Goal: Task Accomplishment & Management: Manage account settings

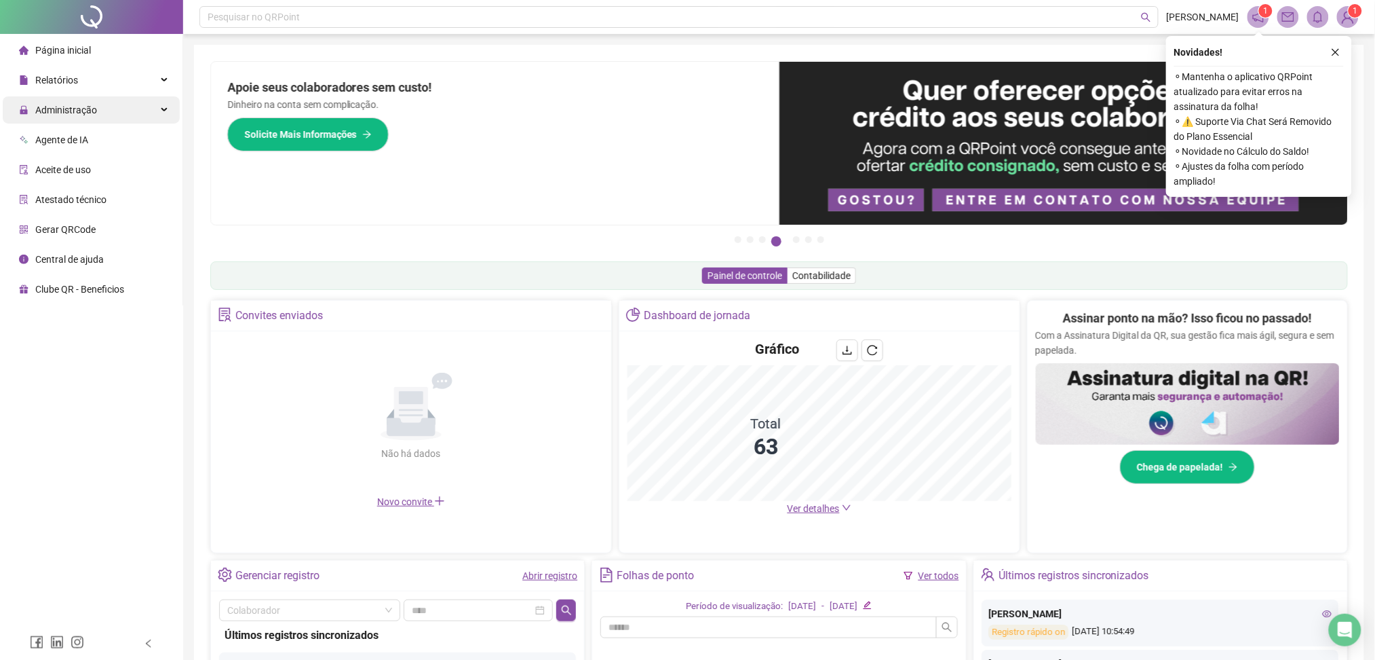
click at [93, 105] on span "Administração" at bounding box center [66, 110] width 62 height 11
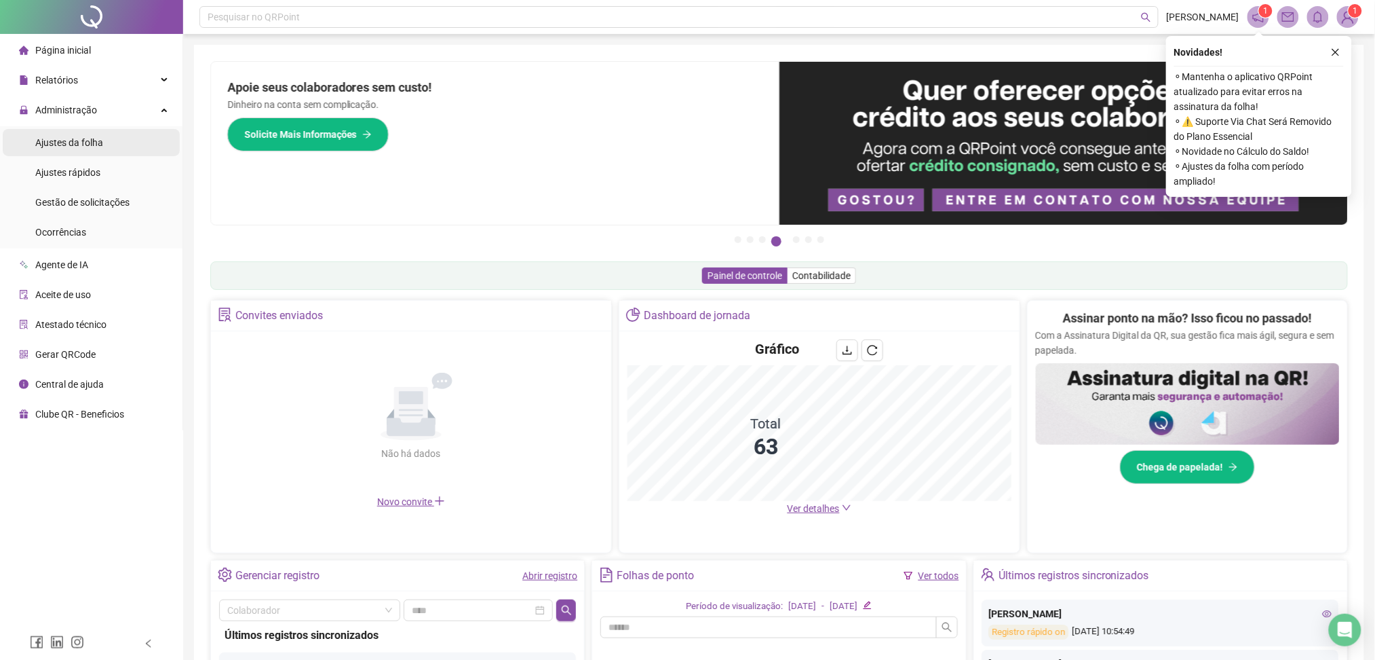
click at [82, 149] on div "Ajustes da folha" at bounding box center [69, 142] width 68 height 27
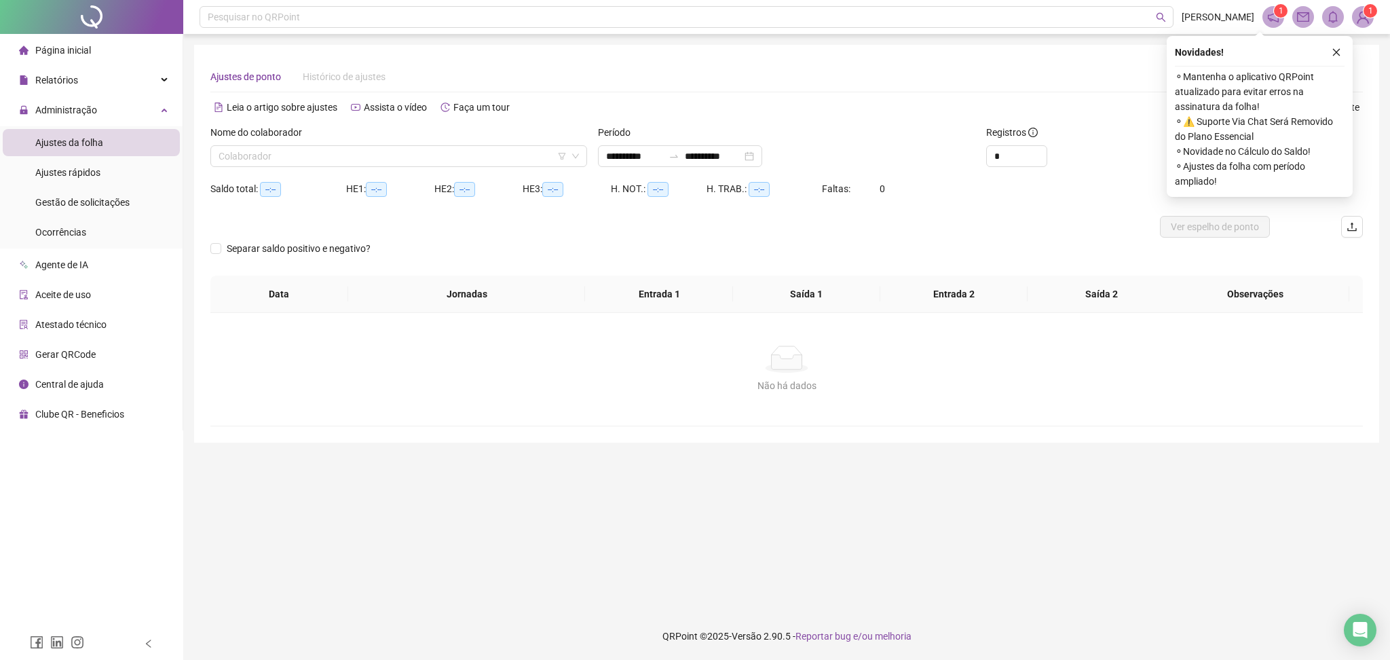
type input "**********"
click at [312, 141] on div "Nome do colaborador" at bounding box center [398, 135] width 377 height 20
click at [311, 152] on input "search" at bounding box center [393, 156] width 348 height 20
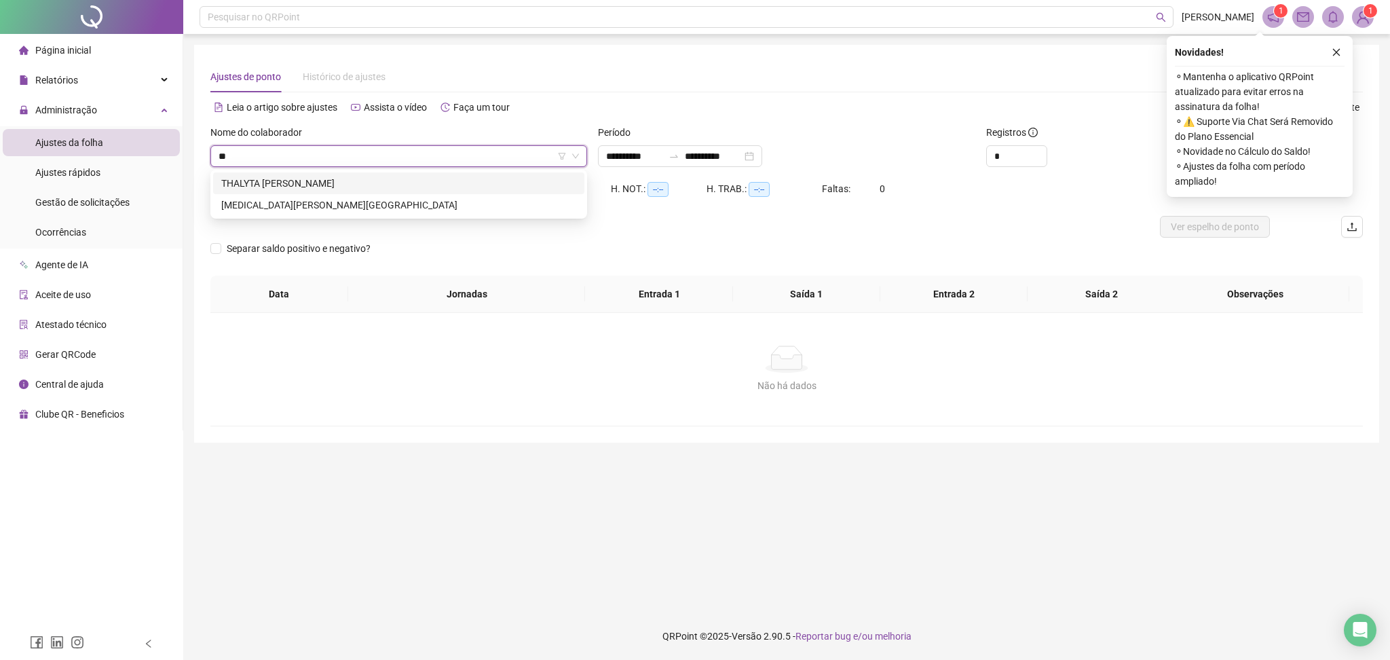
type input "***"
click at [324, 178] on div "[MEDICAL_DATA][PERSON_NAME][GEOGRAPHIC_DATA]" at bounding box center [398, 183] width 355 height 15
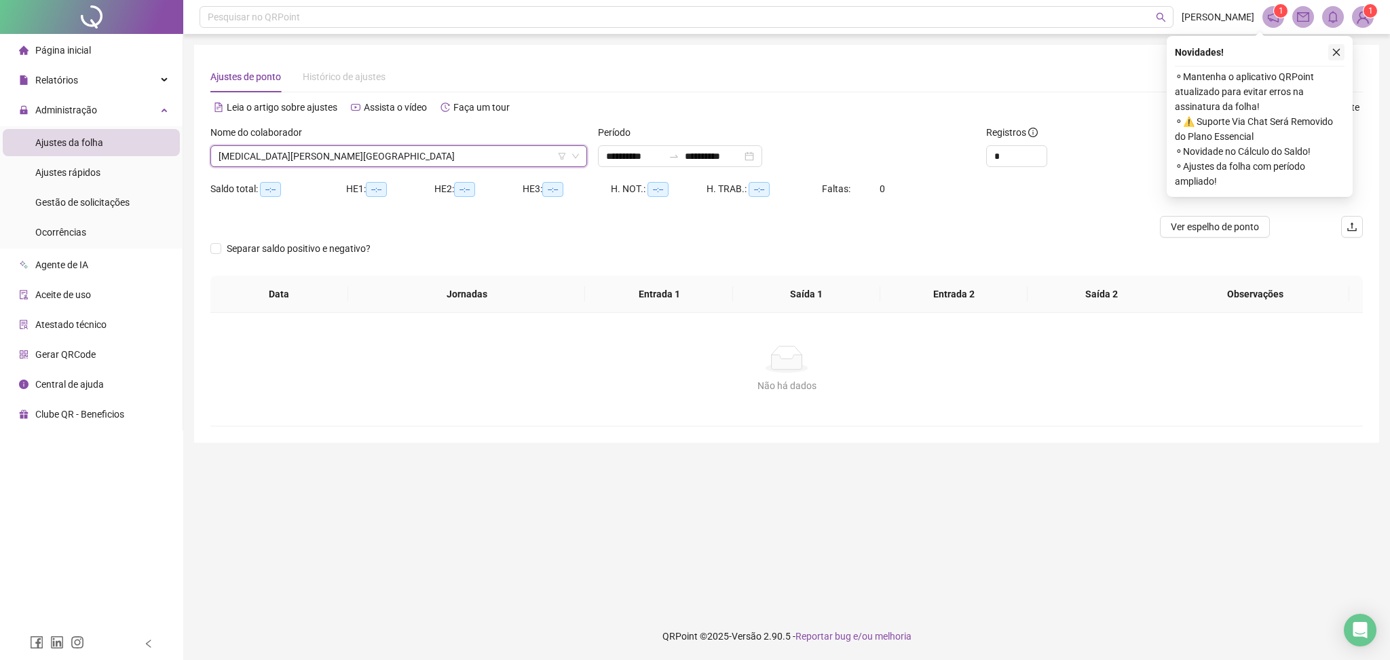
click at [1331, 48] on icon "close" at bounding box center [1336, 53] width 10 height 10
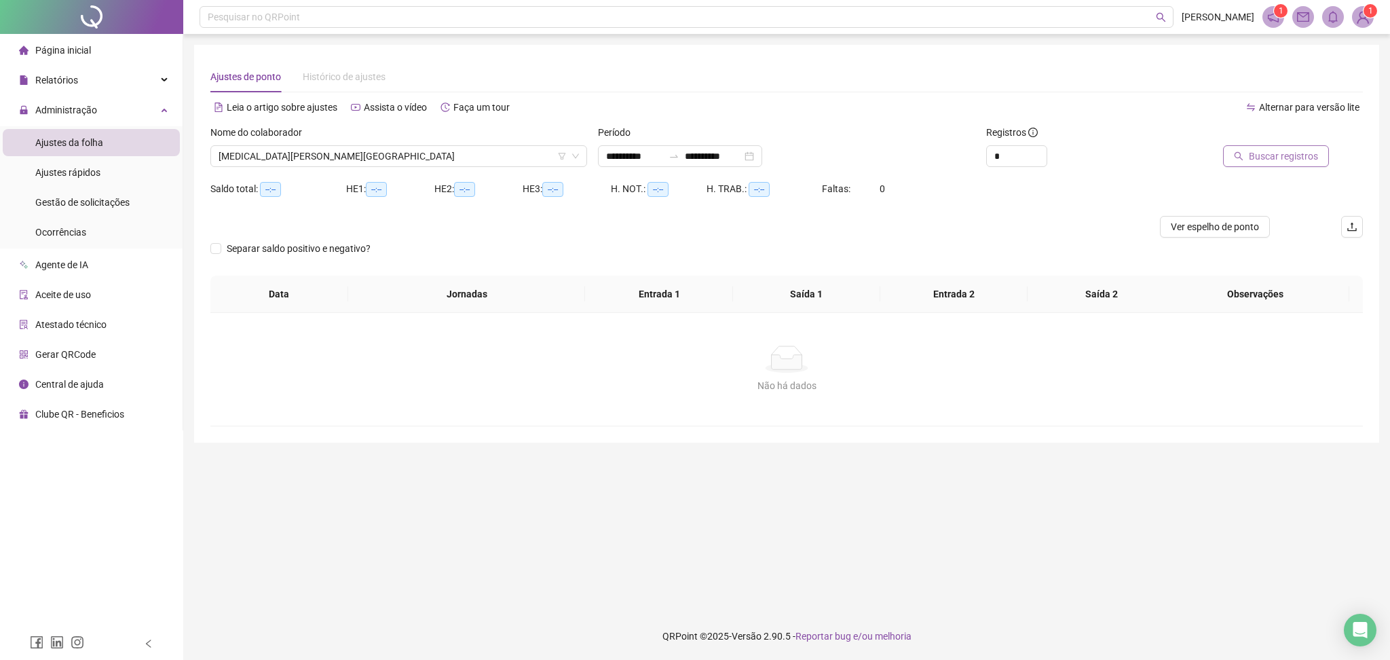
click at [1314, 162] on span "Buscar registros" at bounding box center [1283, 156] width 69 height 15
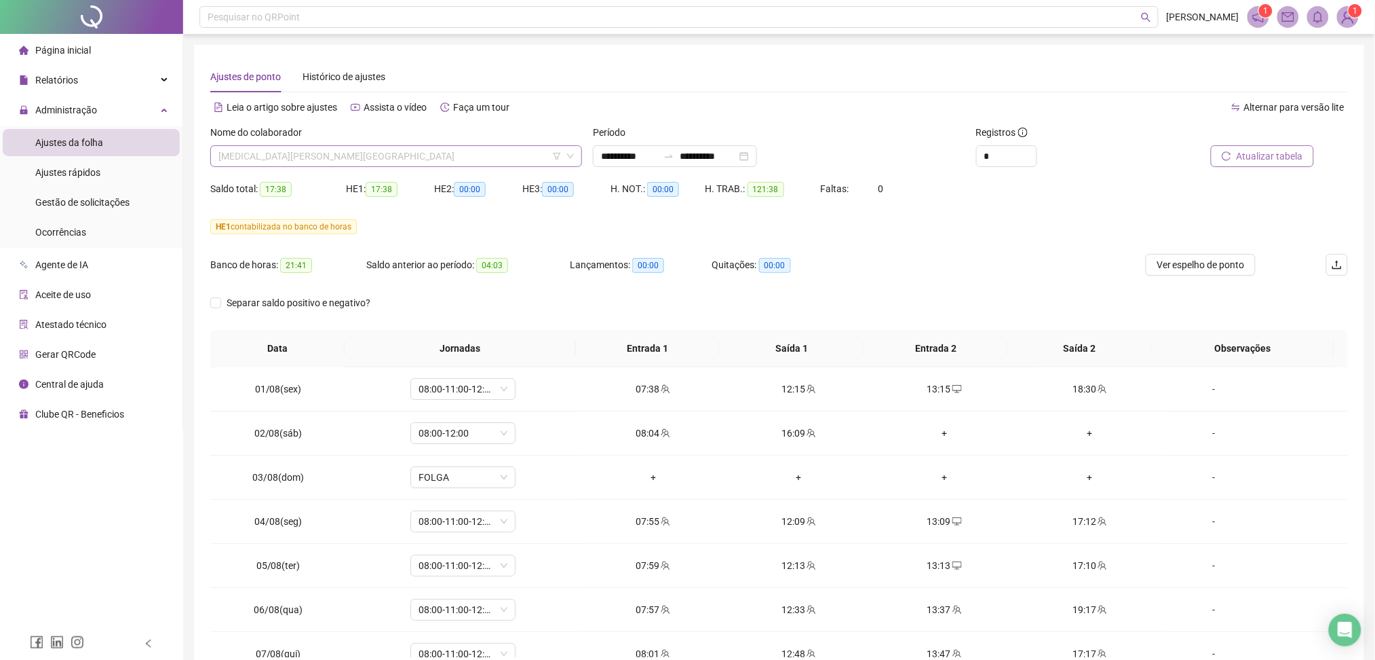
click at [369, 160] on span "[MEDICAL_DATA][PERSON_NAME][GEOGRAPHIC_DATA]" at bounding box center [397, 156] width 356 height 20
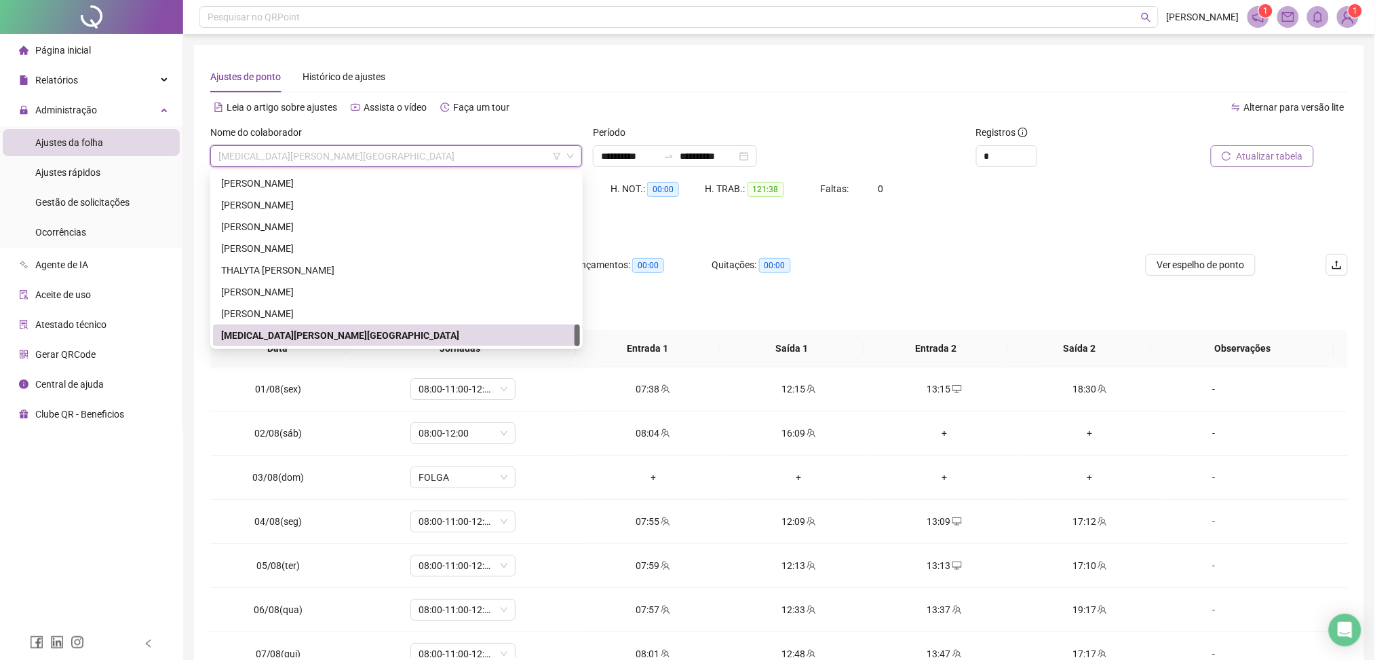
type input "*"
click at [303, 313] on div "[PERSON_NAME]" at bounding box center [396, 313] width 351 height 15
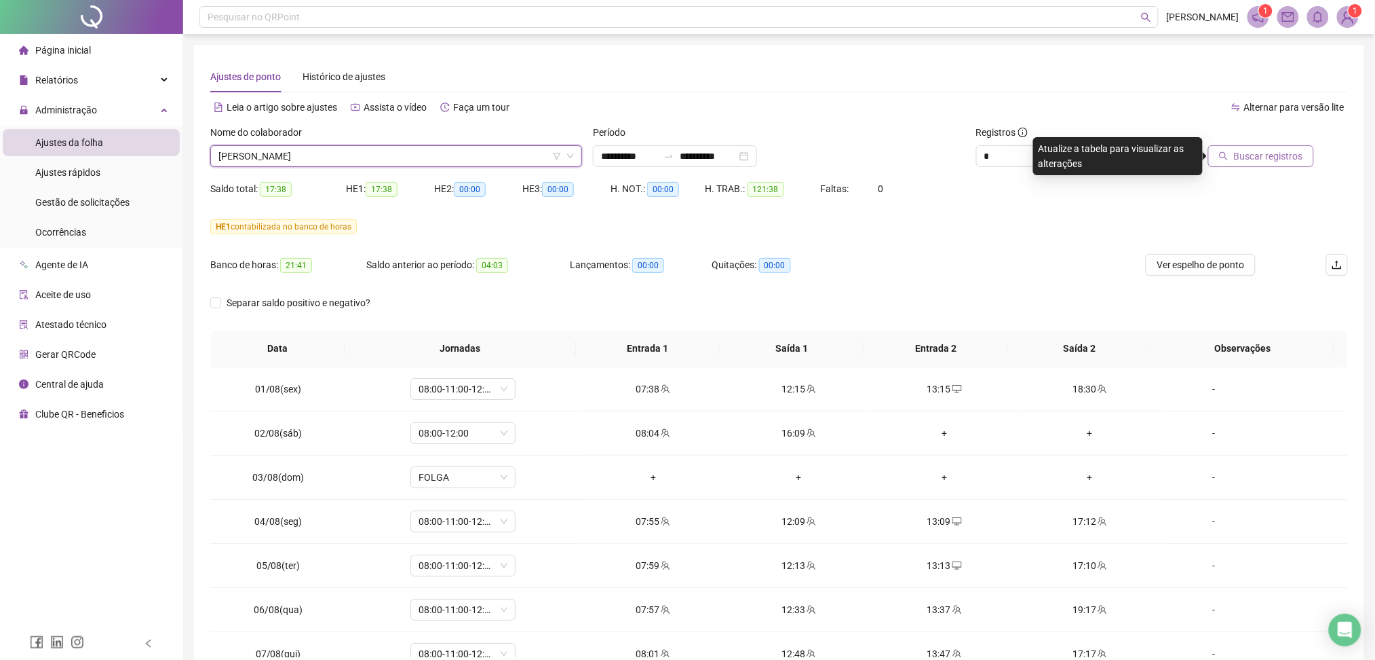
click at [1280, 158] on span "Buscar registros" at bounding box center [1268, 156] width 69 height 15
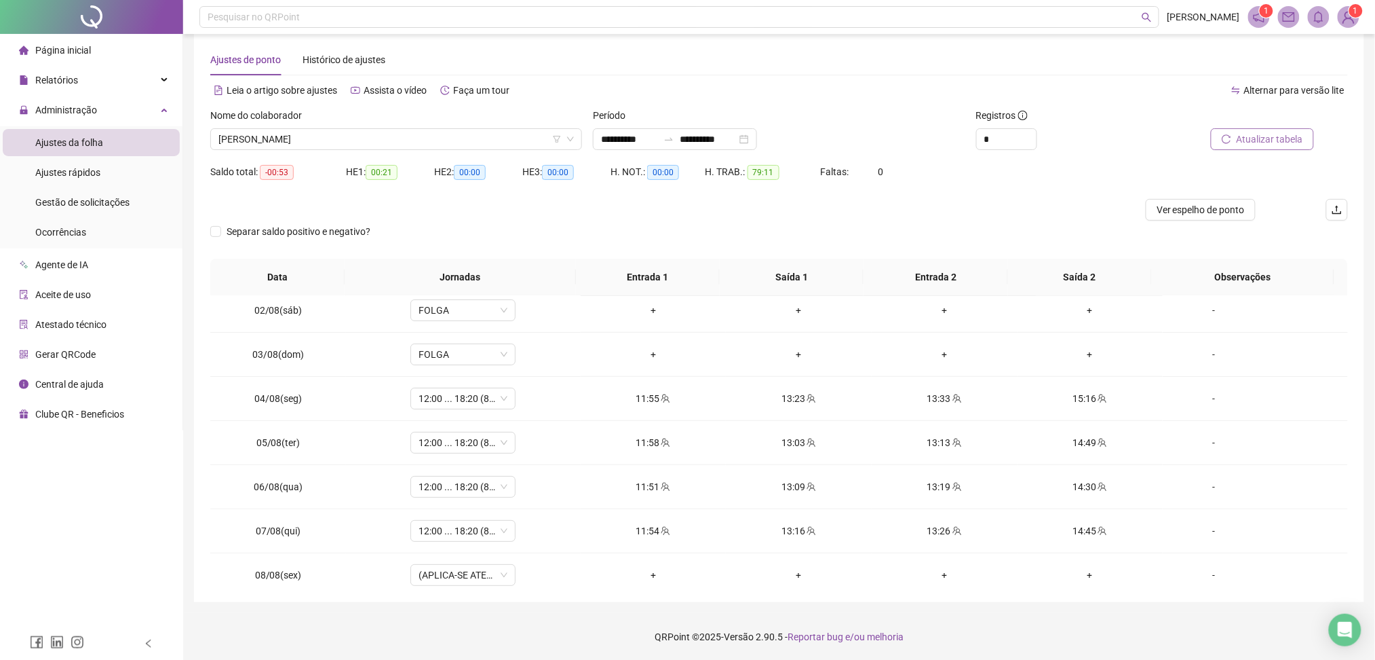
scroll to position [0, 0]
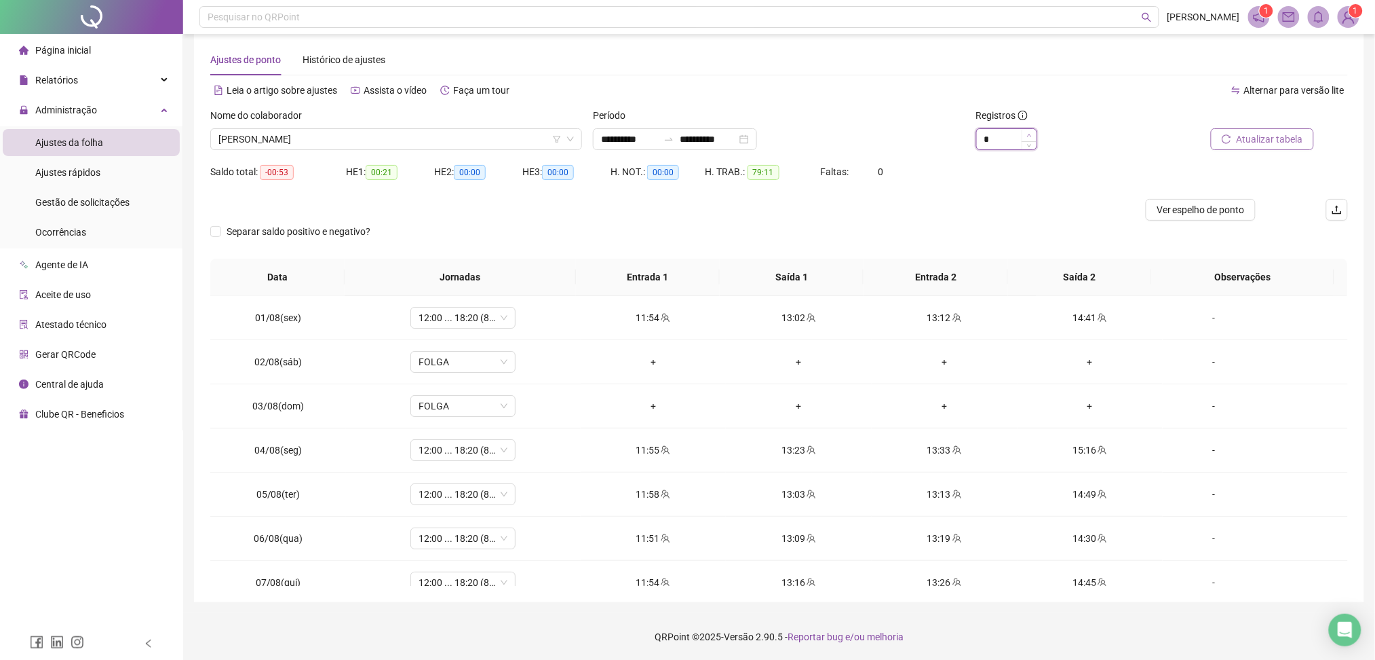
click at [1033, 136] on span "Increase Value" at bounding box center [1029, 135] width 15 height 12
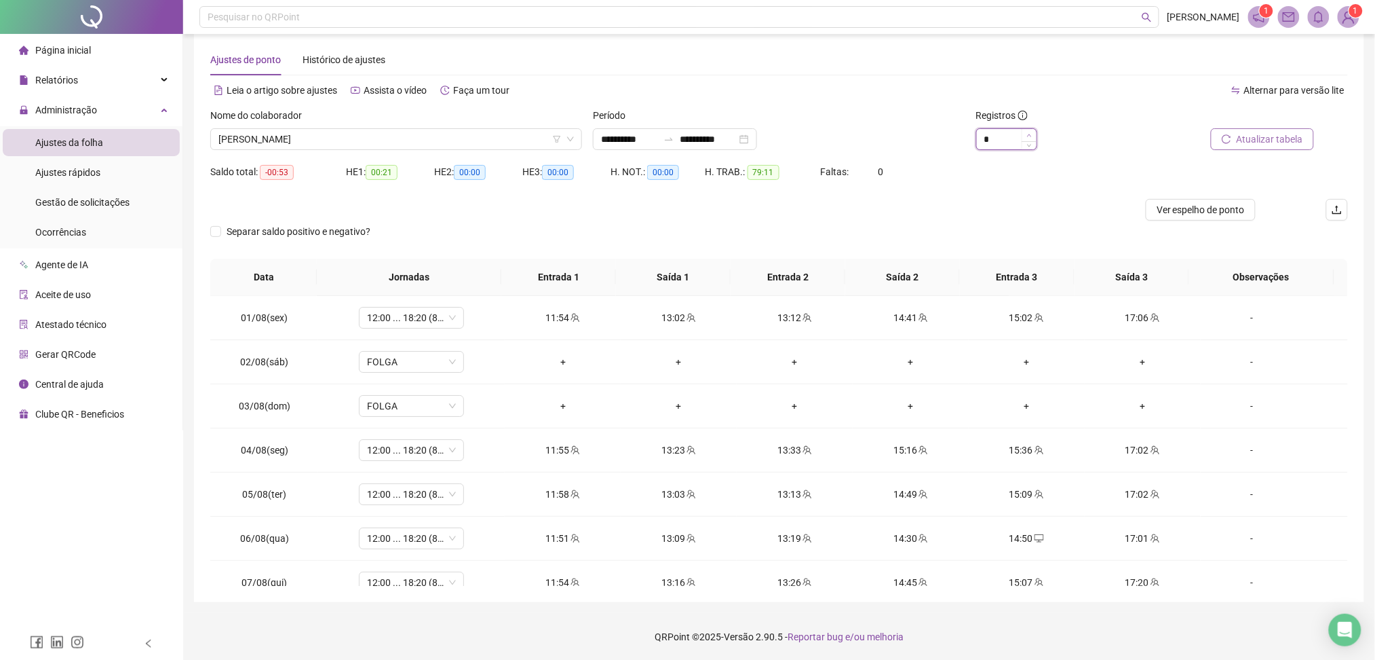
click at [1033, 136] on span "Increase Value" at bounding box center [1029, 135] width 15 height 12
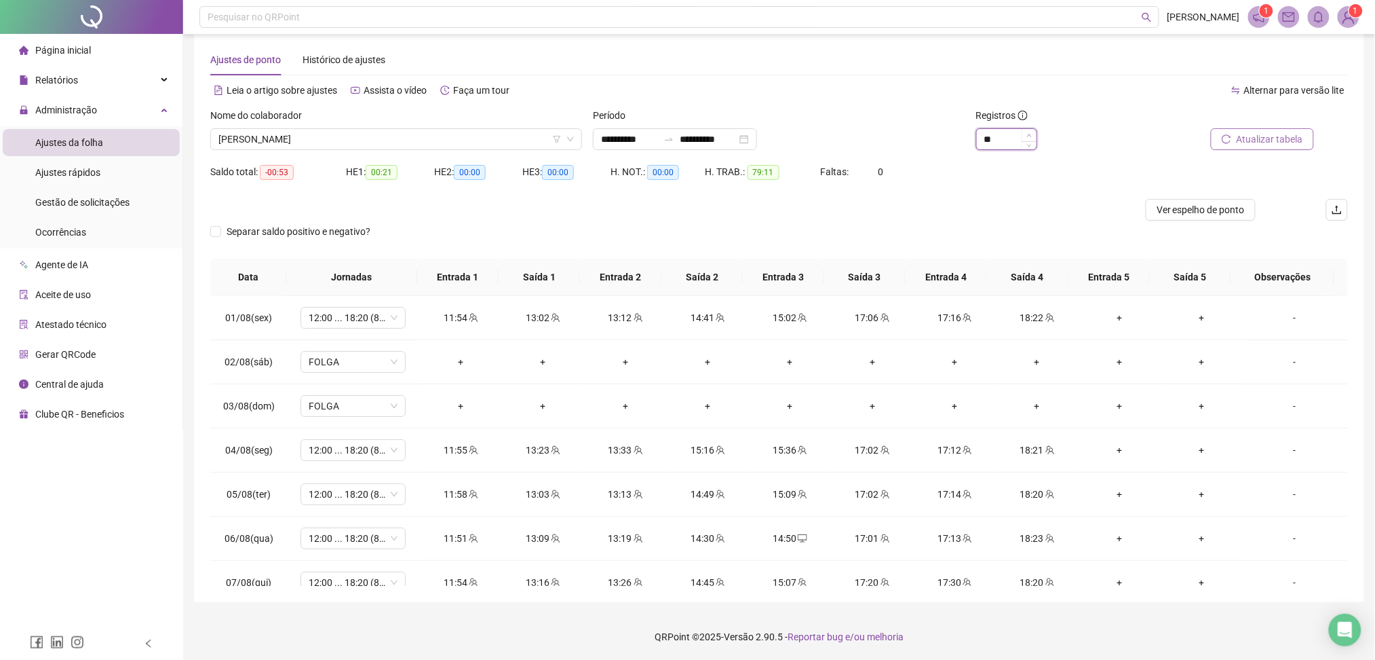
click at [1033, 136] on span "Increase Value" at bounding box center [1029, 135] width 15 height 12
type input "**"
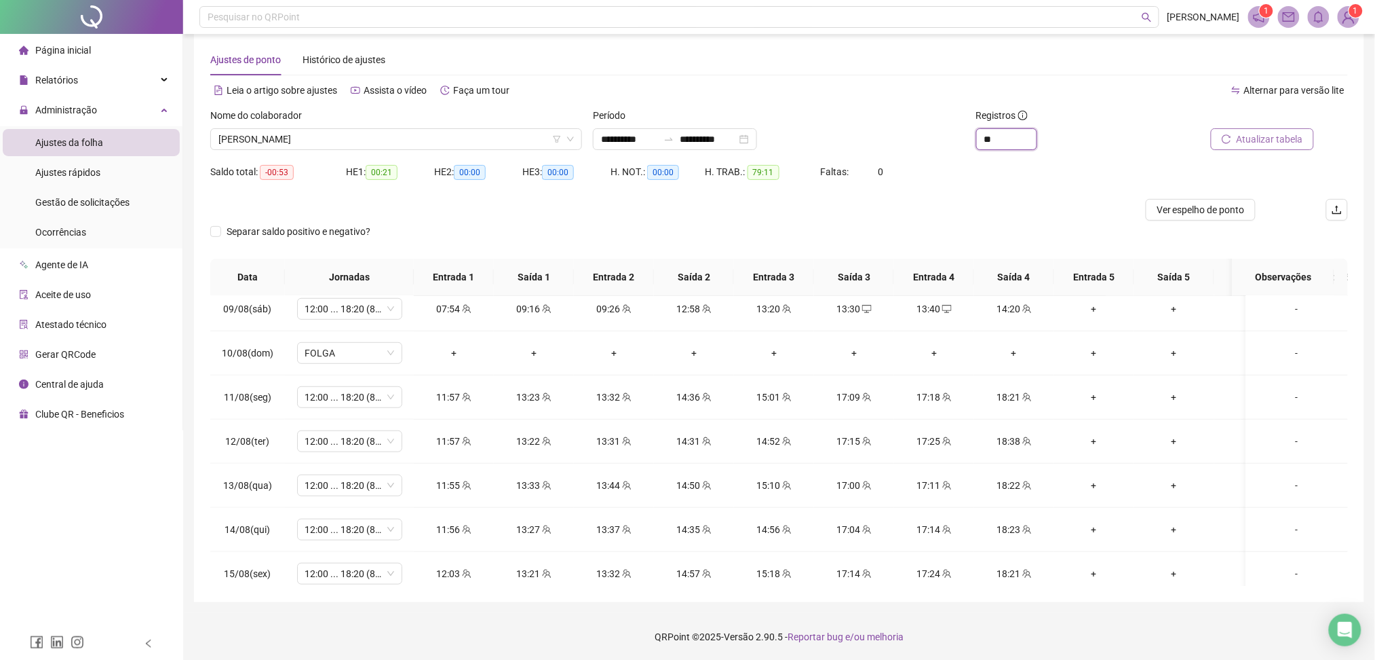
scroll to position [518, 0]
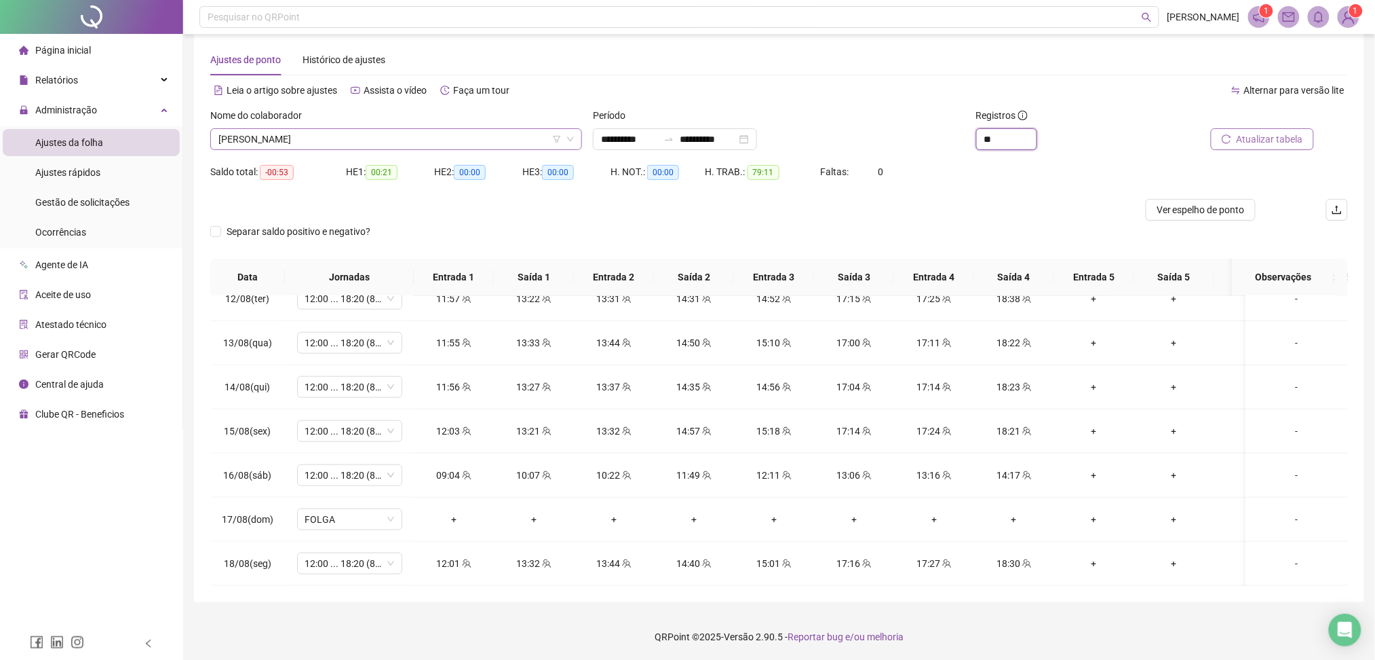
click at [328, 136] on span "[PERSON_NAME]" at bounding box center [397, 139] width 356 height 20
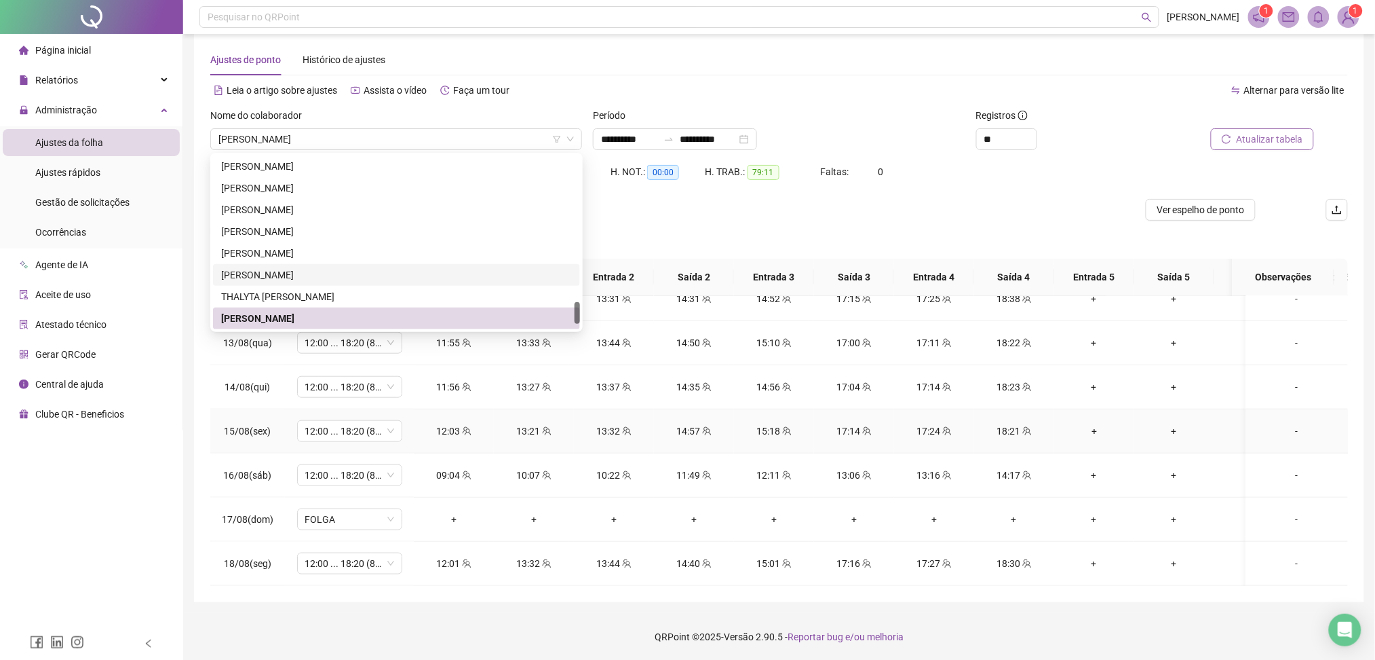
click at [1090, 434] on td "+" at bounding box center [1095, 431] width 80 height 44
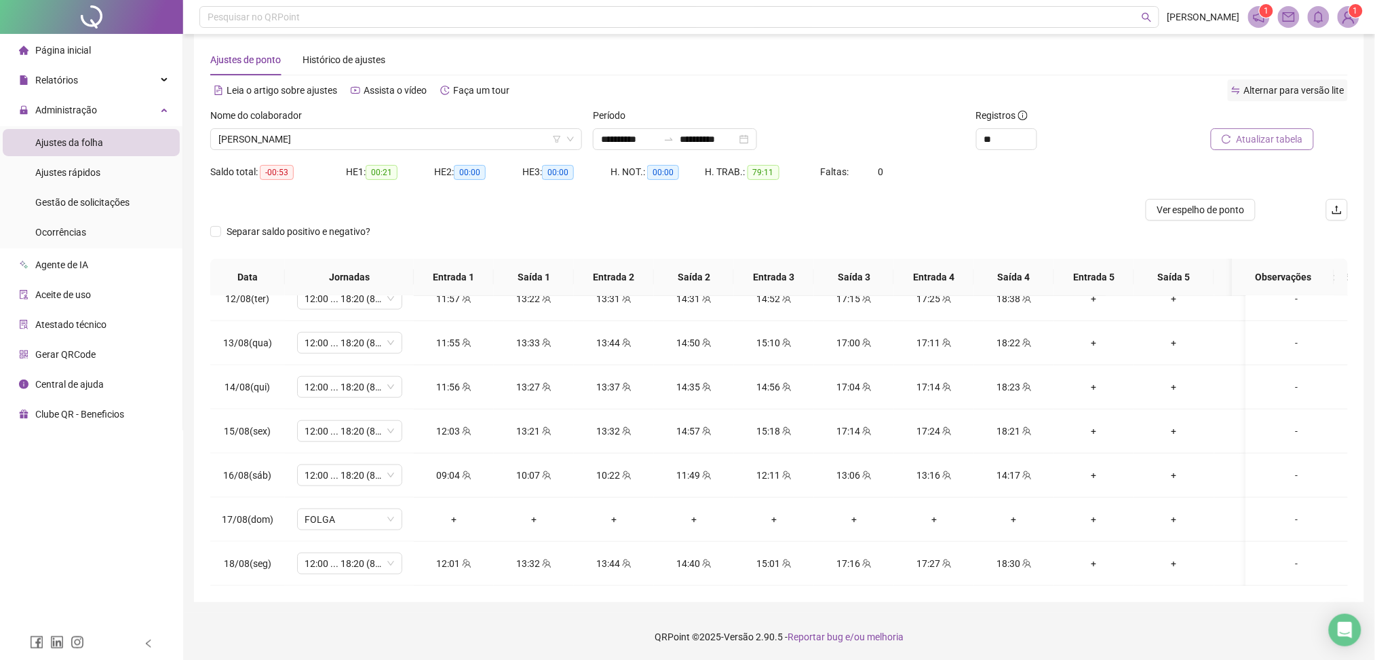
scroll to position [0, 0]
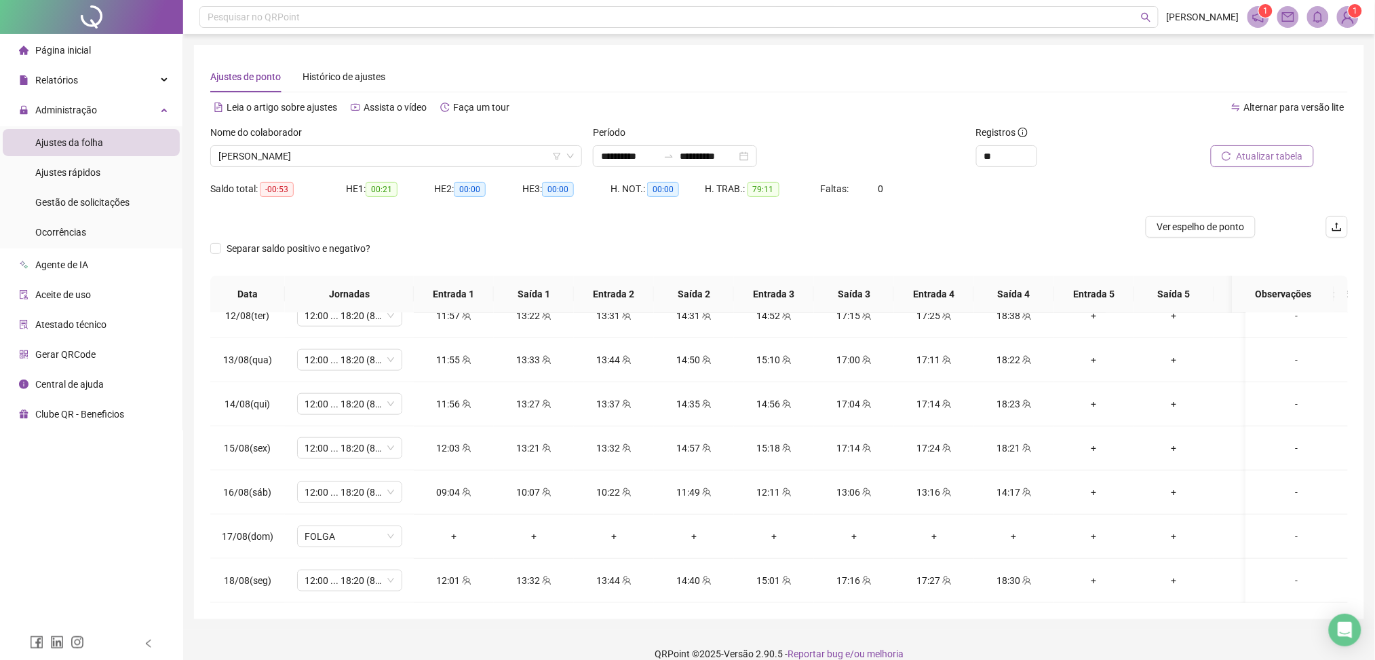
click at [344, 167] on div "Nome do colaborador [PERSON_NAME]" at bounding box center [396, 151] width 383 height 53
click at [339, 156] on span "[PERSON_NAME]" at bounding box center [397, 156] width 356 height 20
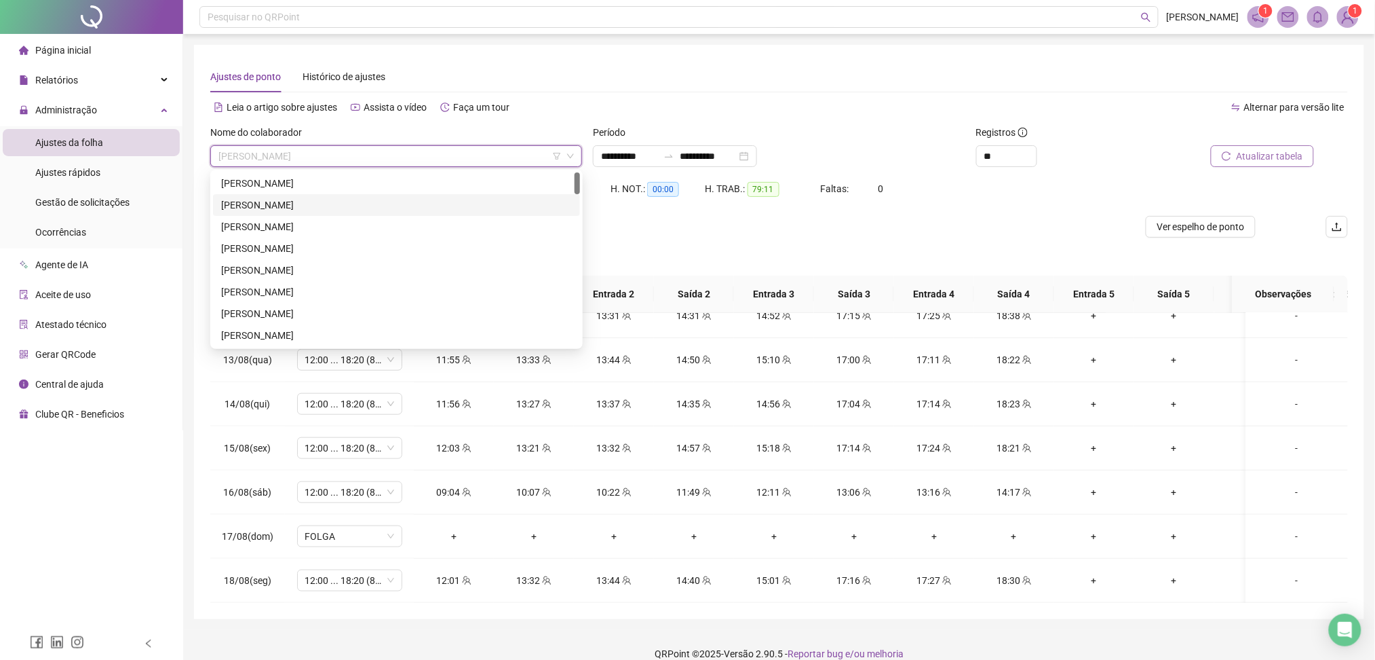
click at [328, 204] on div "[PERSON_NAME]" at bounding box center [396, 204] width 351 height 15
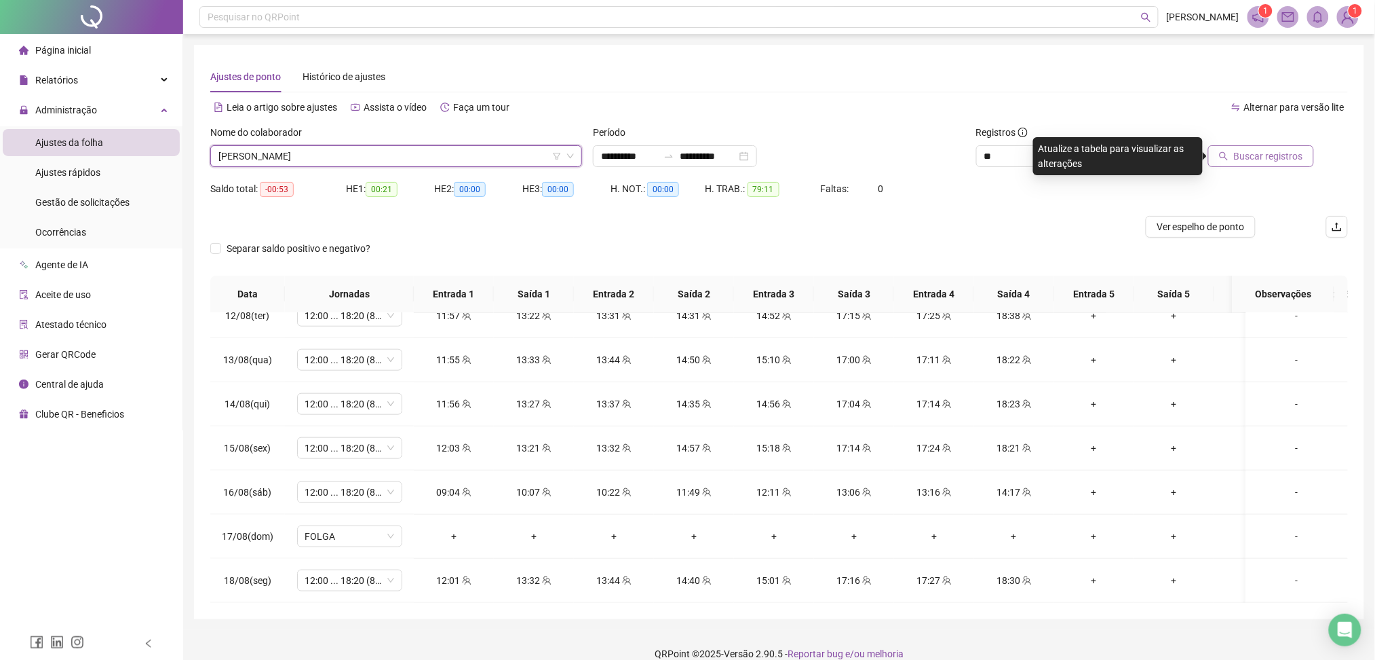
click at [1277, 157] on span "Buscar registros" at bounding box center [1268, 156] width 69 height 15
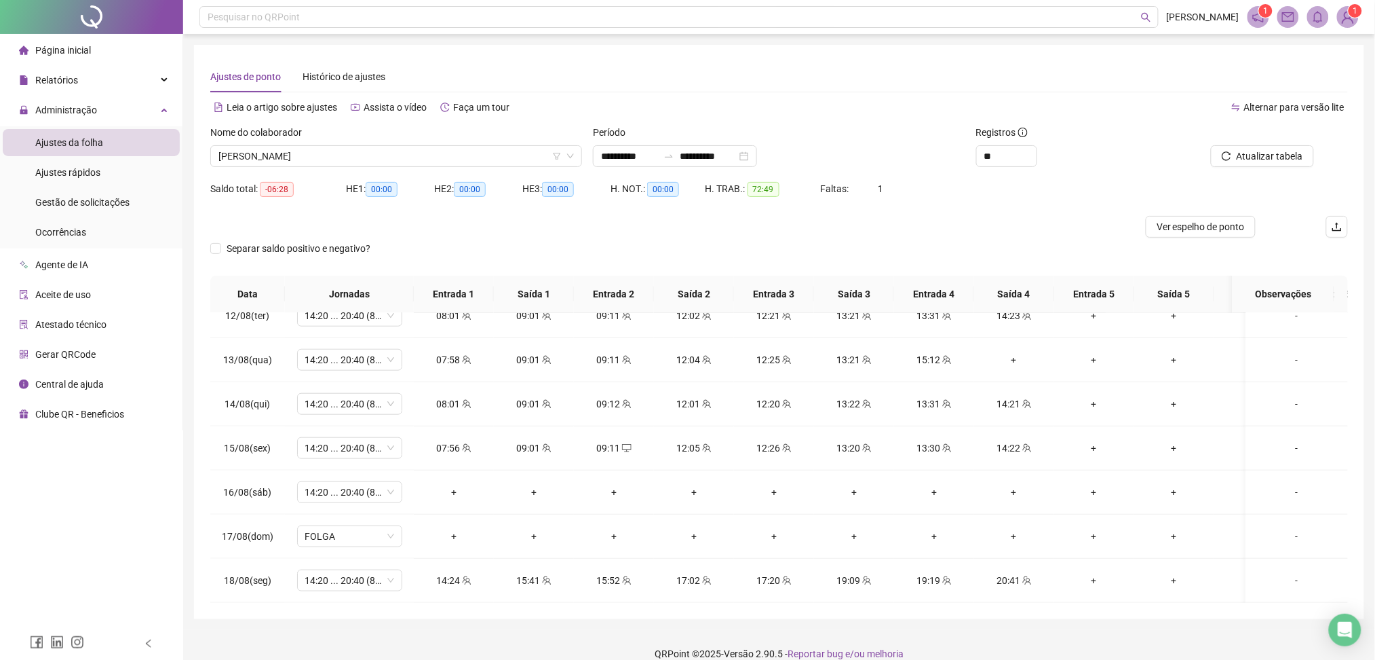
click at [1350, 14] on sup "1" at bounding box center [1356, 11] width 14 height 14
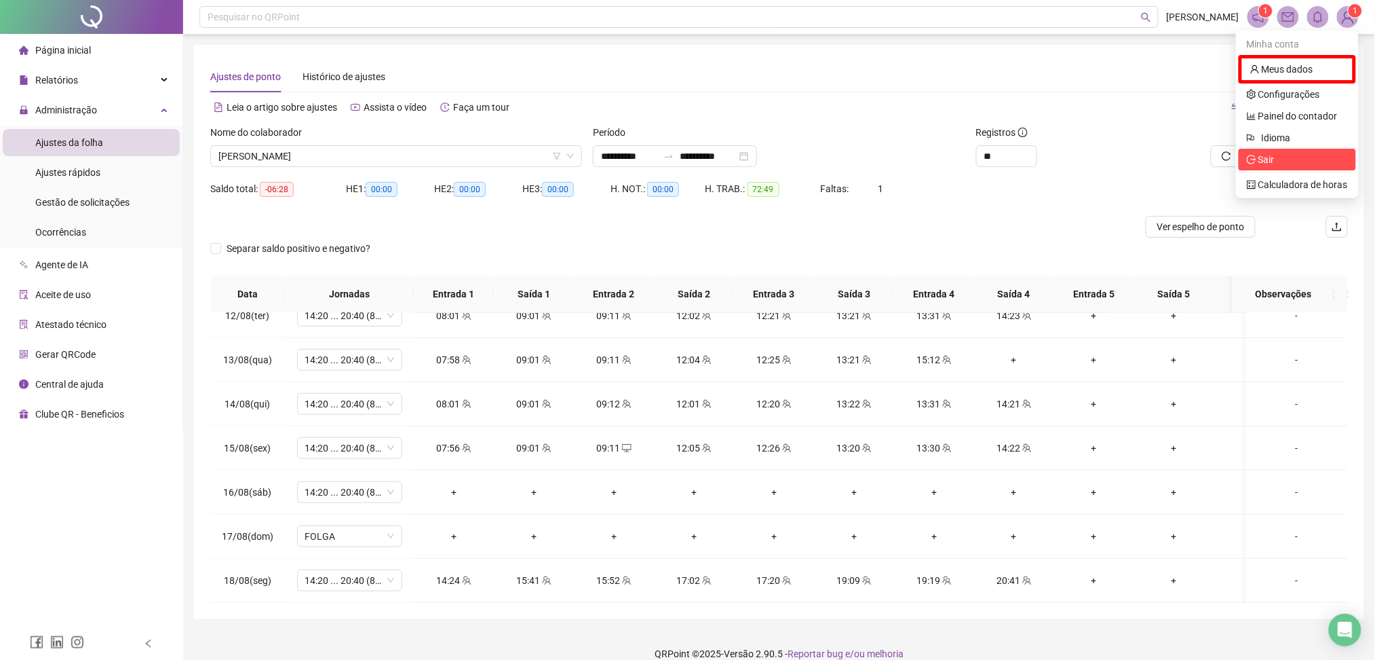
click at [1258, 163] on span "Sair" at bounding box center [1261, 159] width 28 height 11
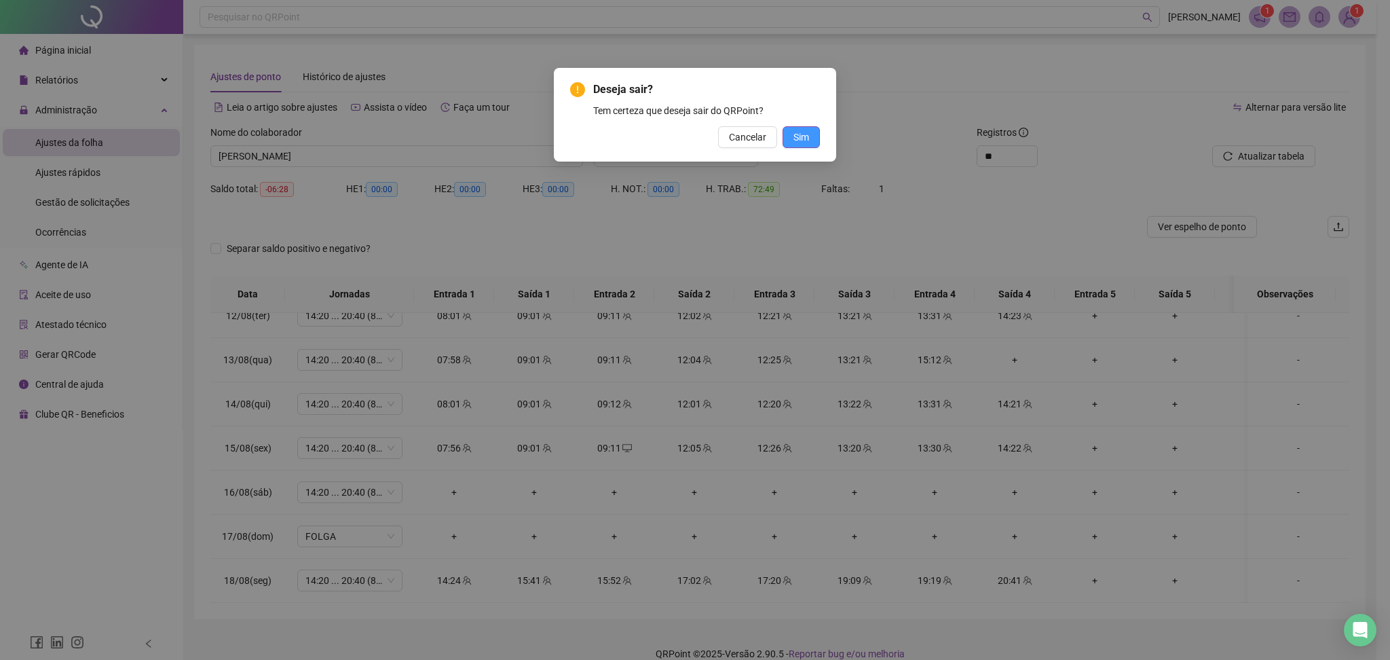
click at [810, 135] on button "Sim" at bounding box center [800, 137] width 37 height 22
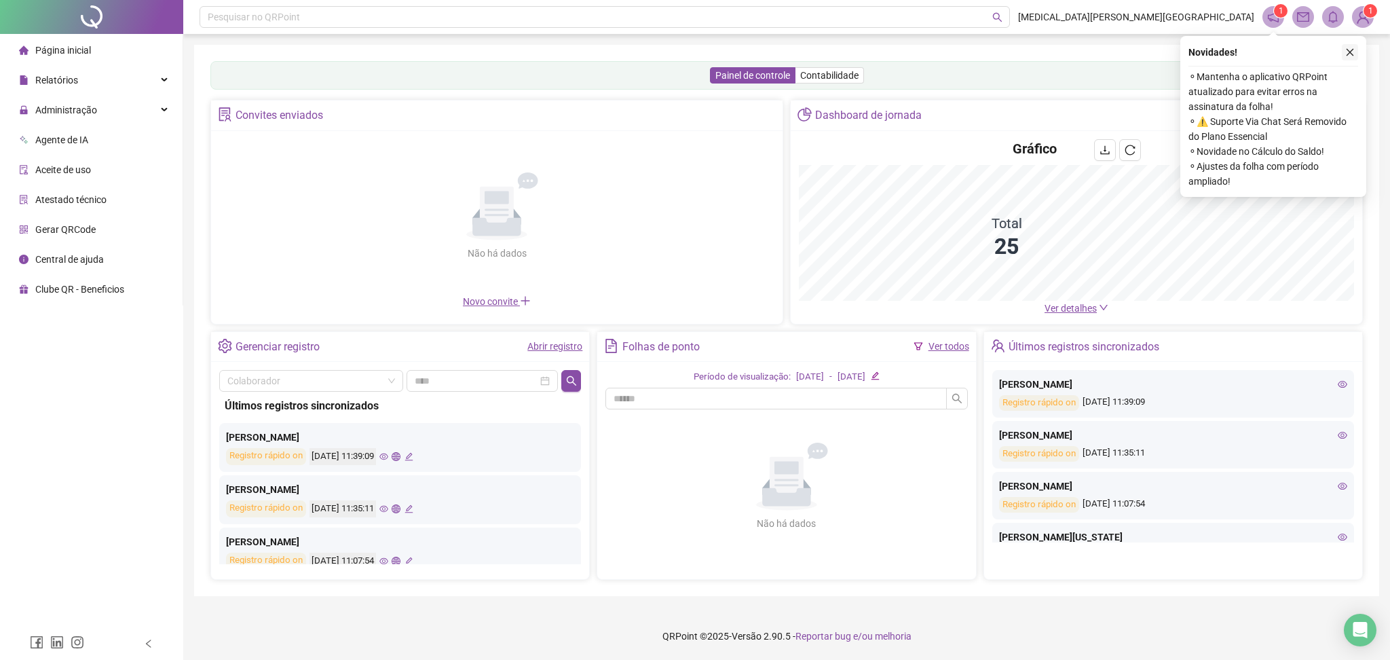
click at [1351, 55] on icon "close" at bounding box center [1350, 53] width 10 height 10
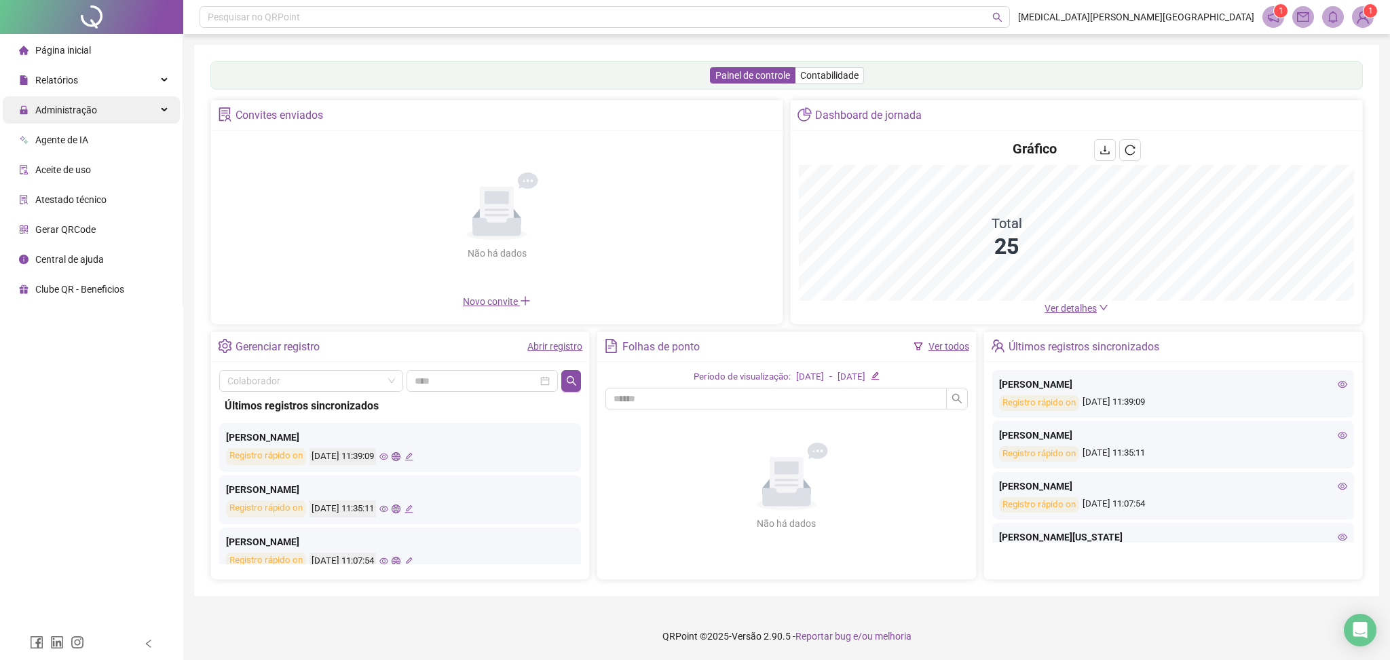
click at [88, 111] on span "Administração" at bounding box center [66, 110] width 62 height 11
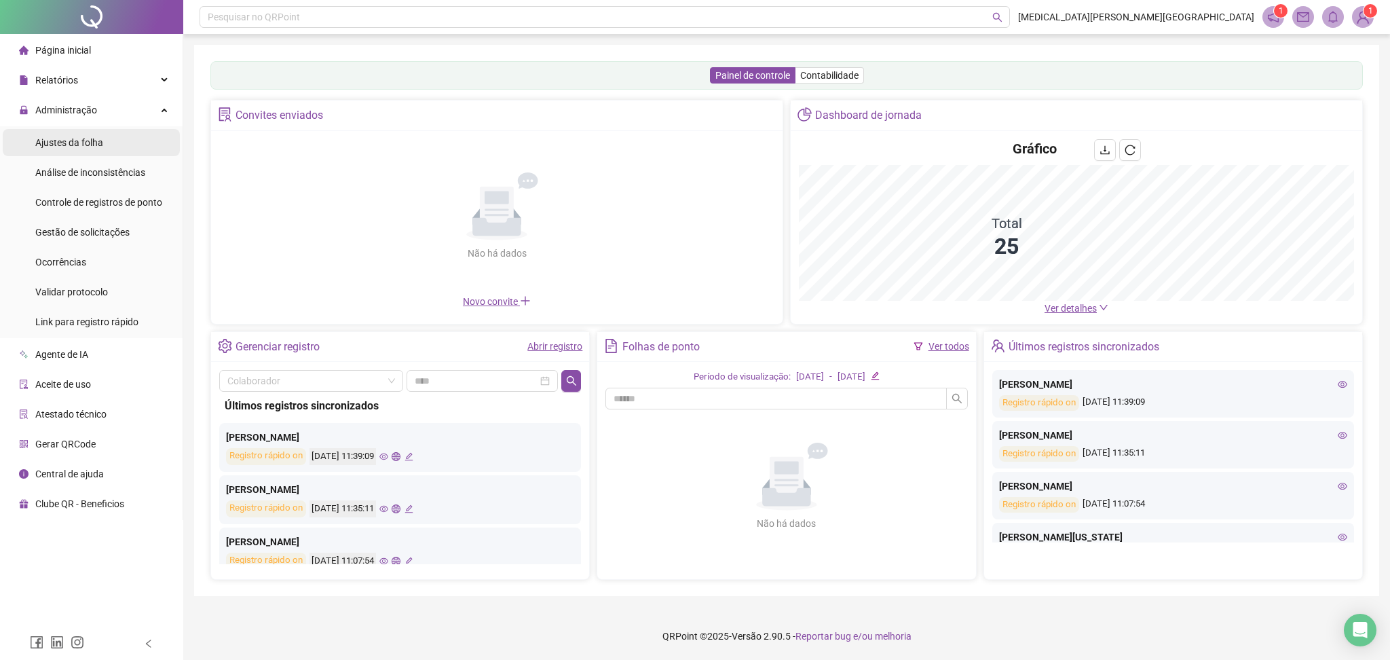
click at [94, 146] on span "Ajustes da folha" at bounding box center [69, 142] width 68 height 11
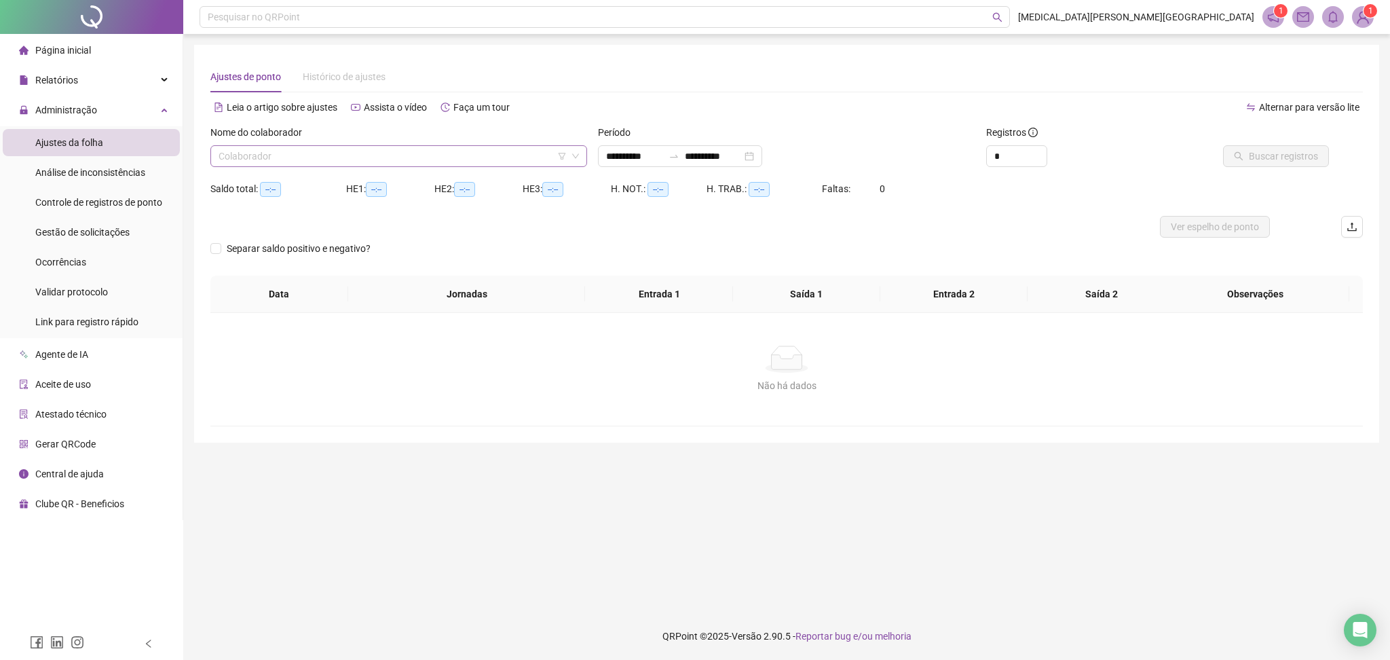
type input "**********"
click at [307, 151] on input "search" at bounding box center [393, 156] width 348 height 20
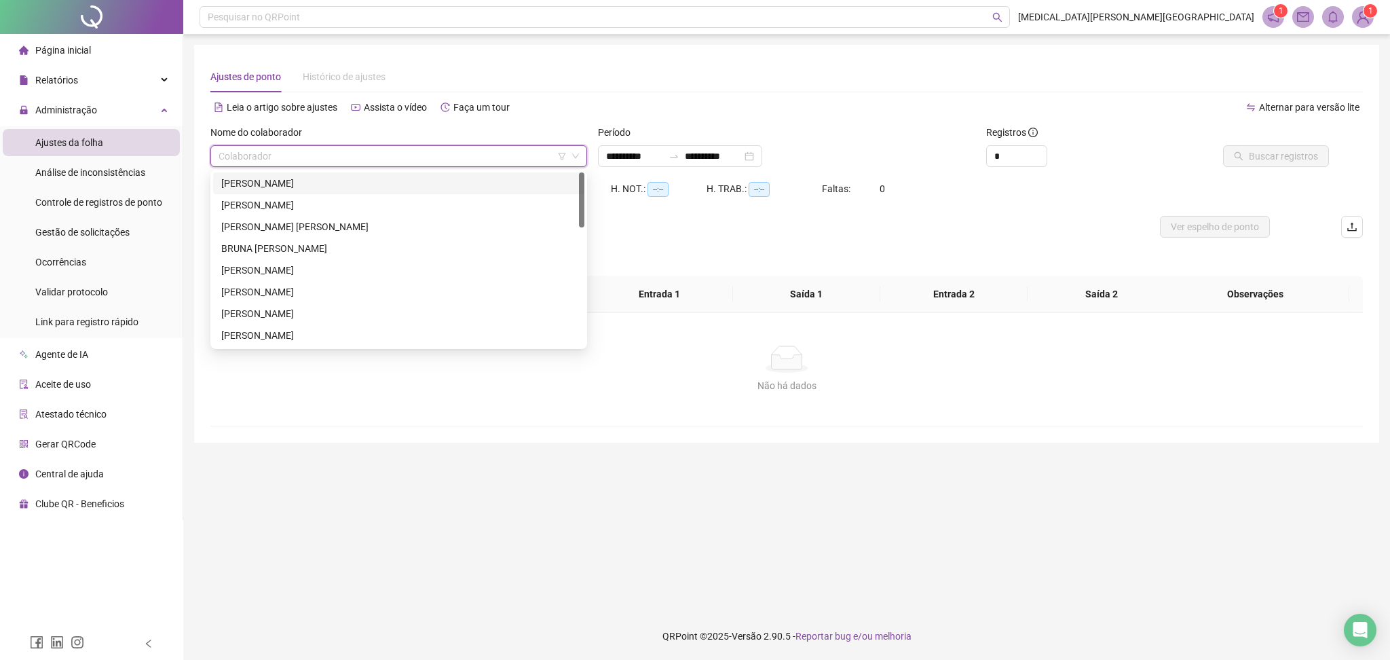
click at [291, 183] on div "[PERSON_NAME]" at bounding box center [398, 183] width 355 height 15
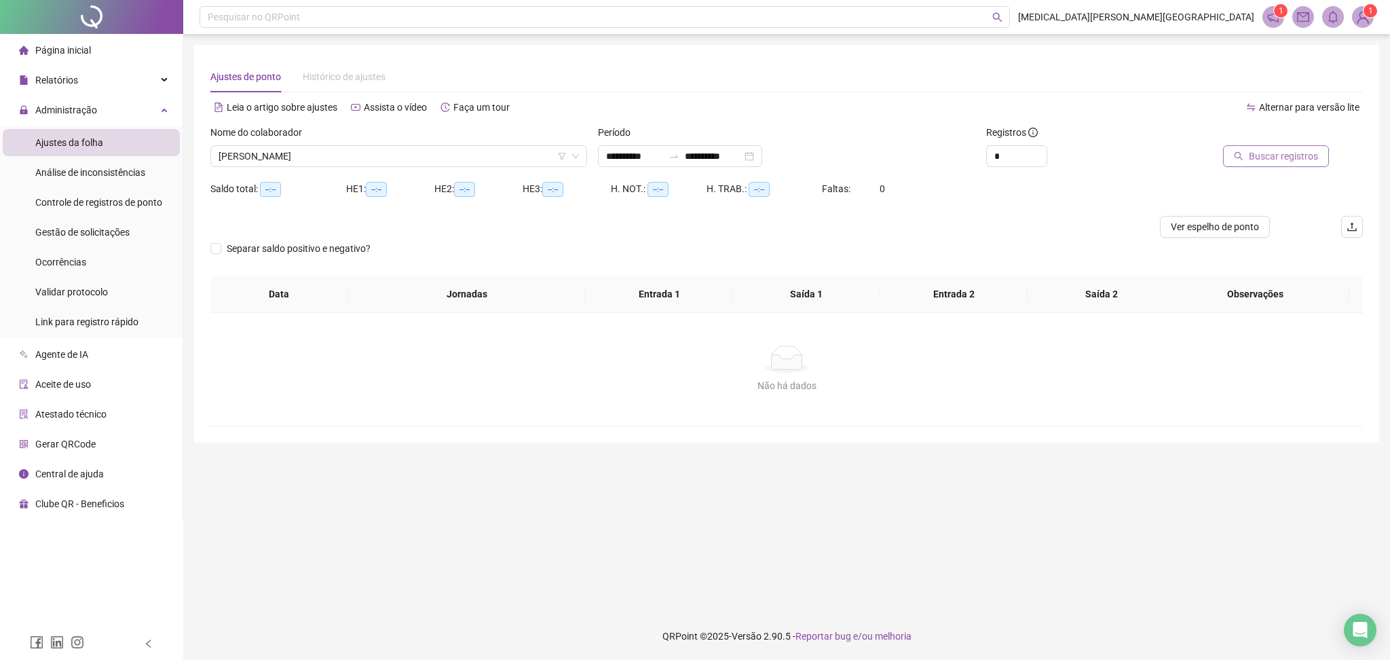
click at [1266, 157] on span "Buscar registros" at bounding box center [1283, 156] width 69 height 15
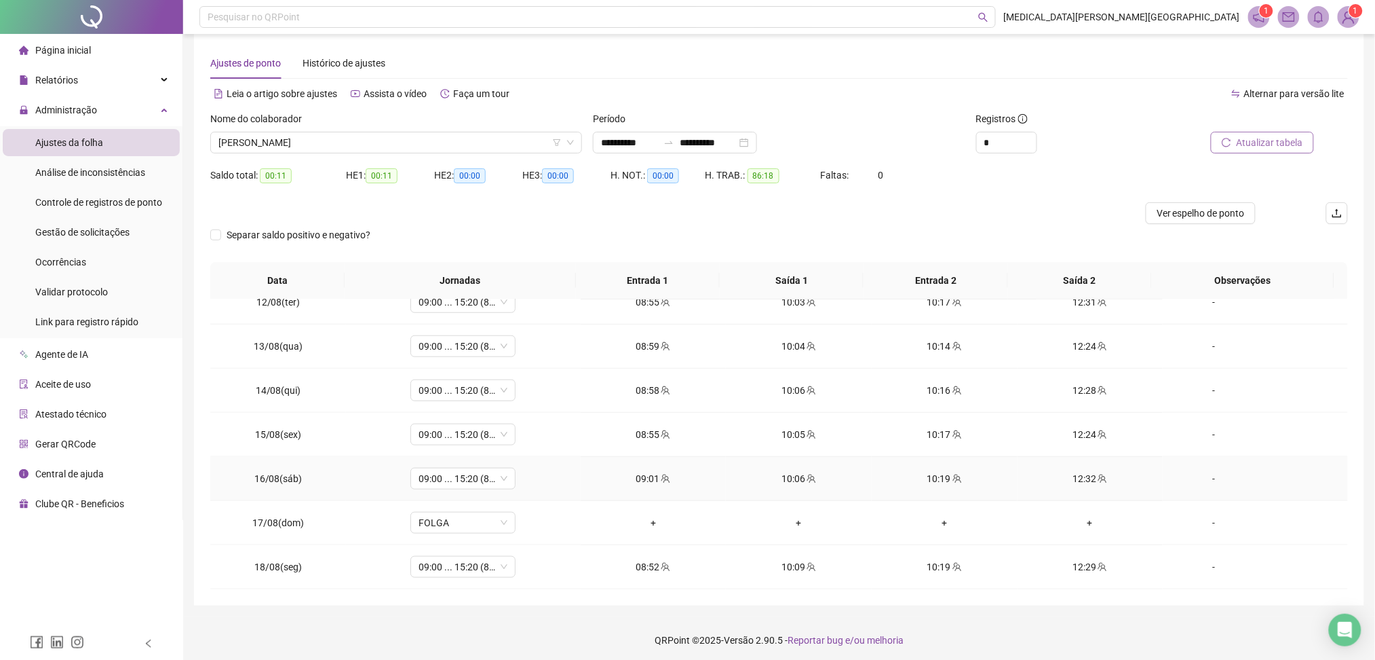
scroll to position [17, 0]
click at [1031, 133] on icon "up" at bounding box center [1029, 135] width 5 height 5
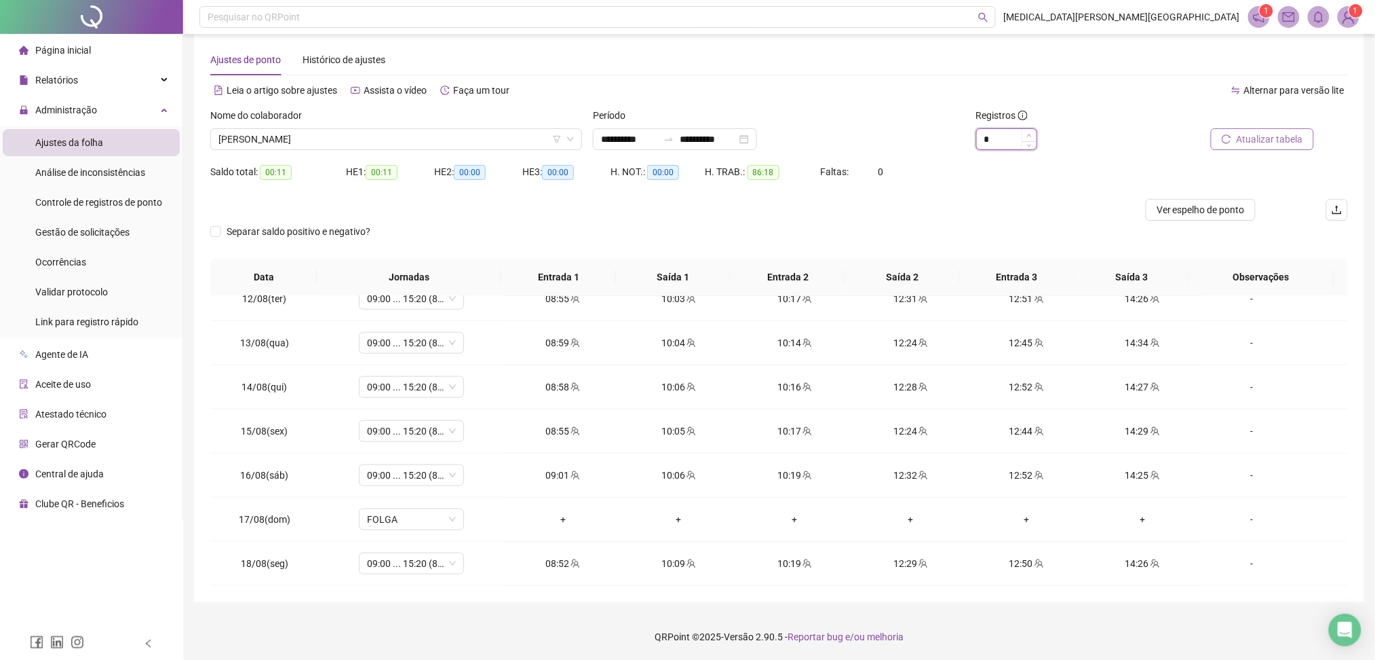
click at [1031, 133] on icon "up" at bounding box center [1029, 135] width 5 height 5
type input "**"
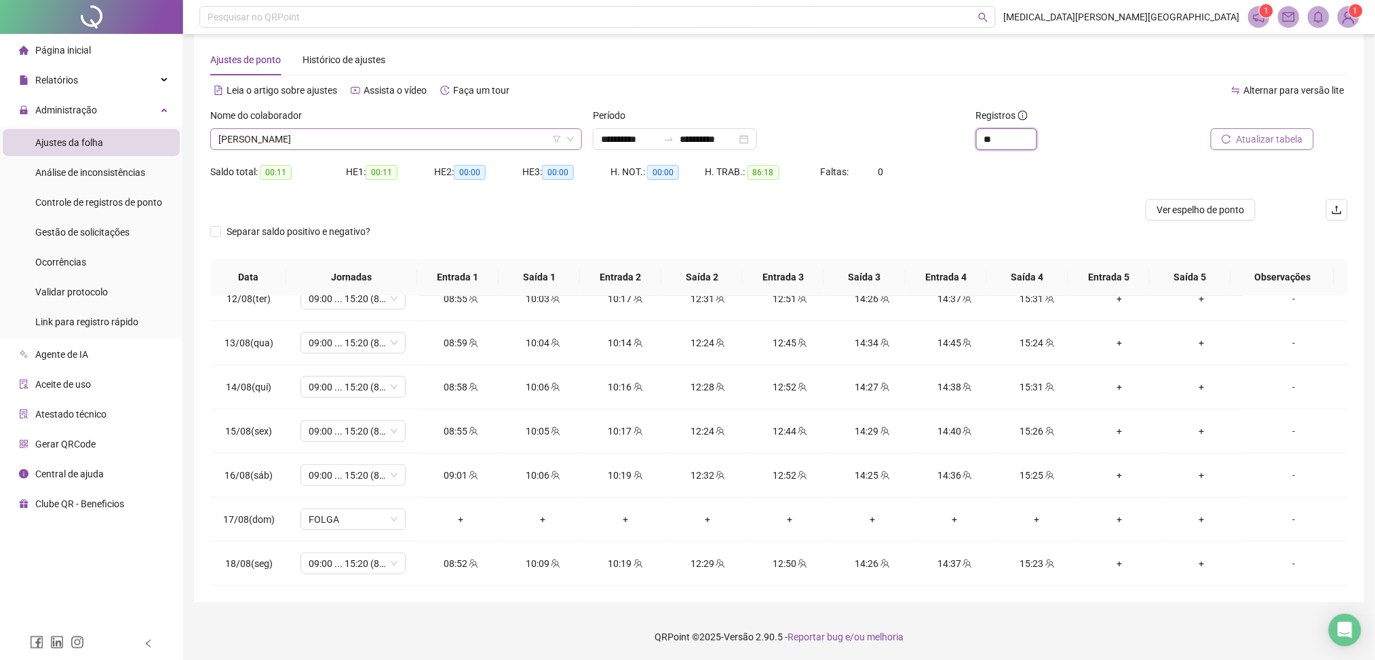
click at [278, 141] on span "[PERSON_NAME]" at bounding box center [397, 139] width 356 height 20
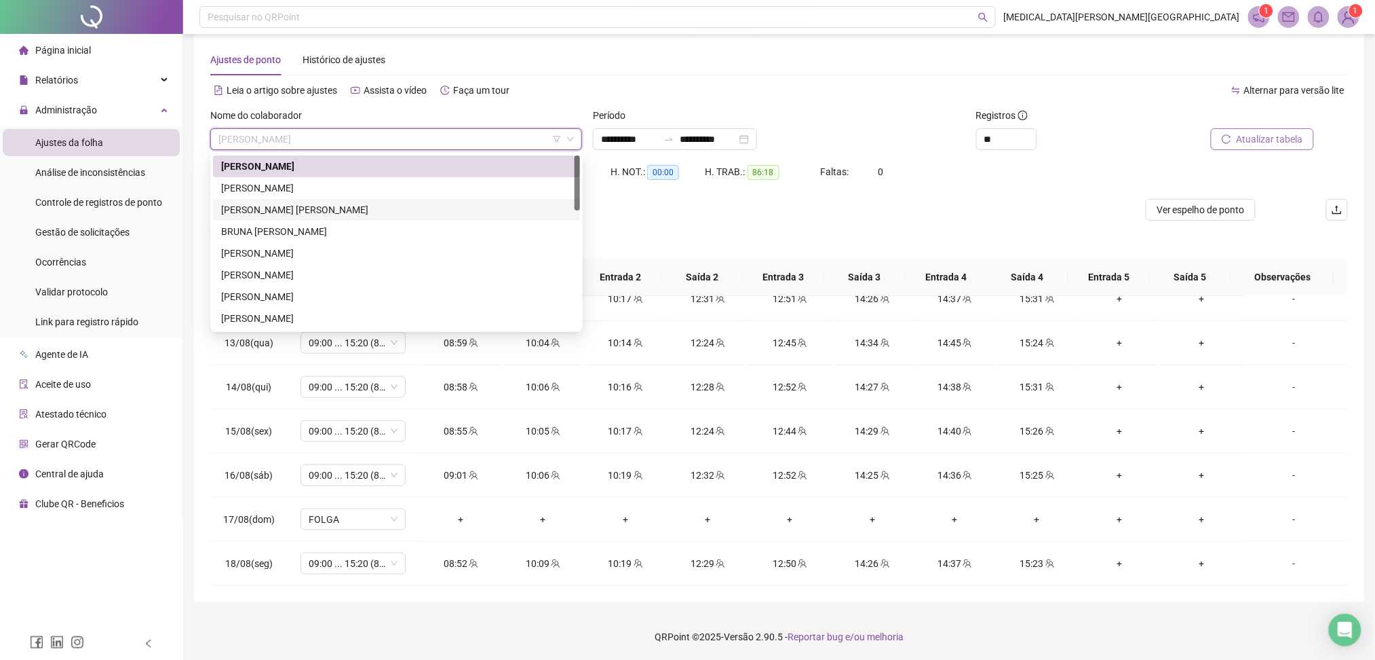
click at [356, 200] on div "[PERSON_NAME] [PERSON_NAME]" at bounding box center [396, 210] width 367 height 22
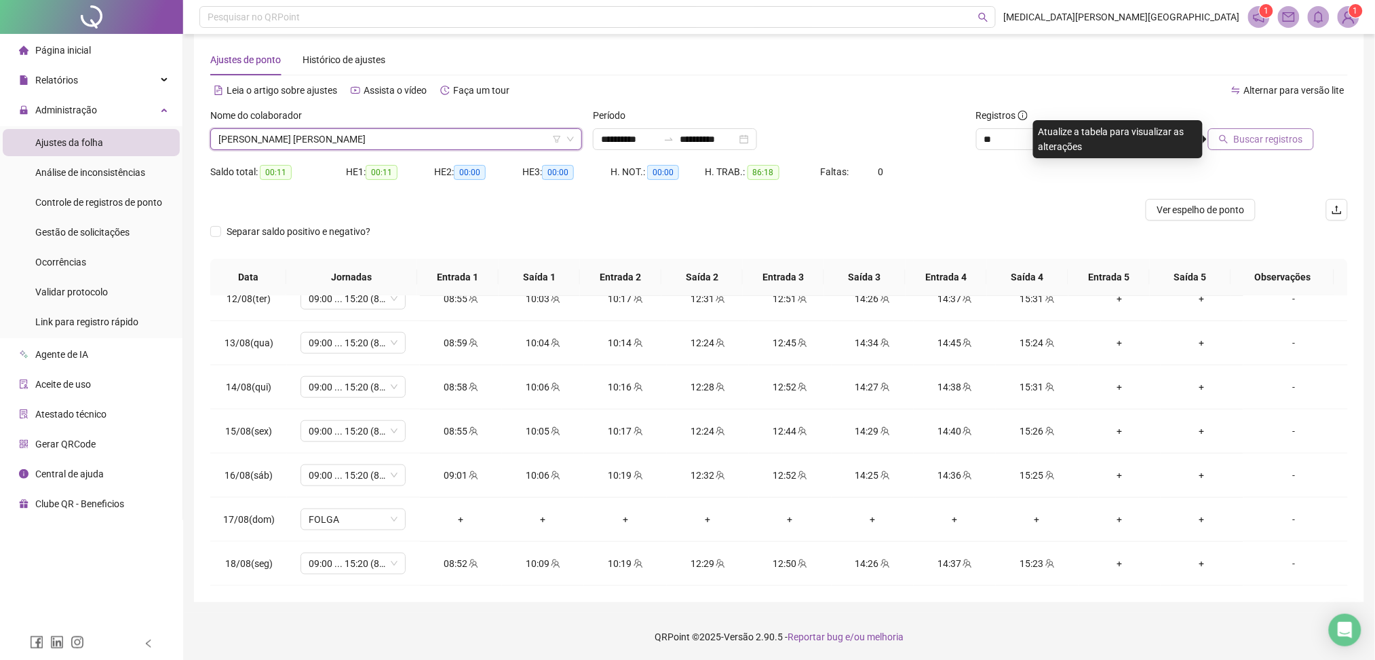
click at [326, 140] on span "[PERSON_NAME] [PERSON_NAME]" at bounding box center [397, 139] width 356 height 20
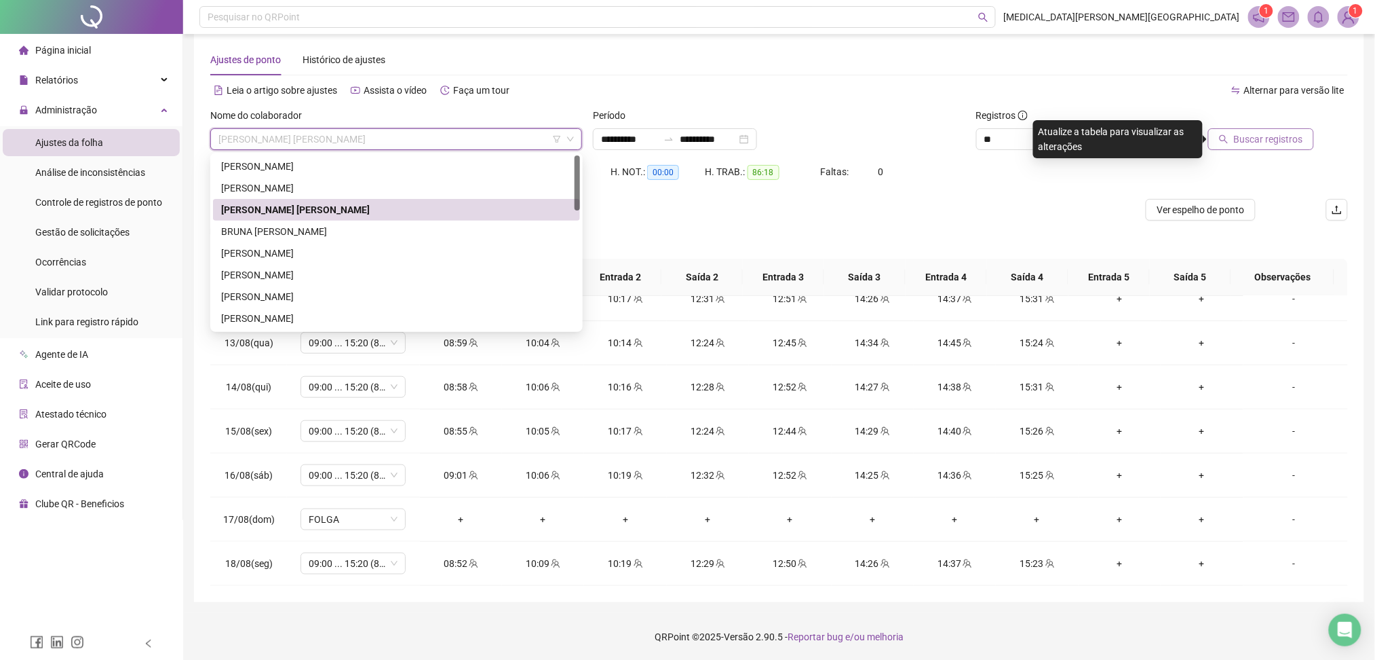
click at [1030, 185] on div "Saldo total: 00:11 HE 1: 00:11 HE 2: 00:00 HE 3: 00:00 H. NOT.: 00:00 H. TRAB.:…" at bounding box center [779, 180] width 1138 height 38
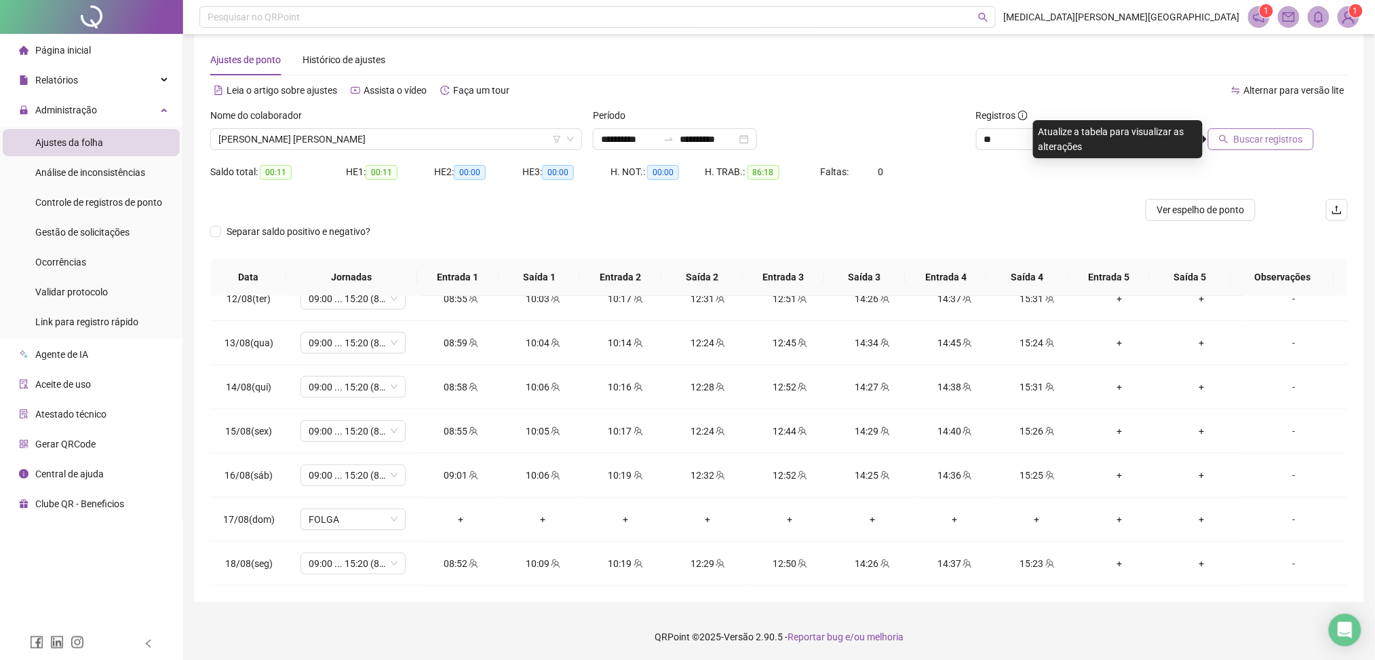
click at [1297, 136] on span "Buscar registros" at bounding box center [1268, 139] width 69 height 15
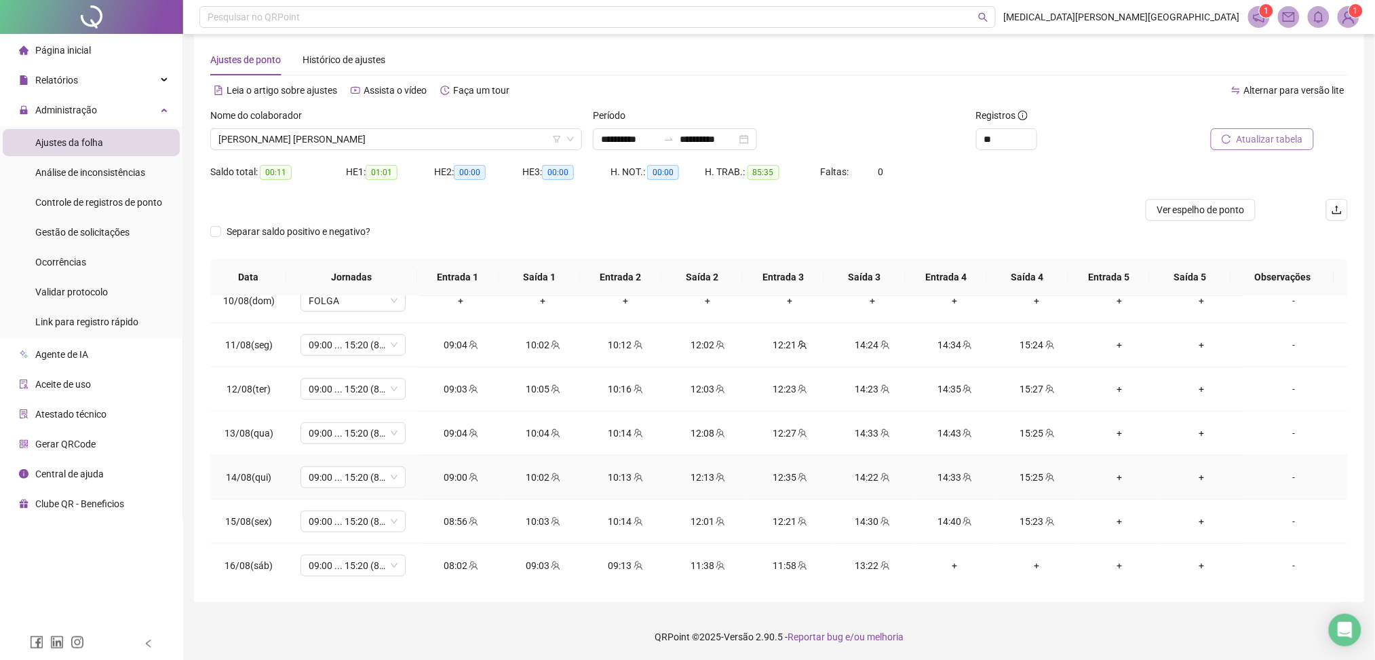
scroll to position [504, 0]
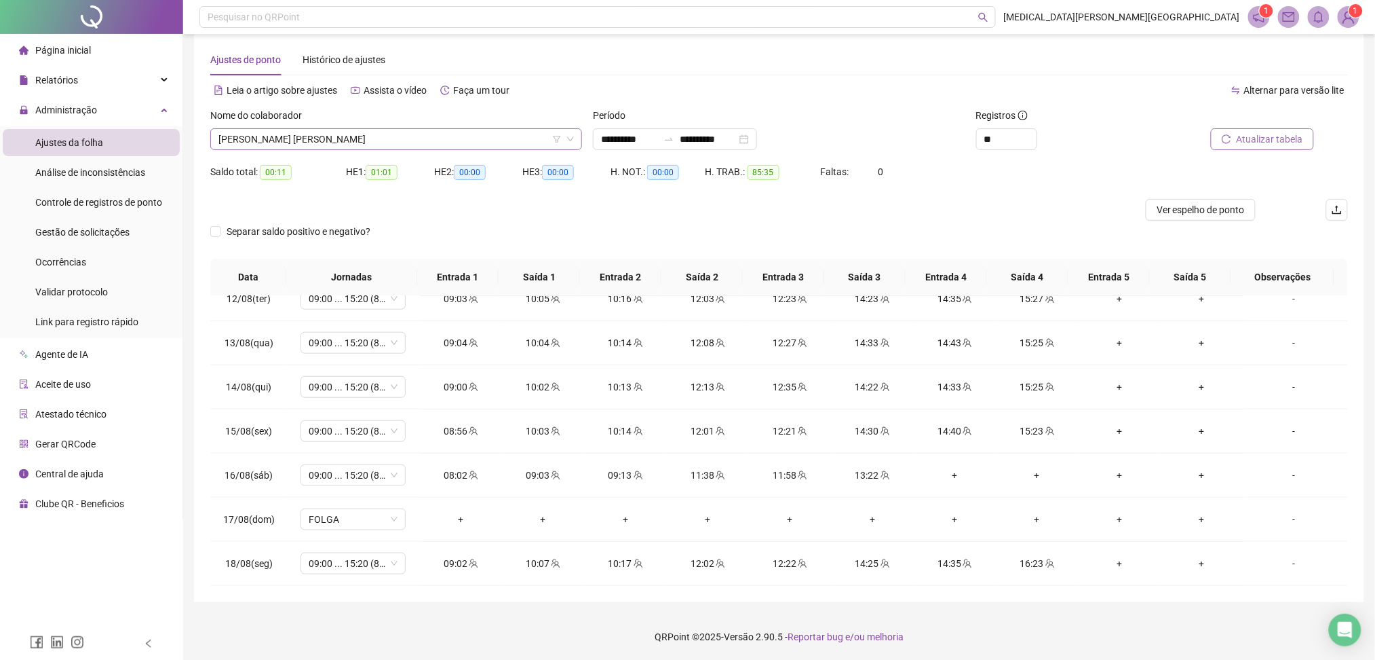
click at [376, 143] on span "[PERSON_NAME] [PERSON_NAME]" at bounding box center [397, 139] width 356 height 20
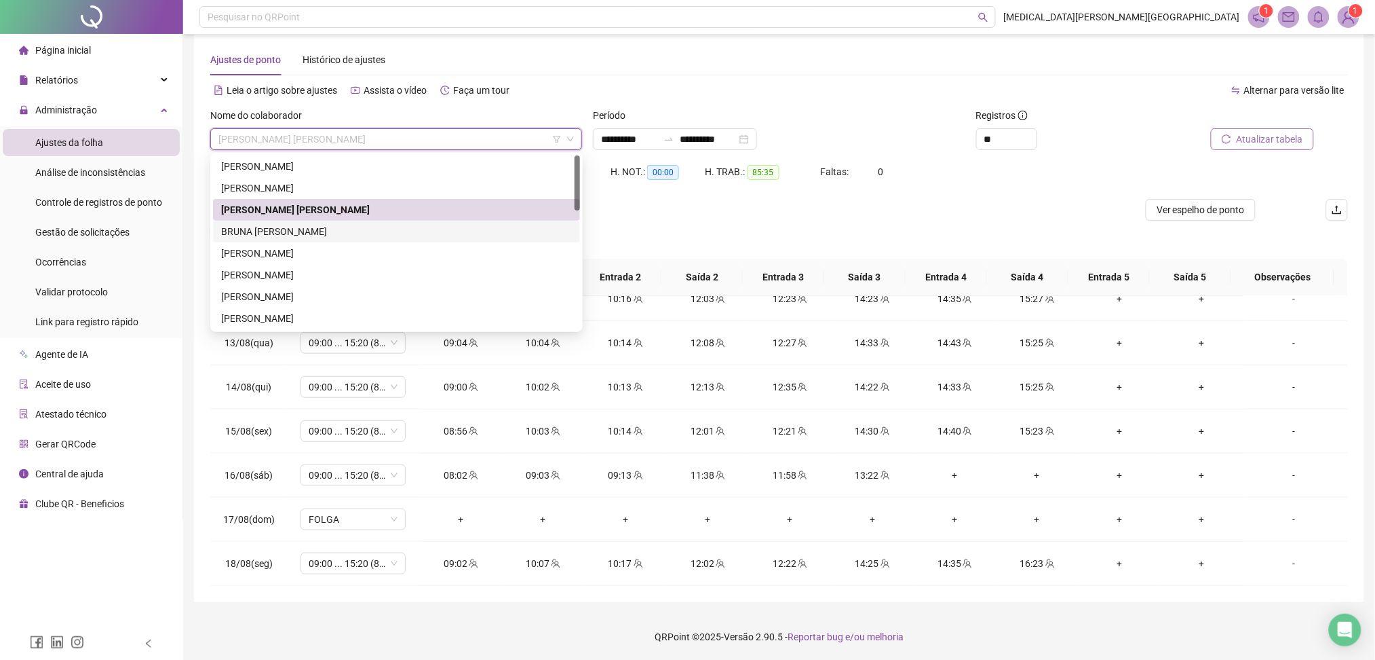
click at [328, 230] on div "BRUNA [PERSON_NAME]" at bounding box center [396, 231] width 351 height 15
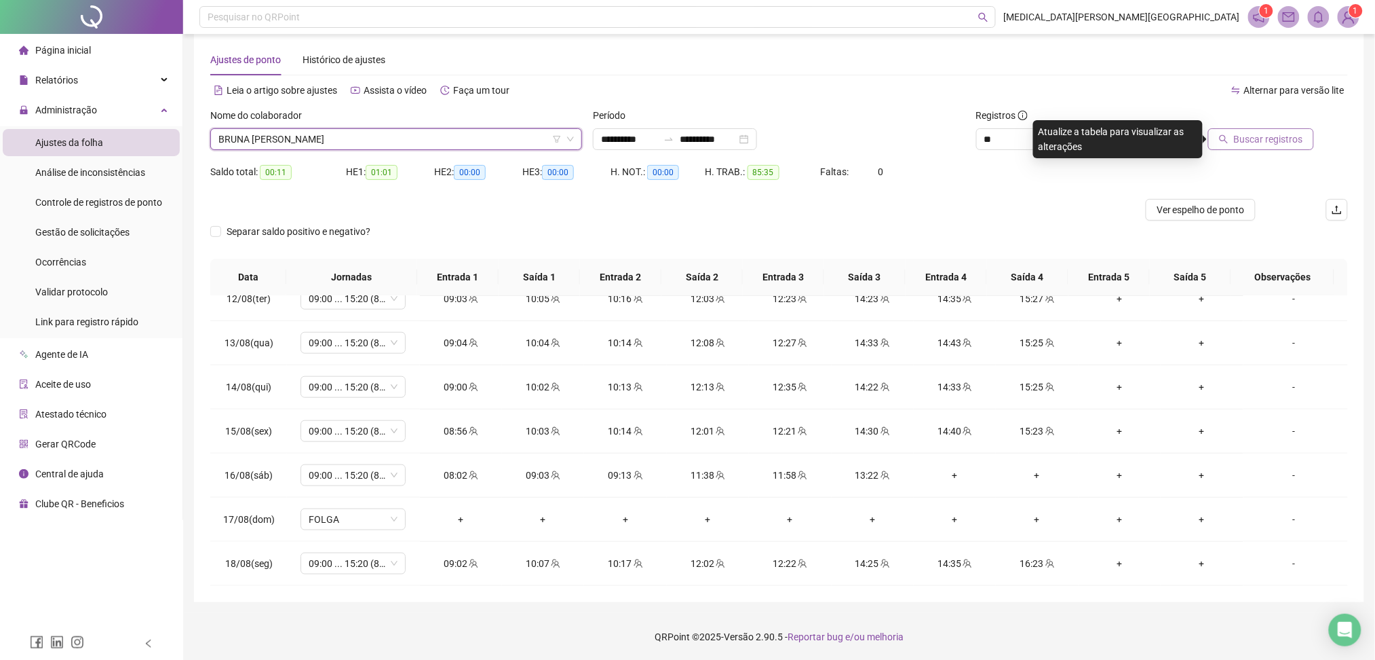
click at [1291, 137] on span "Buscar registros" at bounding box center [1268, 139] width 69 height 15
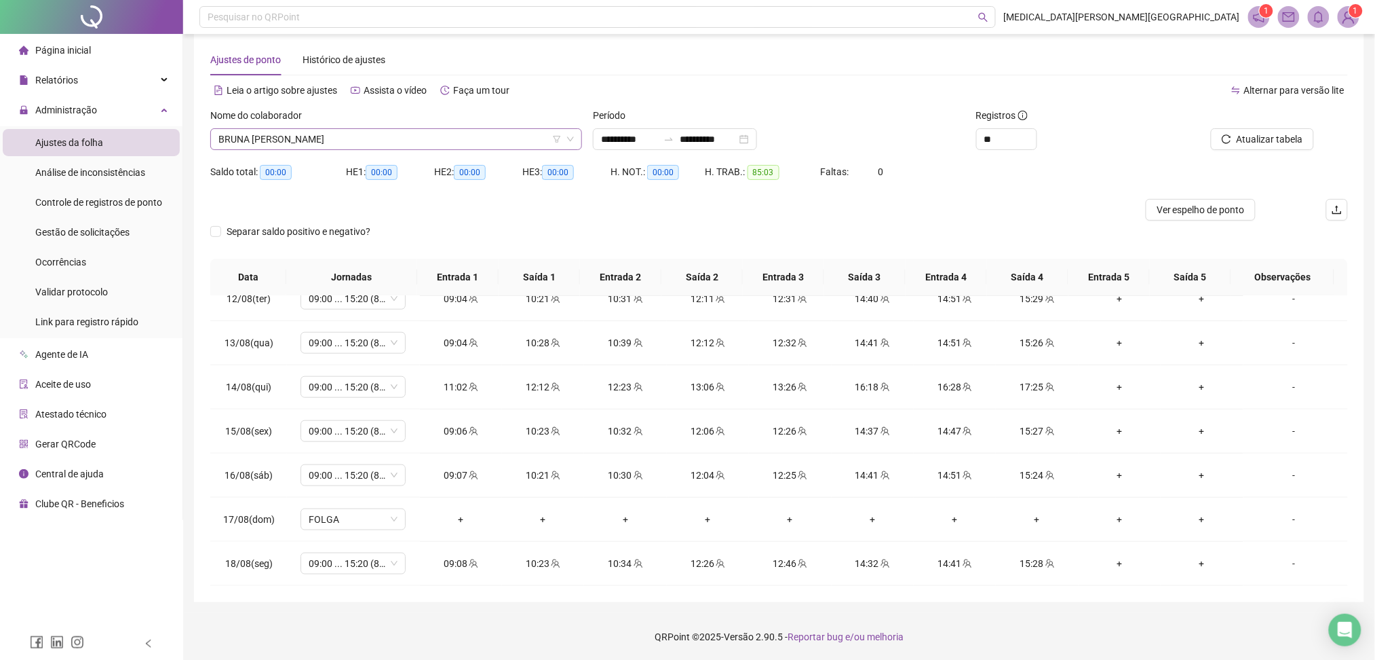
click at [375, 136] on span "BRUNA [PERSON_NAME]" at bounding box center [397, 139] width 356 height 20
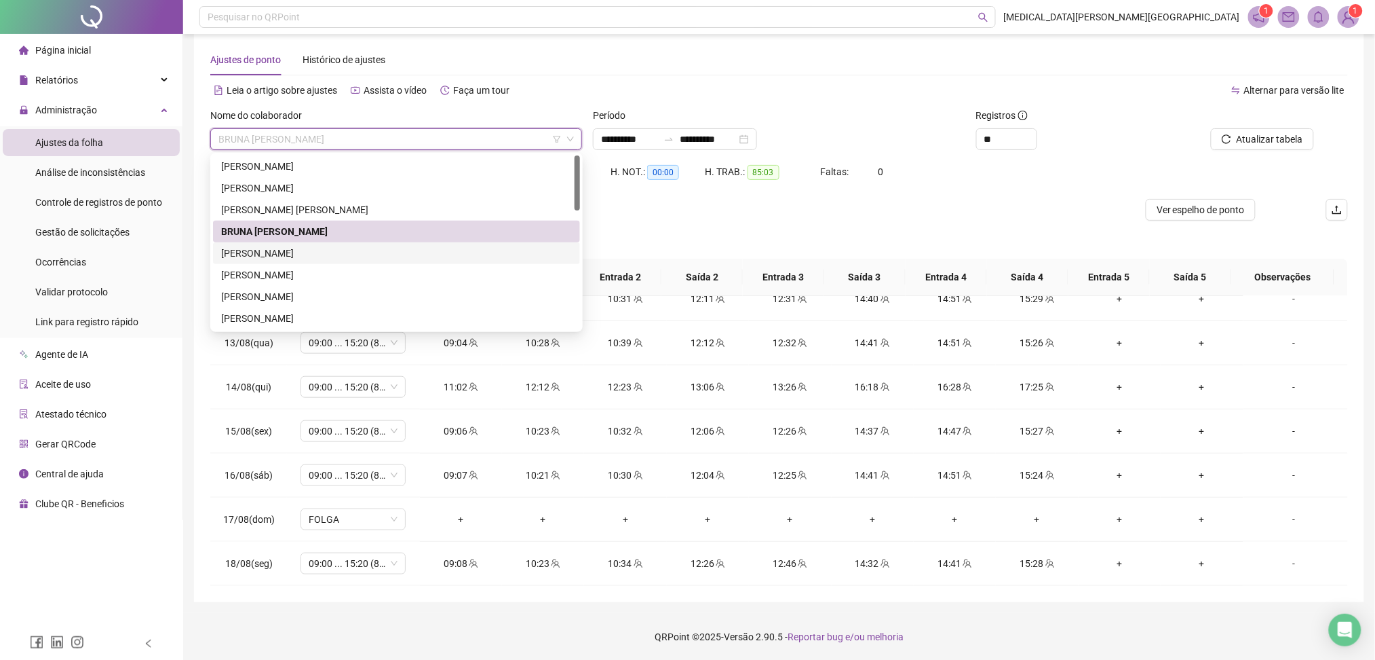
click at [309, 254] on div "[PERSON_NAME]" at bounding box center [396, 253] width 351 height 15
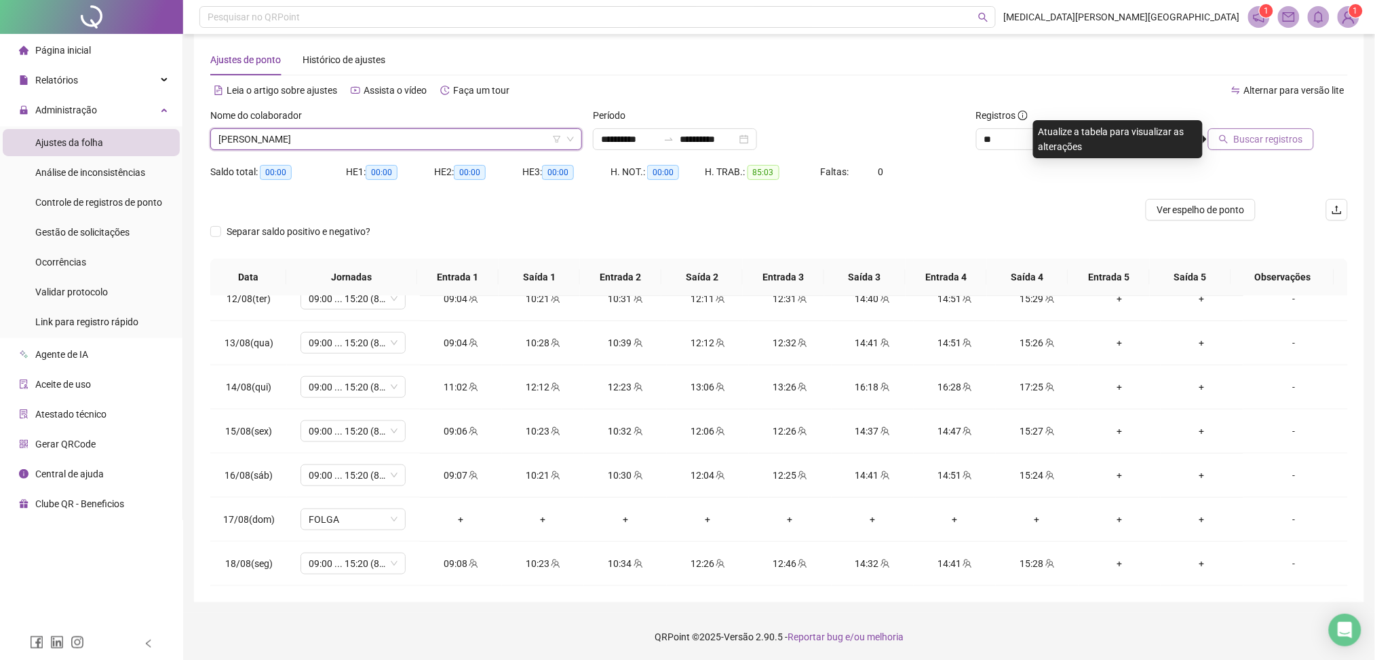
click at [1268, 139] on span "Buscar registros" at bounding box center [1268, 139] width 69 height 15
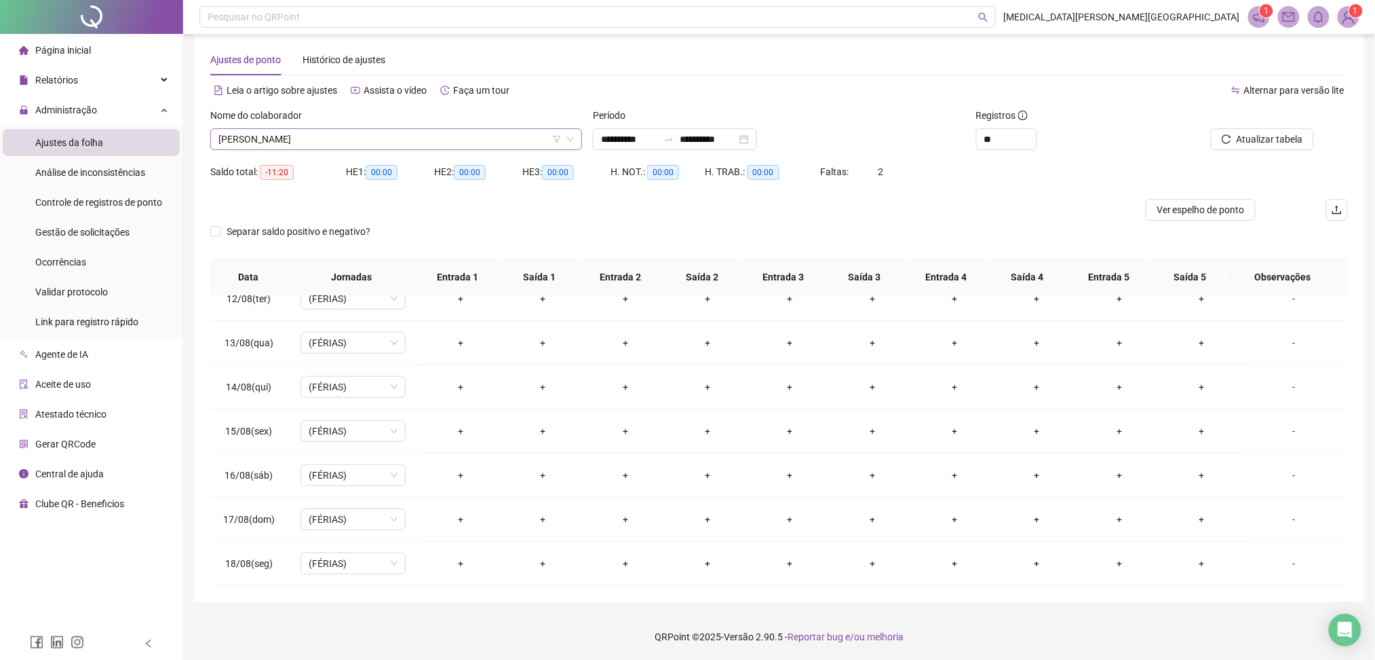
click at [338, 140] on span "[PERSON_NAME]" at bounding box center [397, 139] width 356 height 20
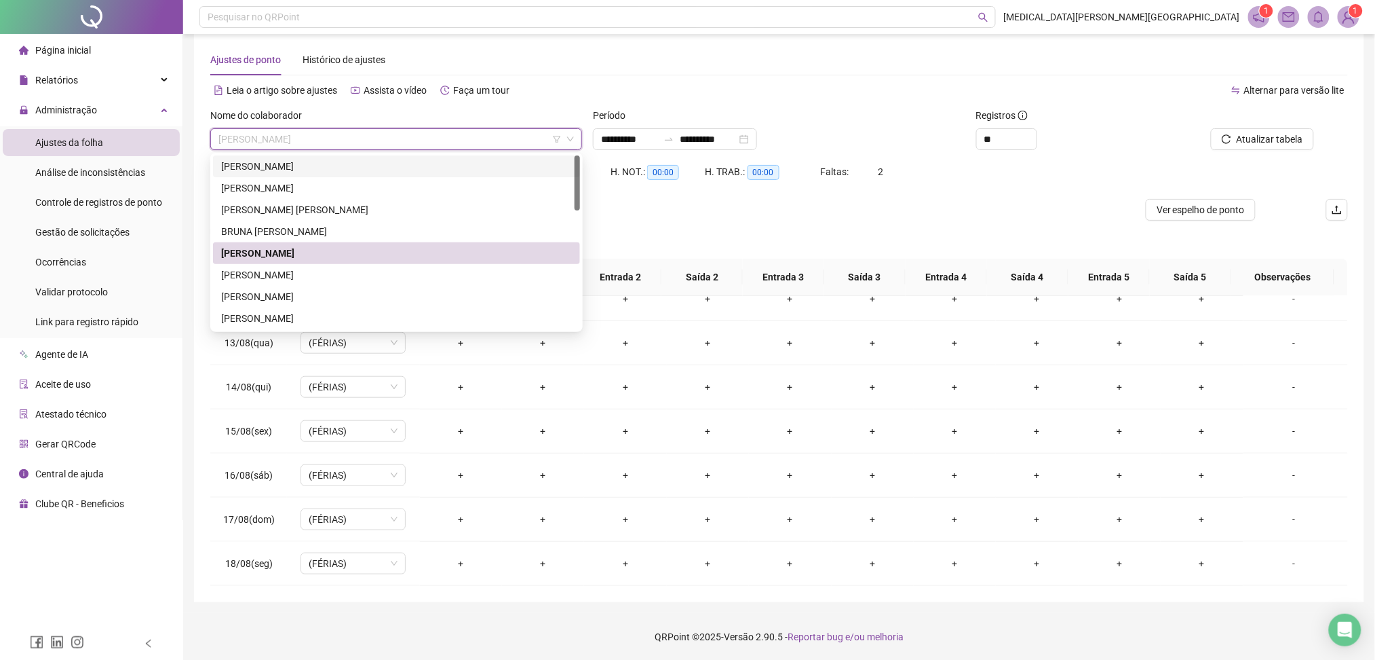
click at [821, 221] on div "Separar saldo positivo e negativo?" at bounding box center [779, 240] width 1138 height 38
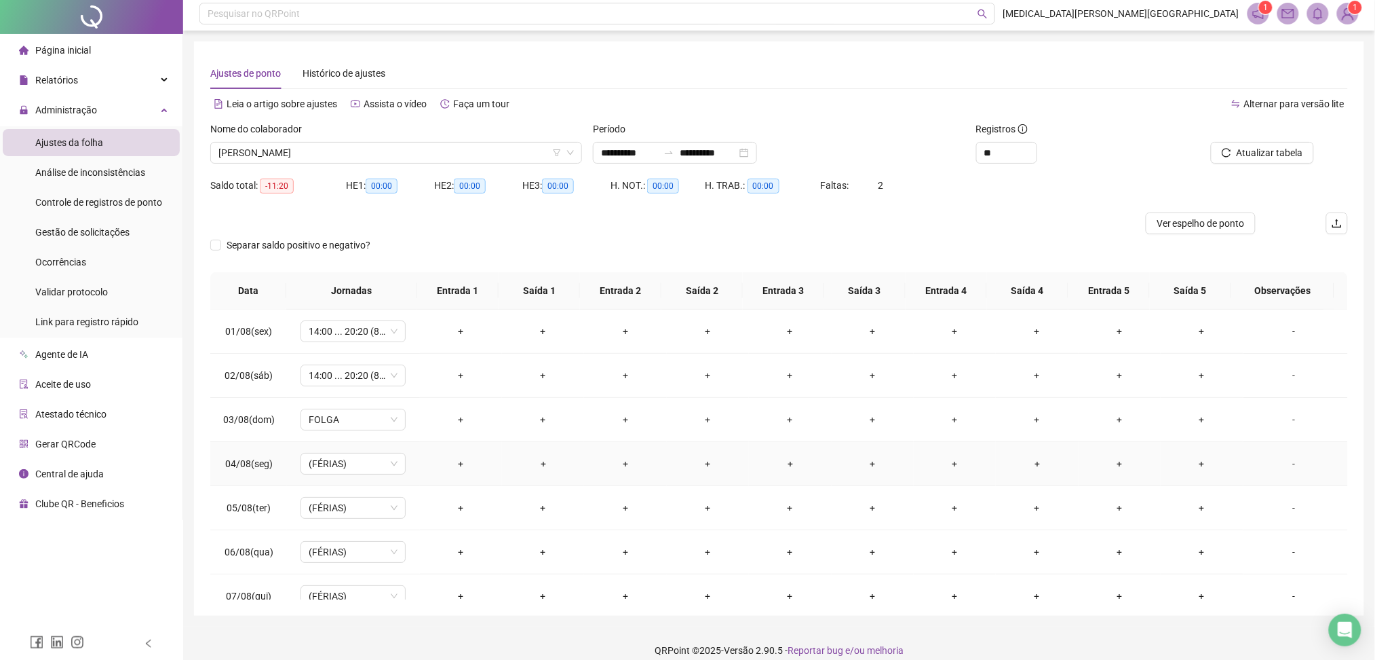
scroll to position [0, 0]
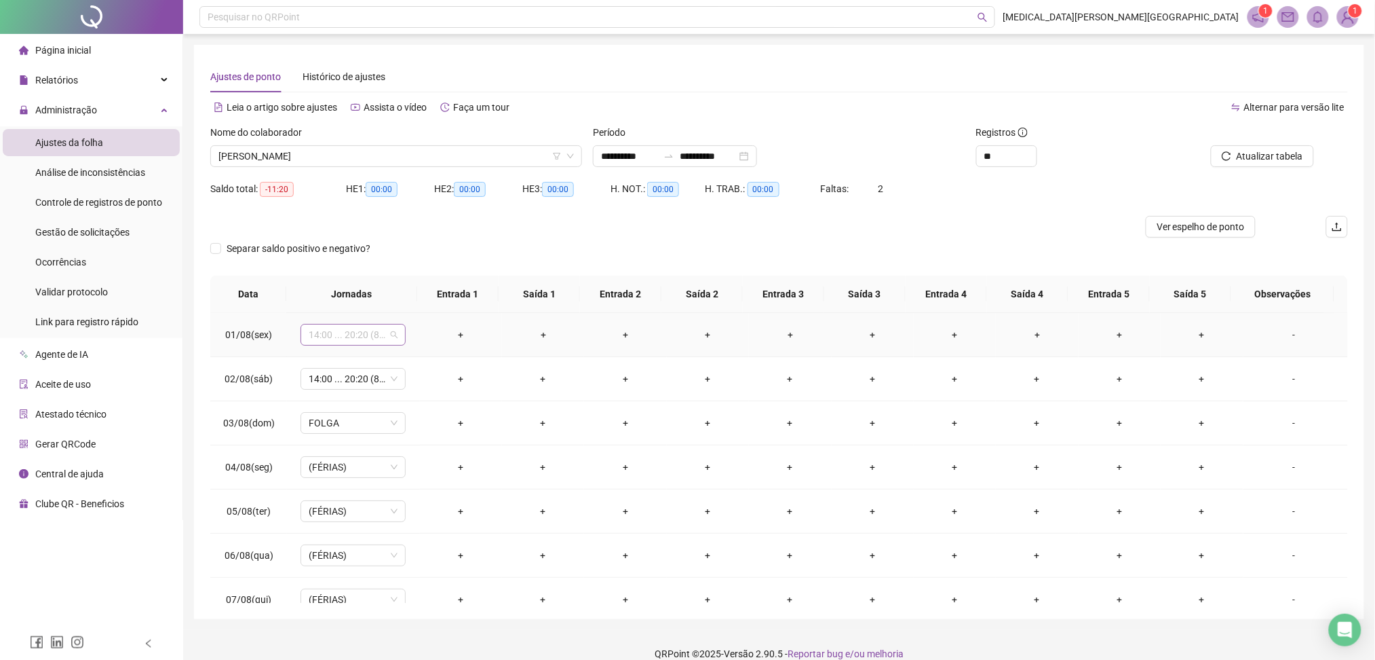
click at [383, 331] on span "14:00 ... 20:20 (8 HORAS)" at bounding box center [353, 334] width 89 height 20
click at [345, 422] on div "Folga" at bounding box center [375, 424] width 115 height 15
click at [417, 299] on span "Sim" at bounding box center [417, 298] width 16 height 15
click at [341, 377] on span "14:00 ... 20:20 (8 HORAS)" at bounding box center [353, 378] width 89 height 20
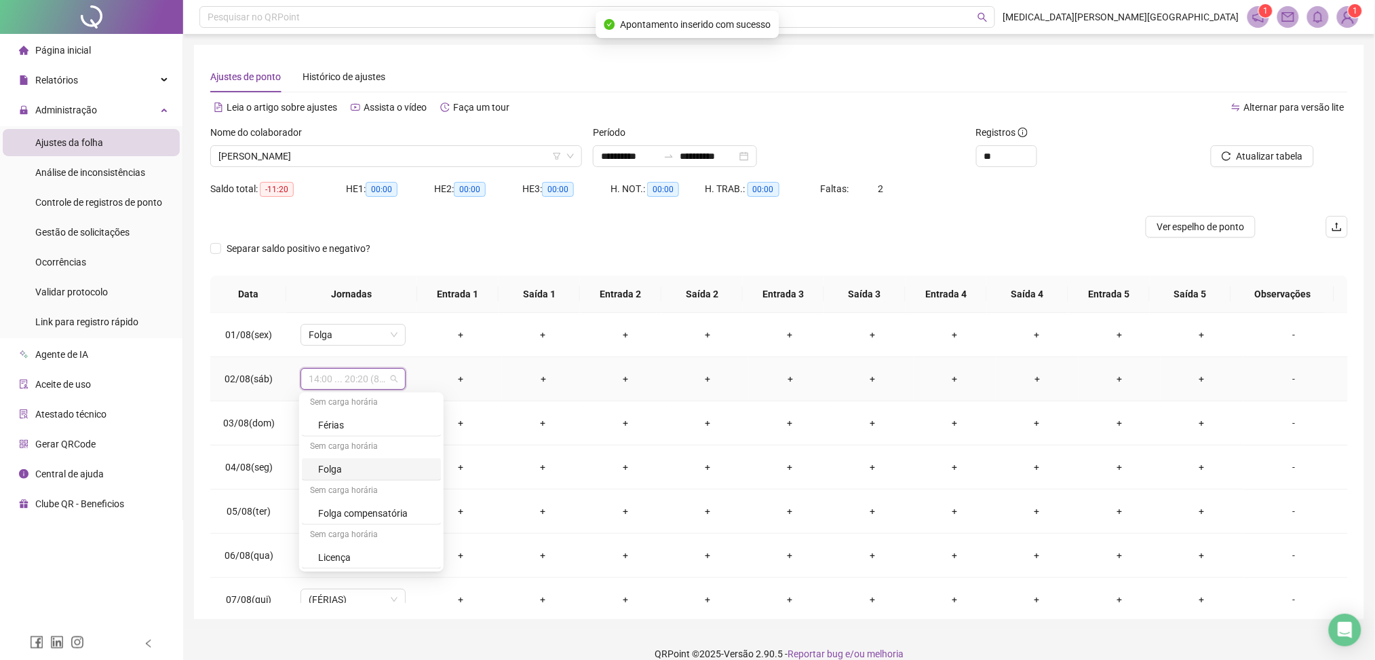
click at [342, 468] on div "Folga" at bounding box center [375, 468] width 115 height 15
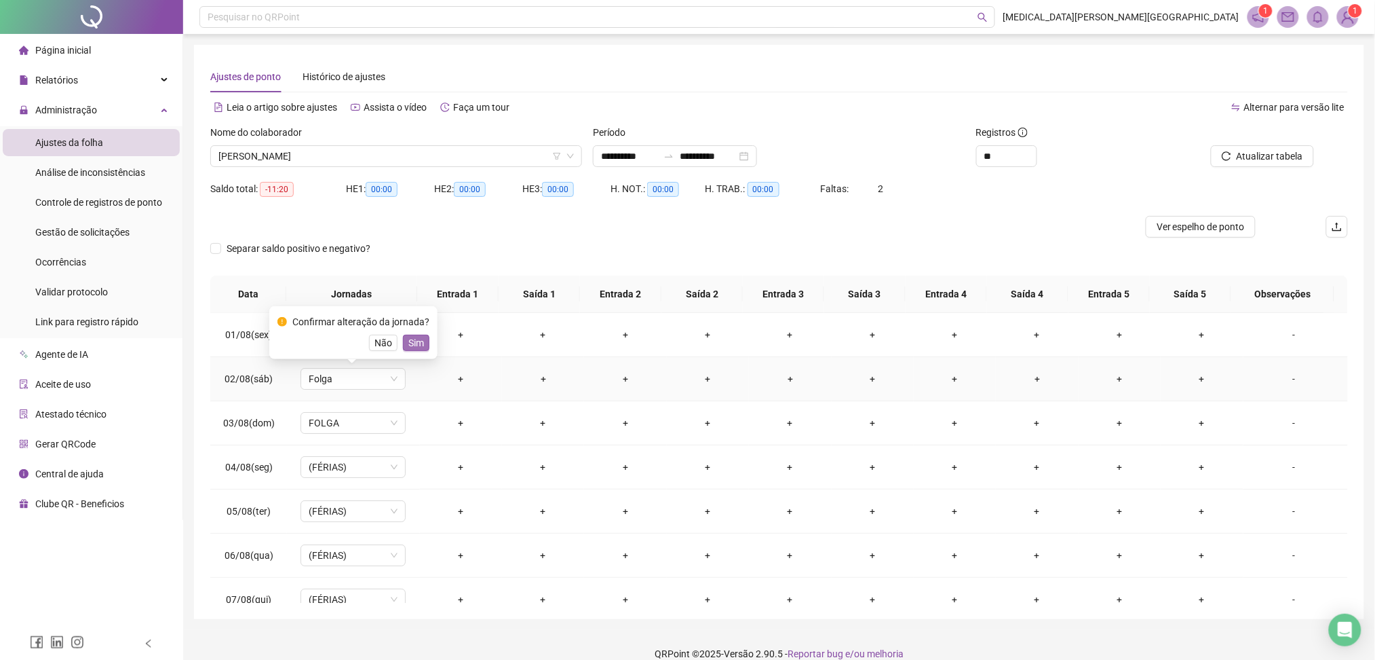
click at [417, 342] on span "Sim" at bounding box center [417, 342] width 16 height 15
click at [1253, 154] on span "Atualizar tabela" at bounding box center [1270, 156] width 67 height 15
click at [349, 153] on span "[PERSON_NAME]" at bounding box center [397, 156] width 356 height 20
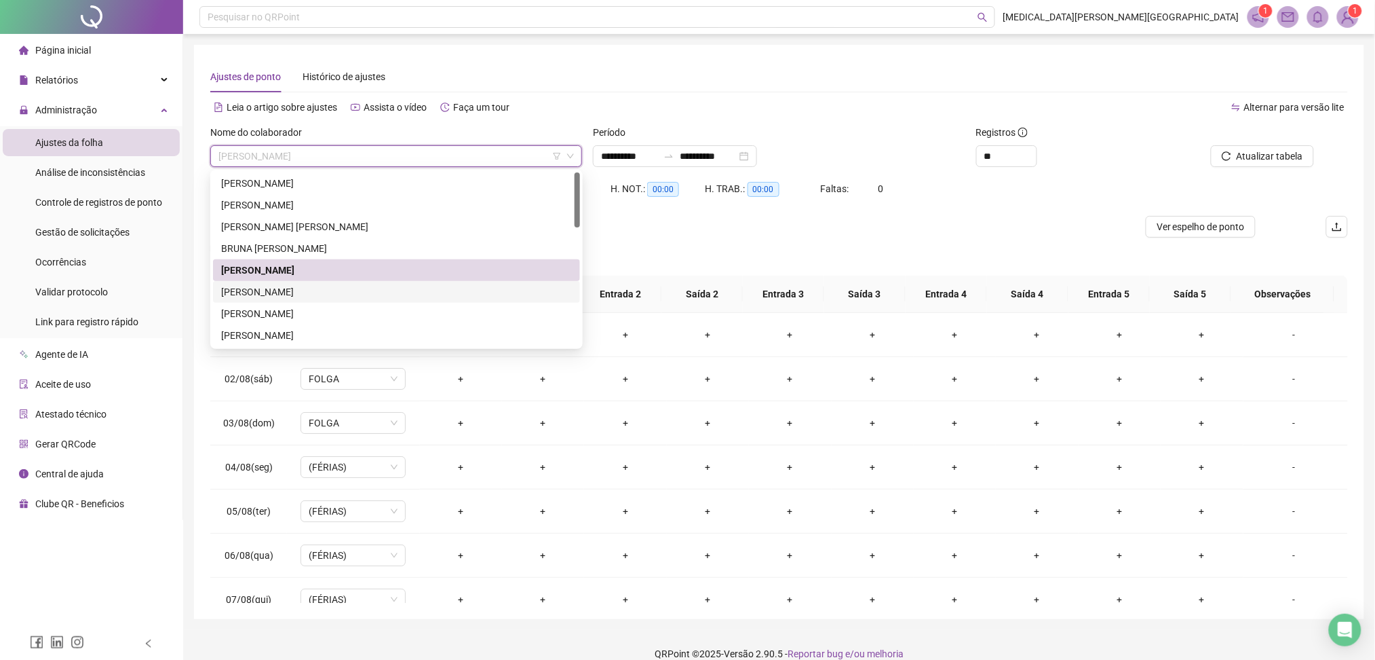
click at [287, 293] on div "CARLOS ANTONIO DA SILVA GOMES FILHO" at bounding box center [396, 291] width 351 height 15
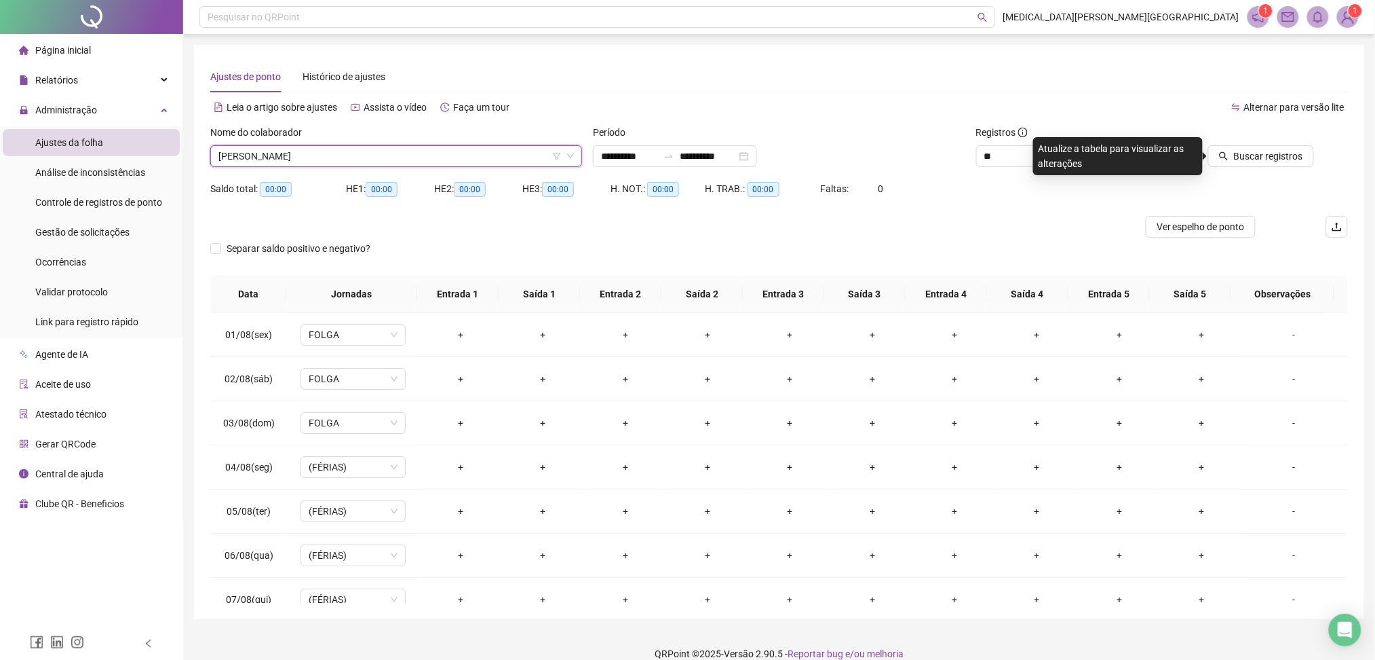
click at [1262, 141] on div at bounding box center [1241, 135] width 147 height 20
click at [1263, 152] on span "Buscar registros" at bounding box center [1268, 156] width 69 height 15
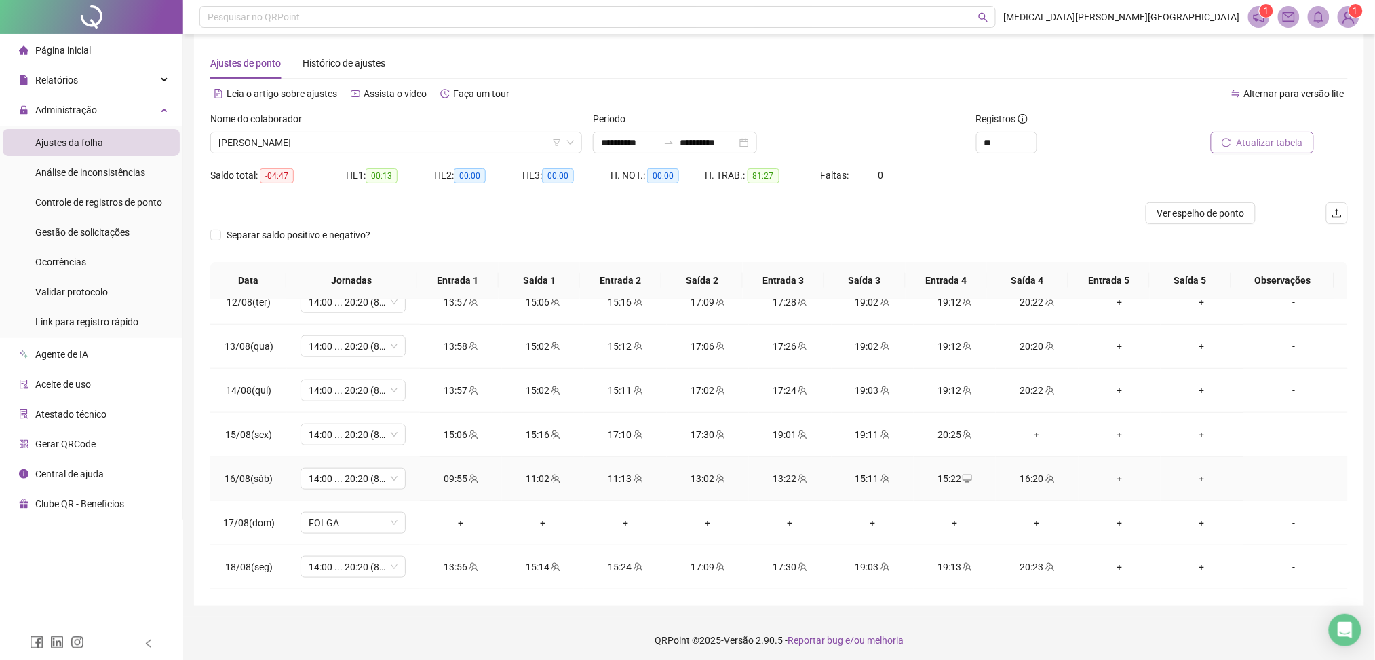
scroll to position [17, 0]
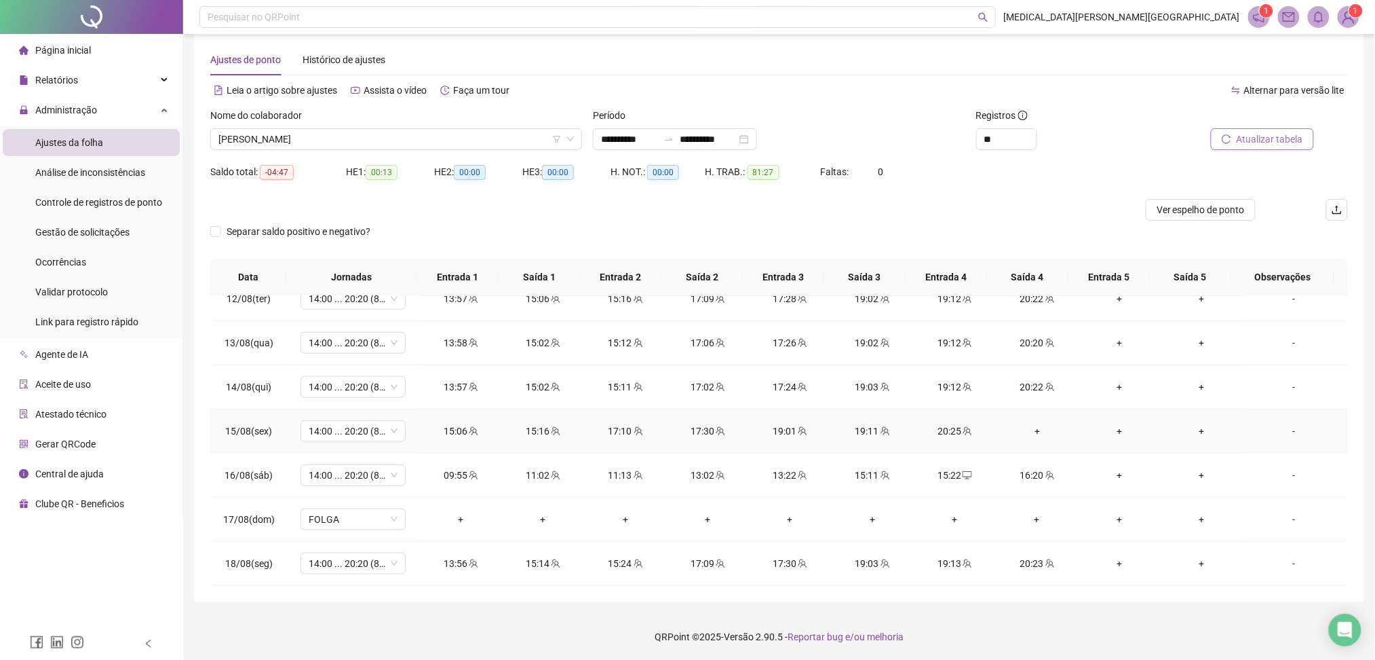
click at [1027, 430] on div "+" at bounding box center [1037, 430] width 60 height 15
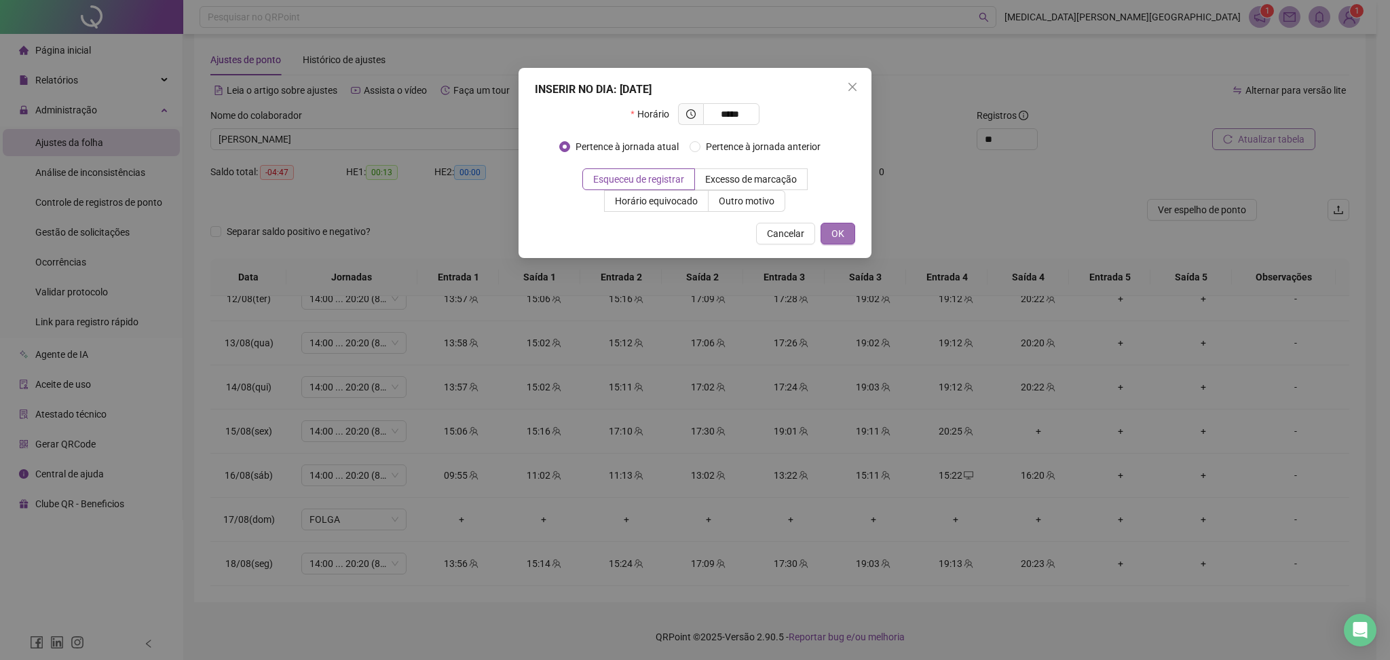
type input "*****"
click at [841, 237] on span "OK" at bounding box center [837, 233] width 13 height 15
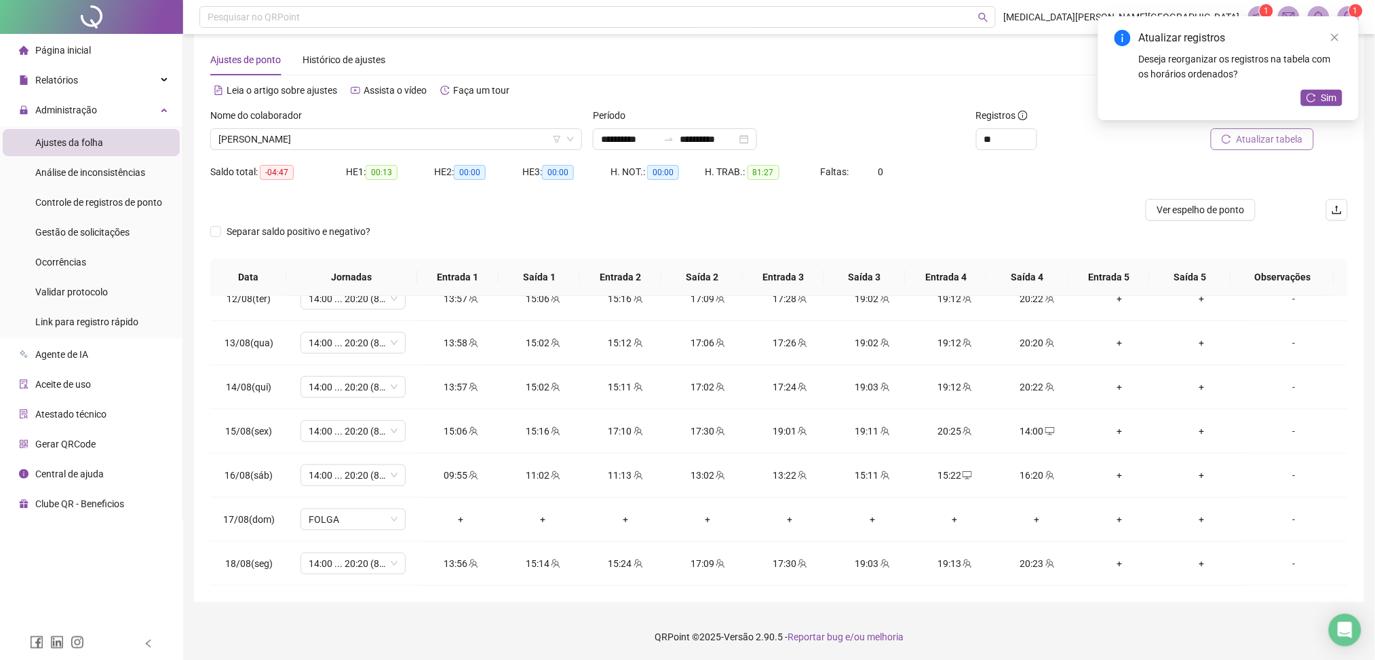
click at [1267, 143] on span "Atualizar tabela" at bounding box center [1270, 139] width 67 height 15
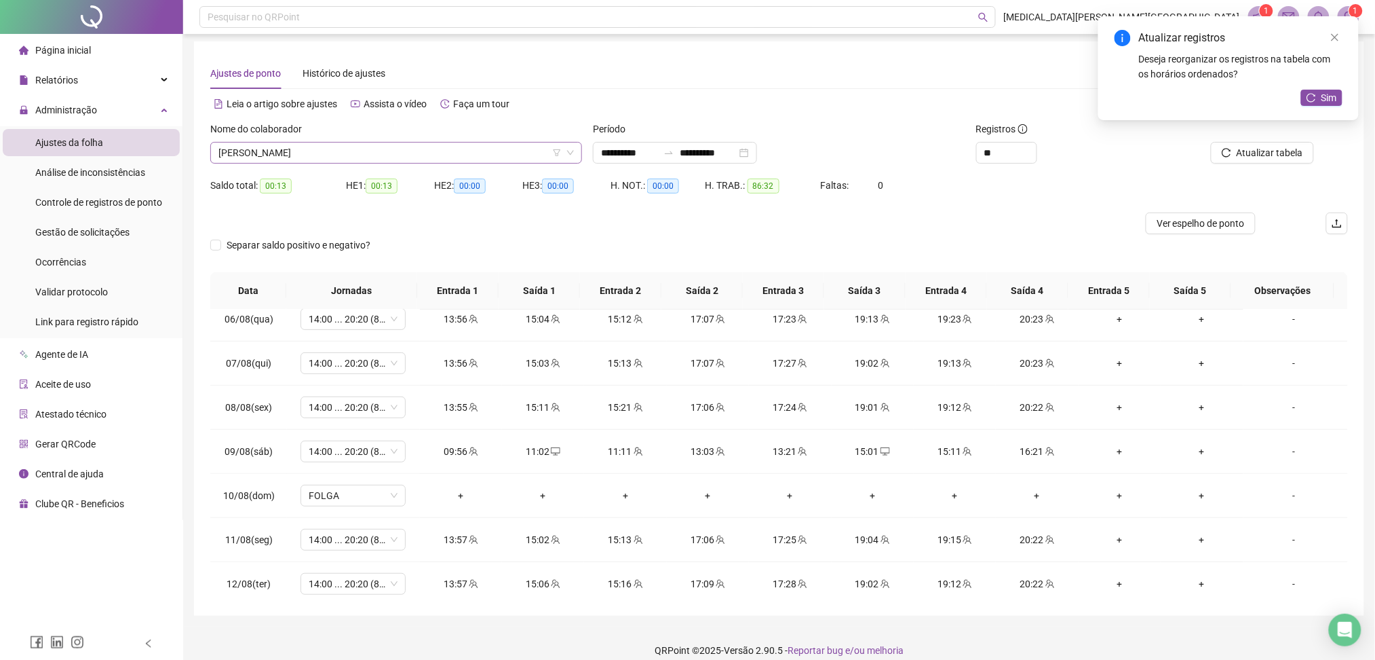
scroll to position [0, 0]
click at [1301, 151] on span "Atualizar tabela" at bounding box center [1270, 156] width 67 height 15
click at [1348, 37] on div "Atualizar registros Deseja reorganizar os registros na tabela com os horários o…" at bounding box center [1229, 68] width 261 height 104
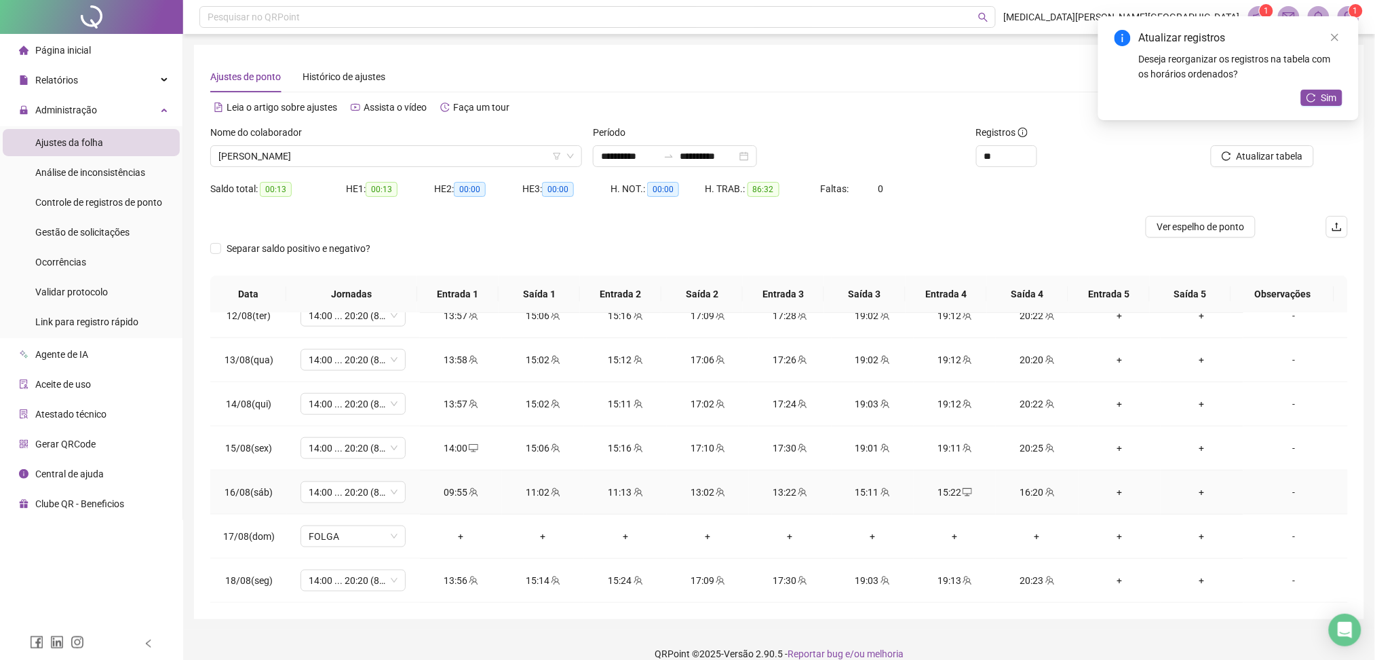
scroll to position [17, 0]
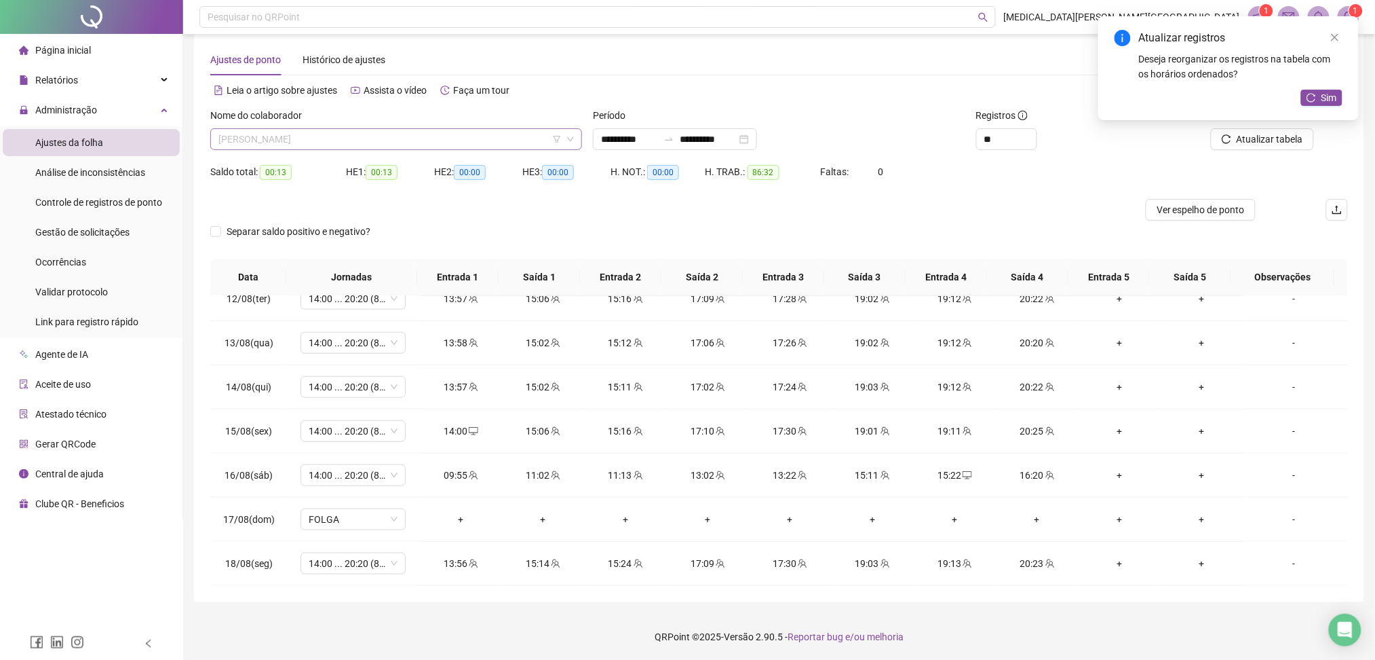
click at [382, 141] on span "CARLOS ANTONIO DA SILVA GOMES FILHO" at bounding box center [397, 139] width 356 height 20
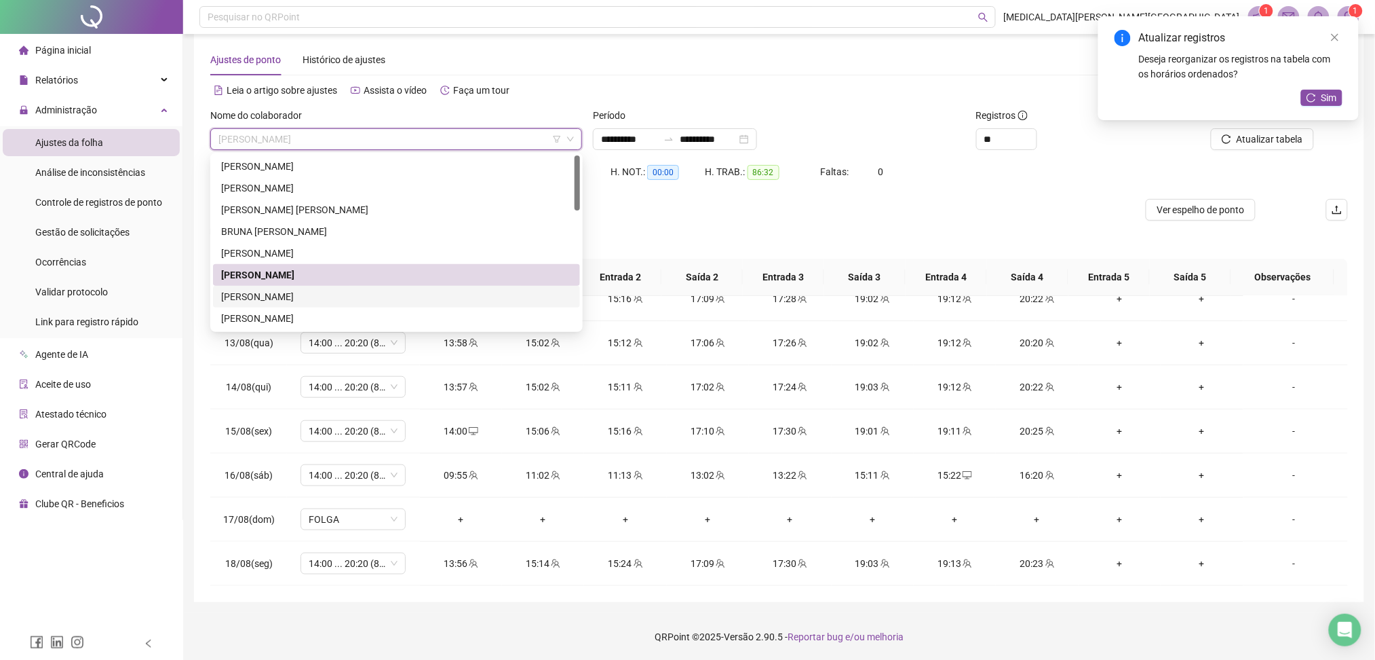
click at [352, 297] on div "GABRIEL AFONSO SOUSA CARDOZO" at bounding box center [396, 296] width 351 height 15
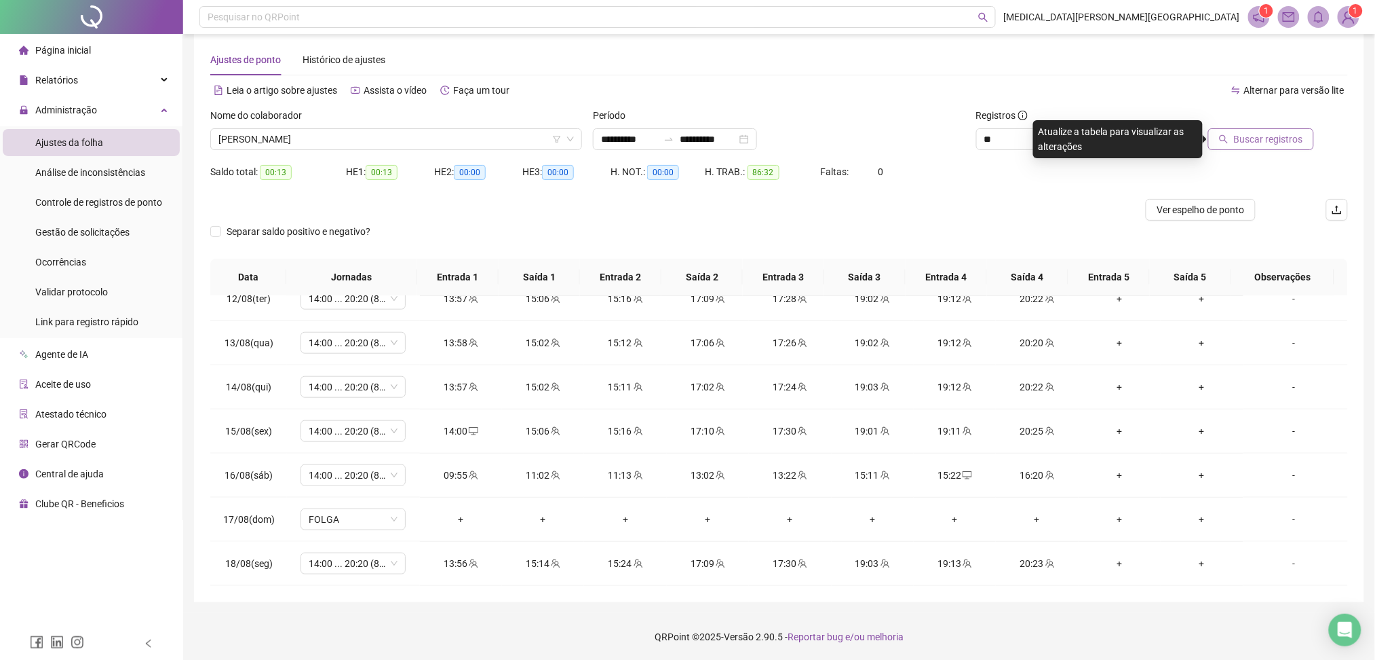
click at [1254, 137] on span "Buscar registros" at bounding box center [1268, 139] width 69 height 15
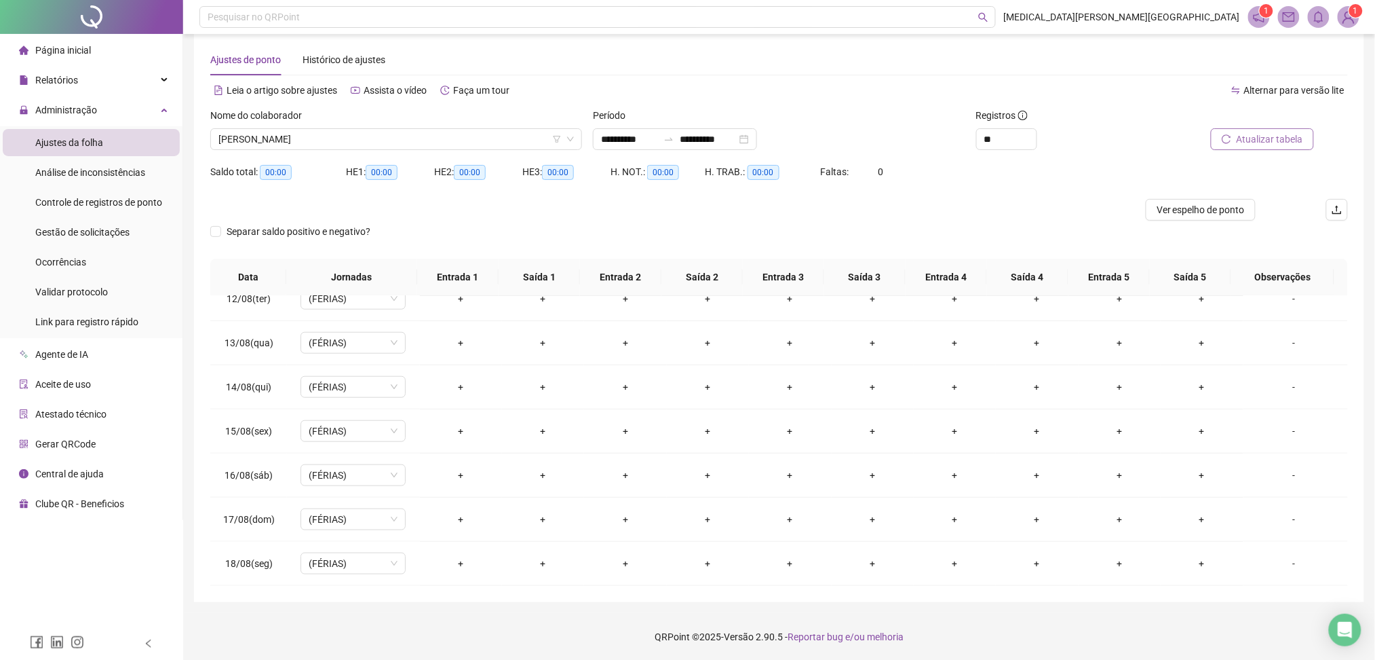
click at [335, 140] on span "GABRIEL AFONSO SOUSA CARDOZO" at bounding box center [397, 139] width 356 height 20
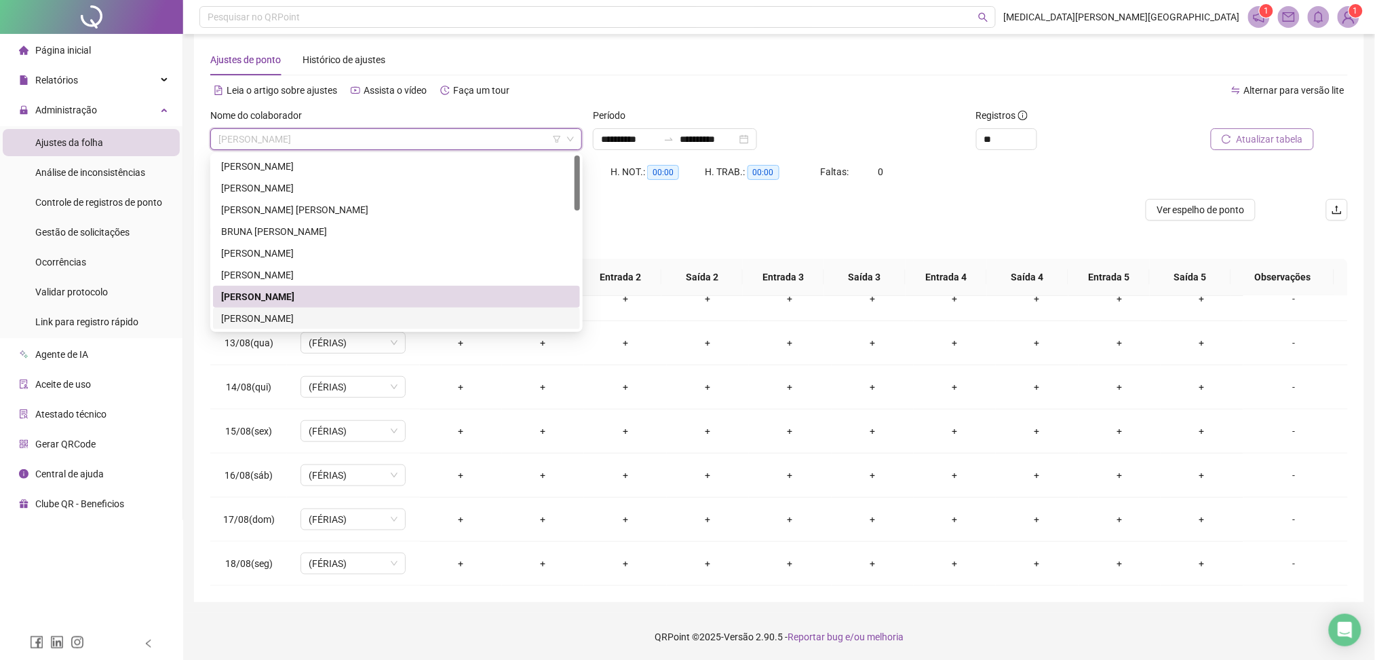
click at [269, 308] on div "[PERSON_NAME]" at bounding box center [396, 318] width 367 height 22
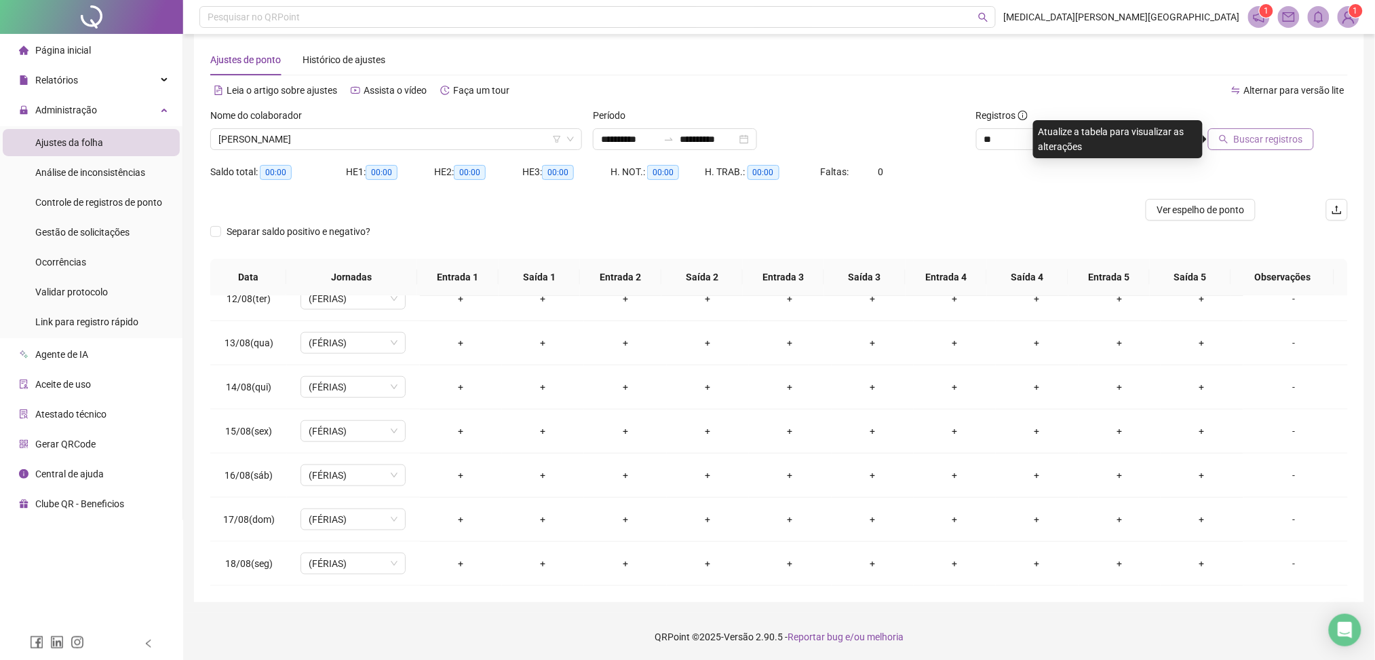
click at [1299, 137] on span "Buscar registros" at bounding box center [1268, 139] width 69 height 15
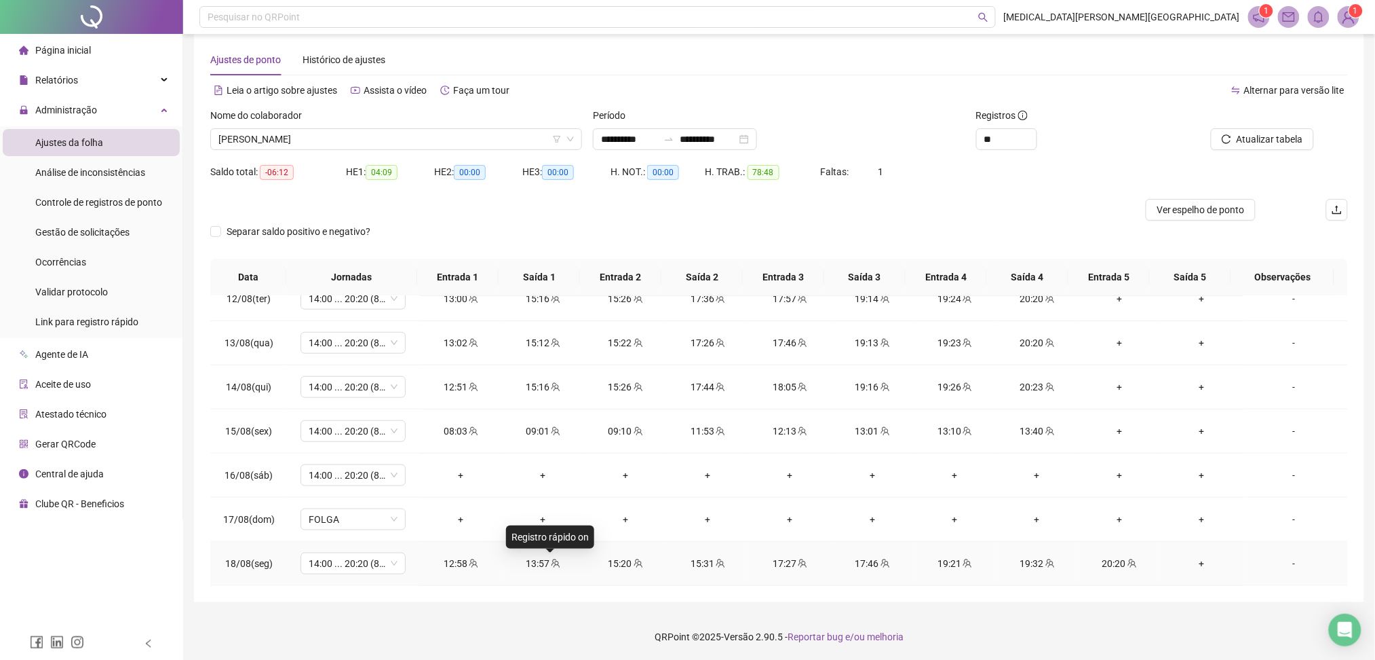
click at [550, 564] on span "team" at bounding box center [555, 563] width 11 height 10
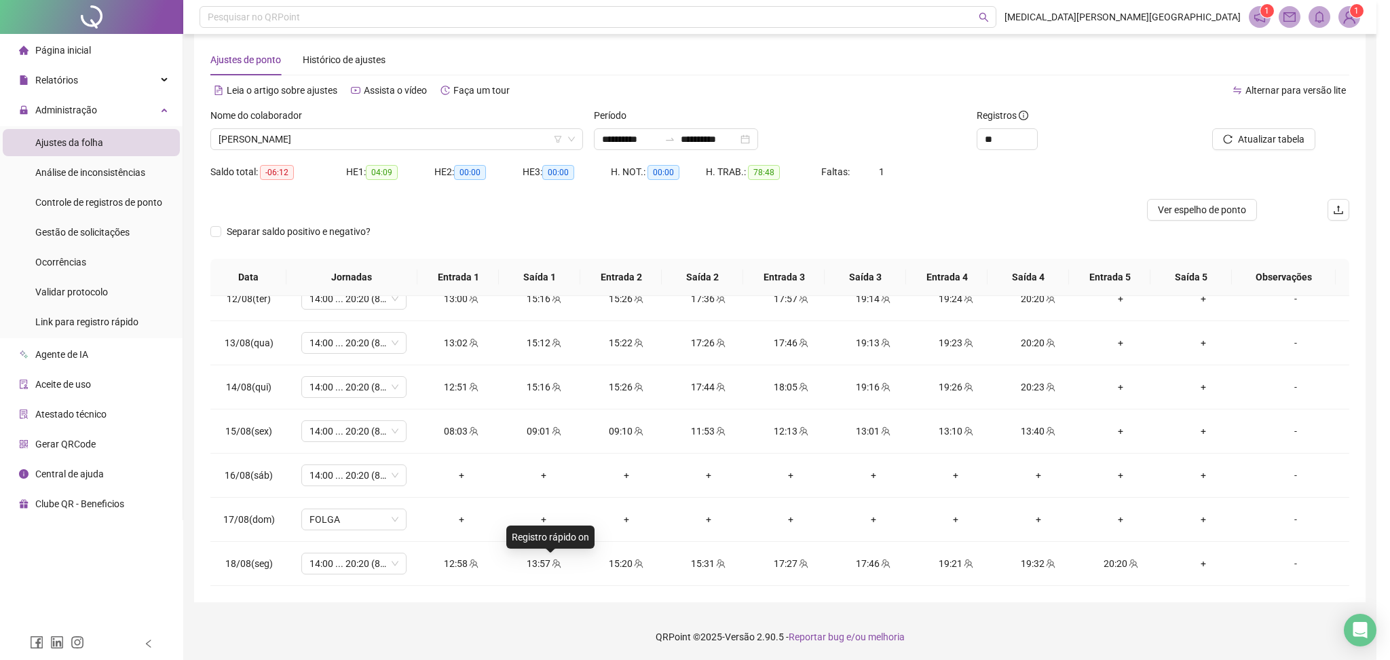
type input "**********"
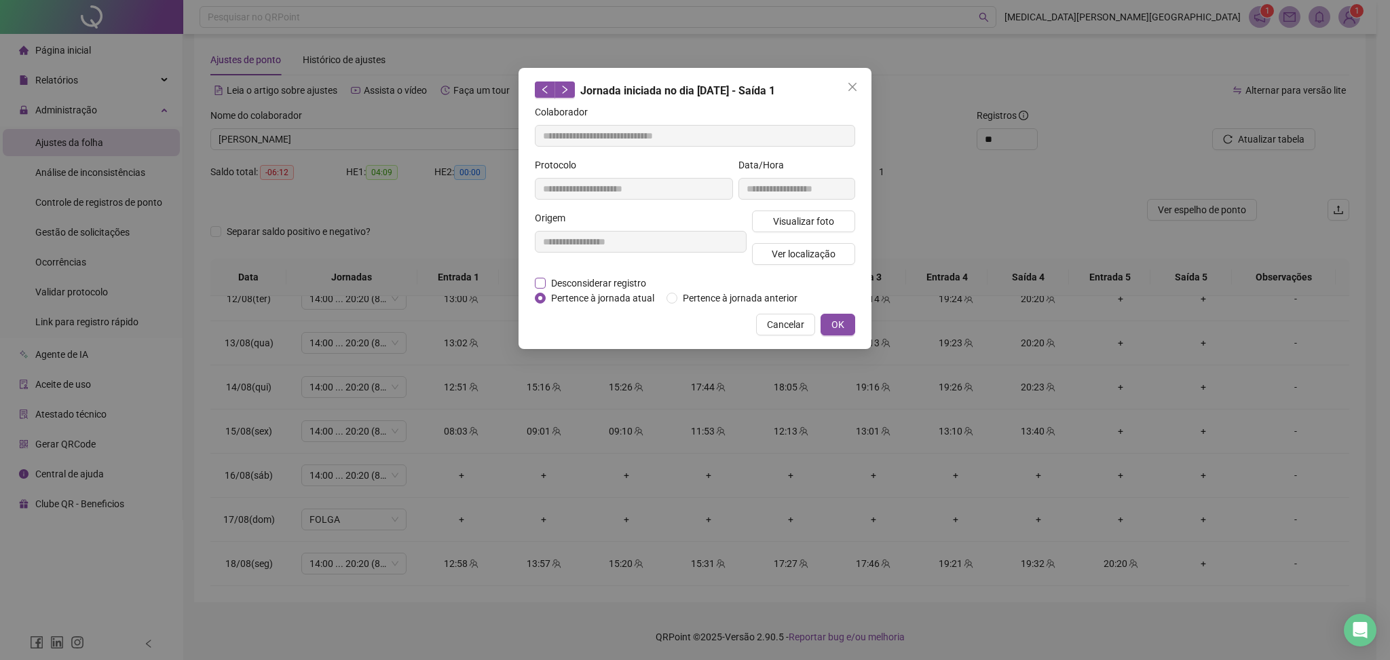
click at [590, 285] on span "Desconsiderar registro" at bounding box center [599, 283] width 106 height 15
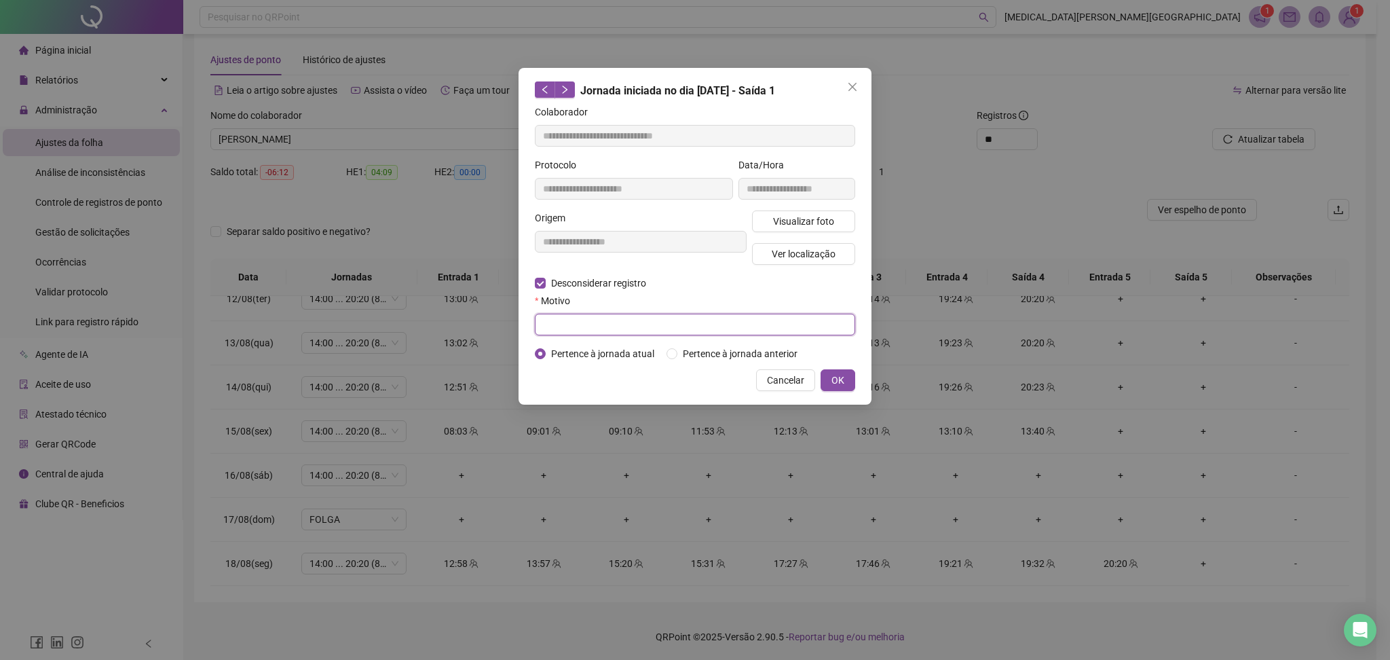
click at [591, 324] on input "text" at bounding box center [695, 325] width 320 height 22
type input "******"
click at [837, 377] on span "OK" at bounding box center [837, 380] width 13 height 15
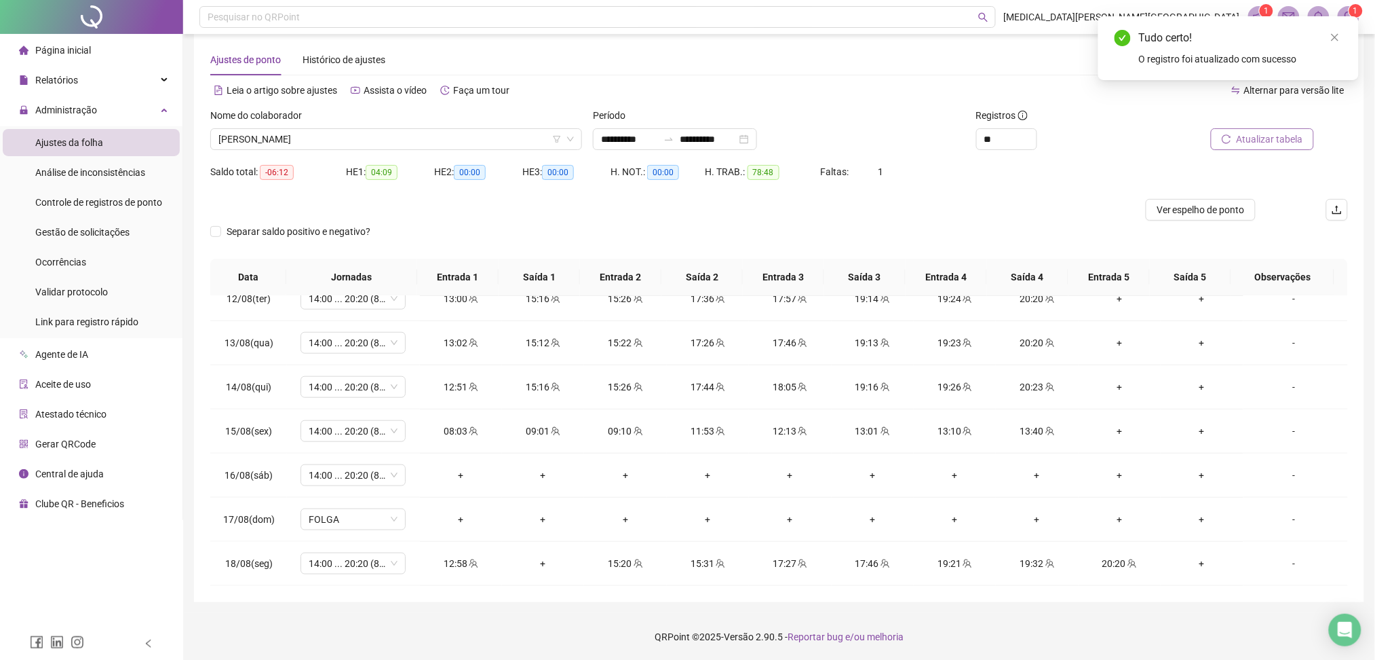
click at [1272, 145] on span "Atualizar tabela" at bounding box center [1270, 139] width 67 height 15
click at [1266, 138] on span "Atualizar tabela" at bounding box center [1270, 139] width 67 height 15
click at [333, 476] on span "14:00 ... 20:20 (8 HORAS)" at bounding box center [353, 475] width 89 height 20
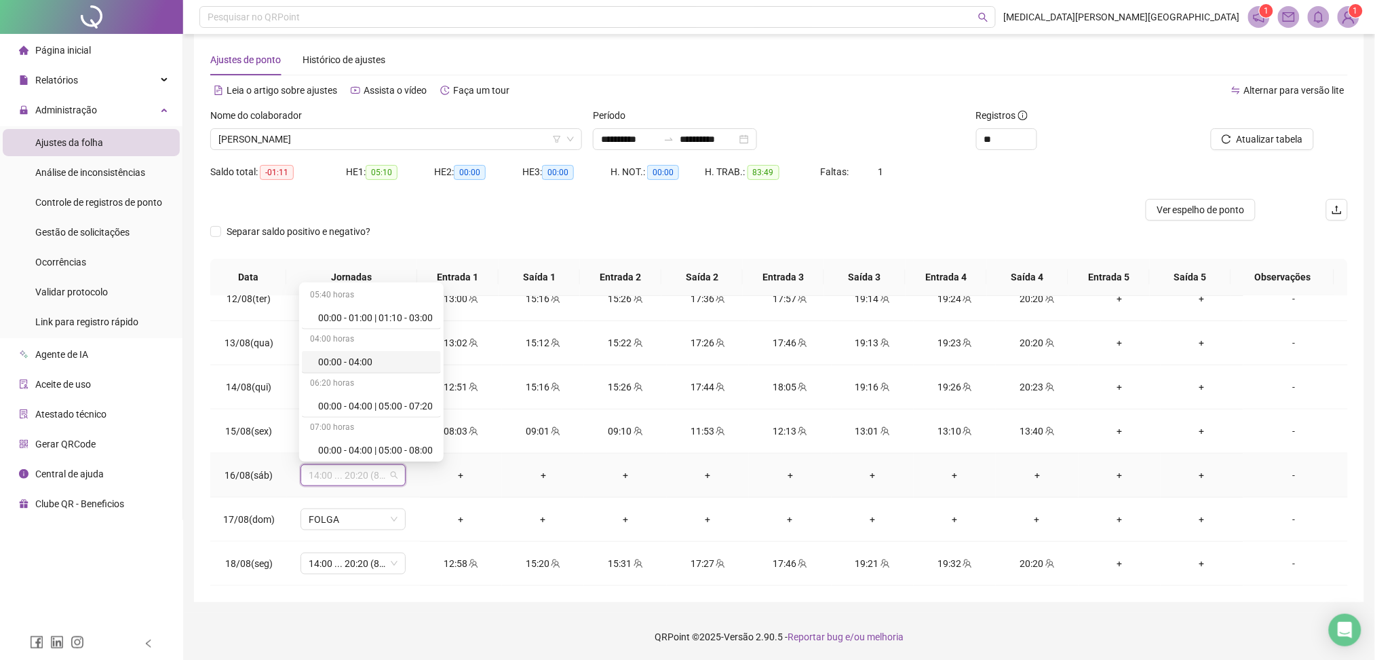
scroll to position [8083, 0]
click at [352, 399] on div "Folga compensatória" at bounding box center [375, 403] width 115 height 15
click at [415, 436] on span "Sim" at bounding box center [417, 439] width 16 height 15
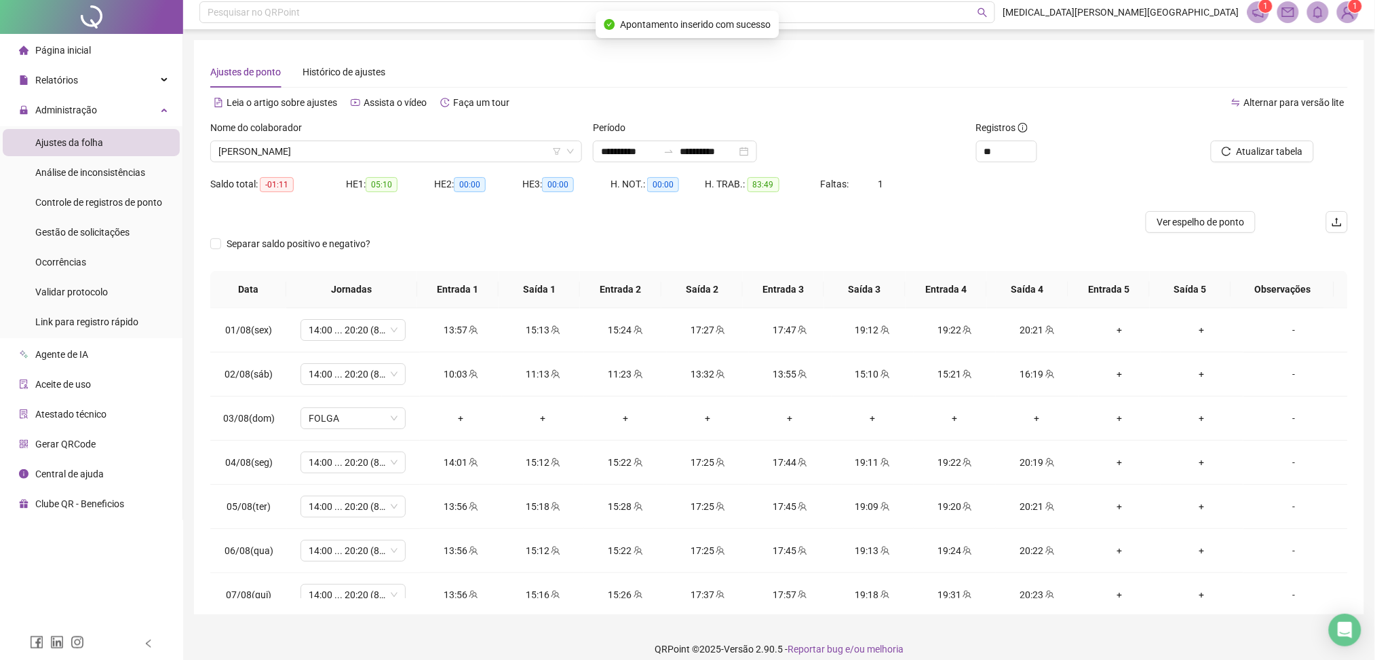
scroll to position [0, 0]
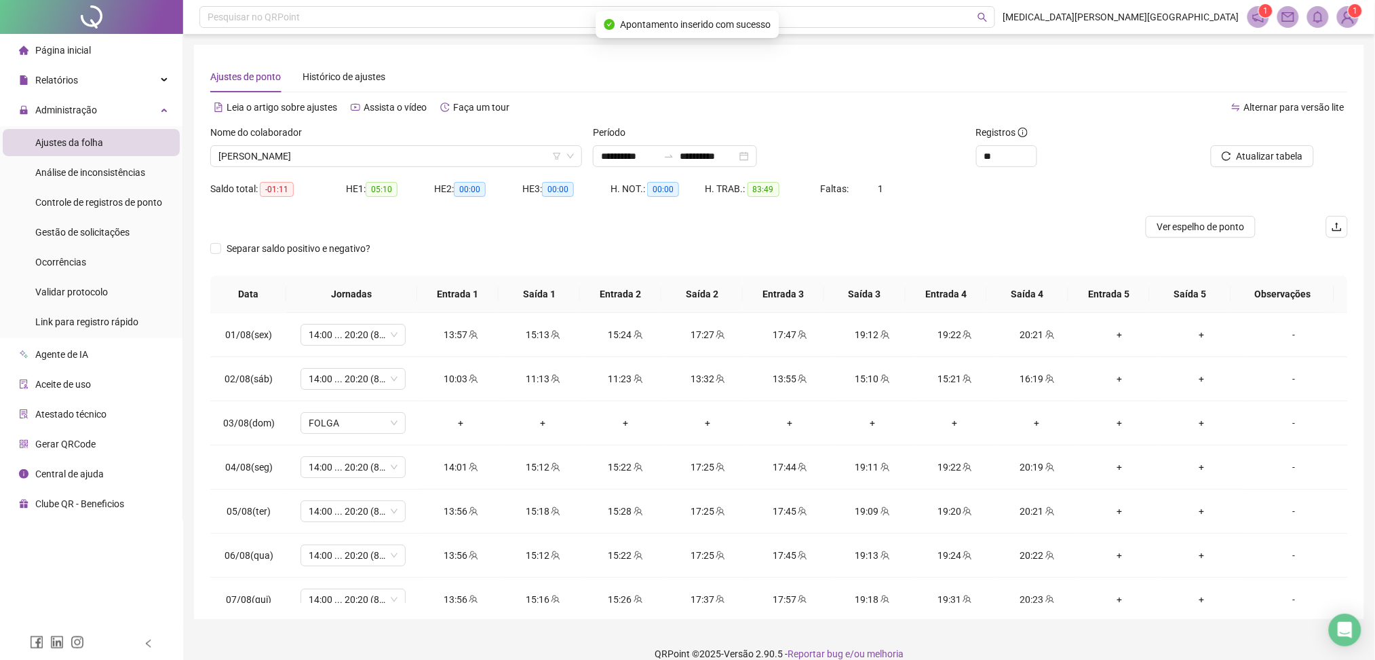
click at [1261, 170] on div "Atualizar tabela" at bounding box center [1257, 151] width 191 height 53
click at [1264, 157] on span "Atualizar tabela" at bounding box center [1270, 156] width 67 height 15
click at [364, 161] on span "[PERSON_NAME]" at bounding box center [397, 156] width 356 height 20
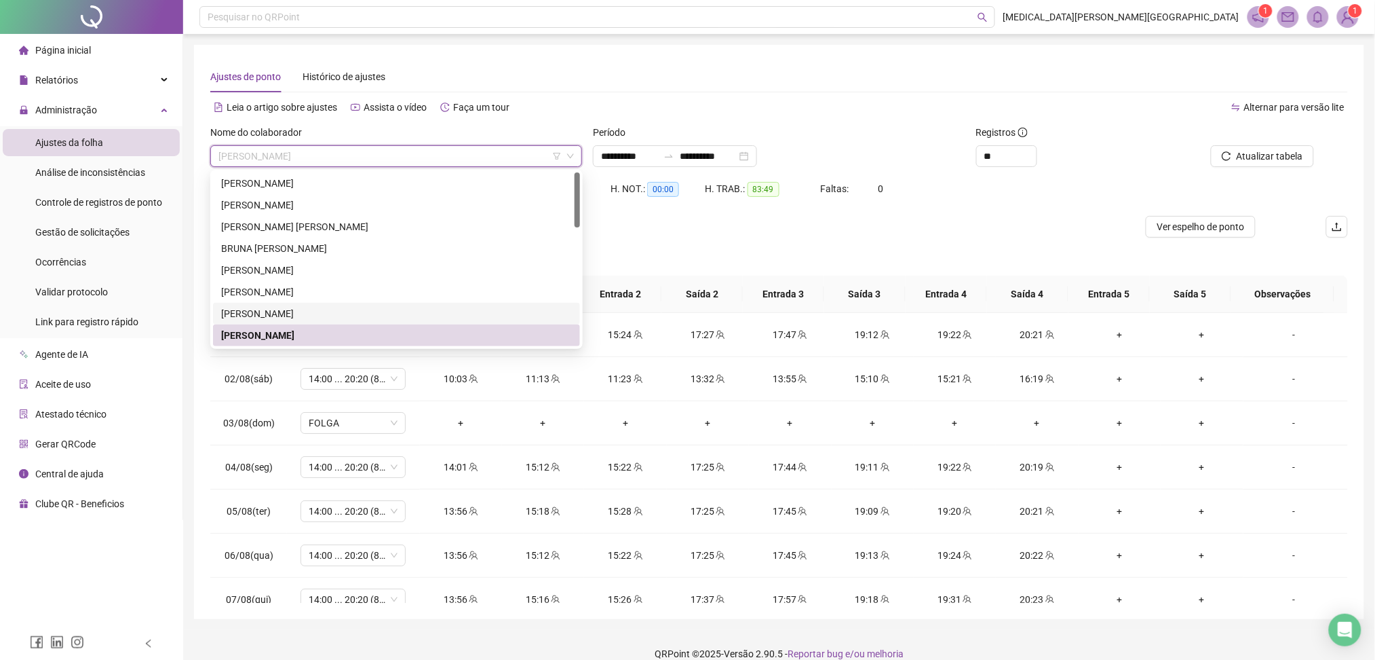
scroll to position [90, 0]
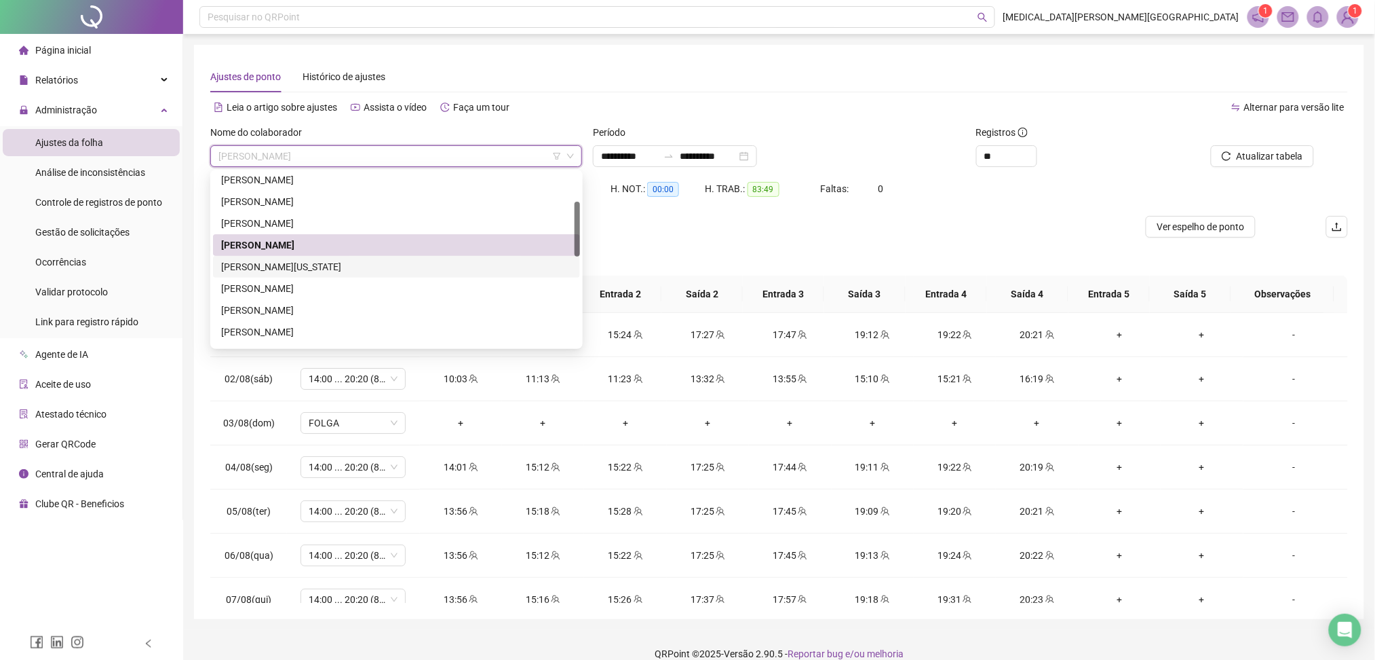
click at [333, 272] on div "[PERSON_NAME][US_STATE]" at bounding box center [396, 266] width 351 height 15
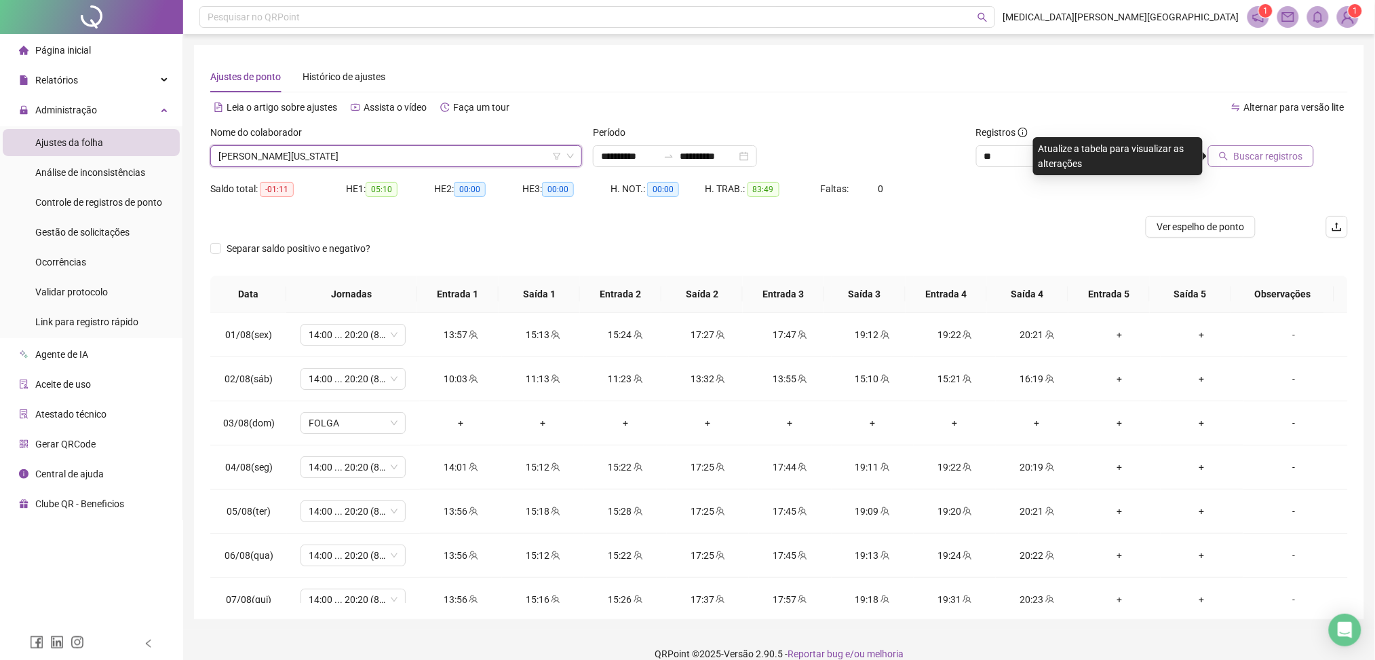
click at [1263, 162] on span "Buscar registros" at bounding box center [1268, 156] width 69 height 15
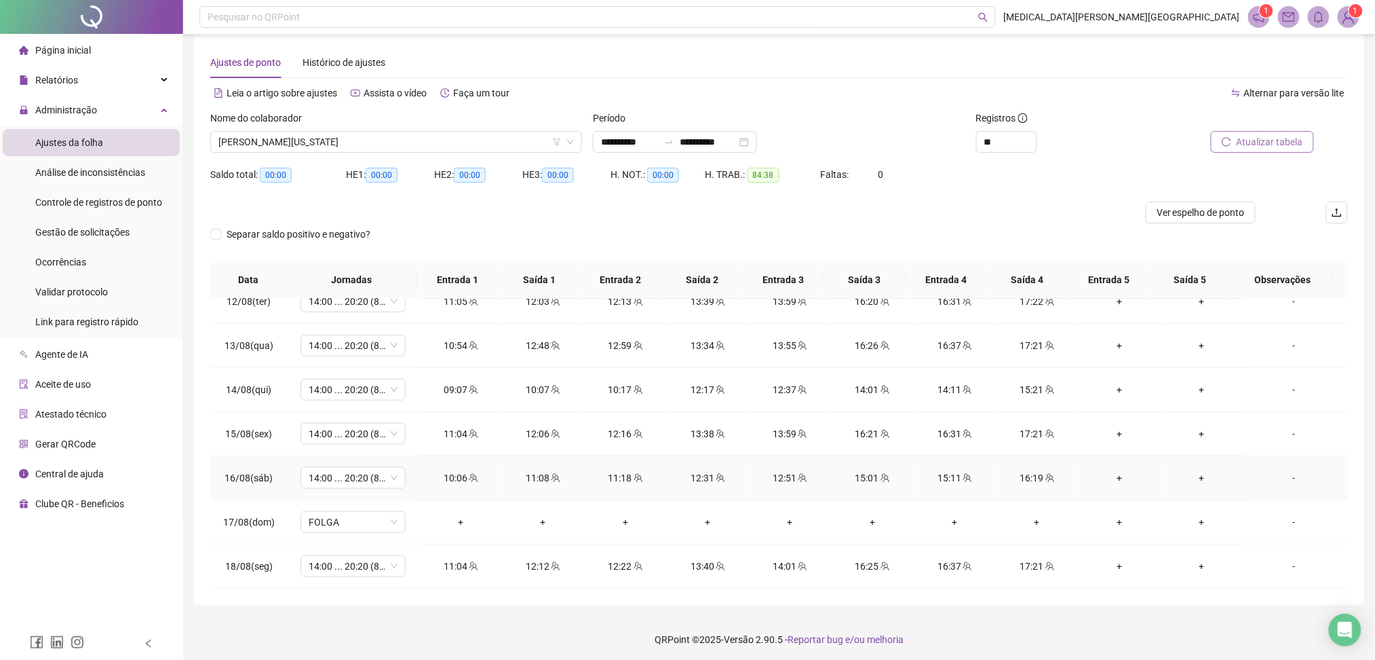
scroll to position [17, 0]
click at [389, 134] on span "[PERSON_NAME][US_STATE]" at bounding box center [397, 139] width 356 height 20
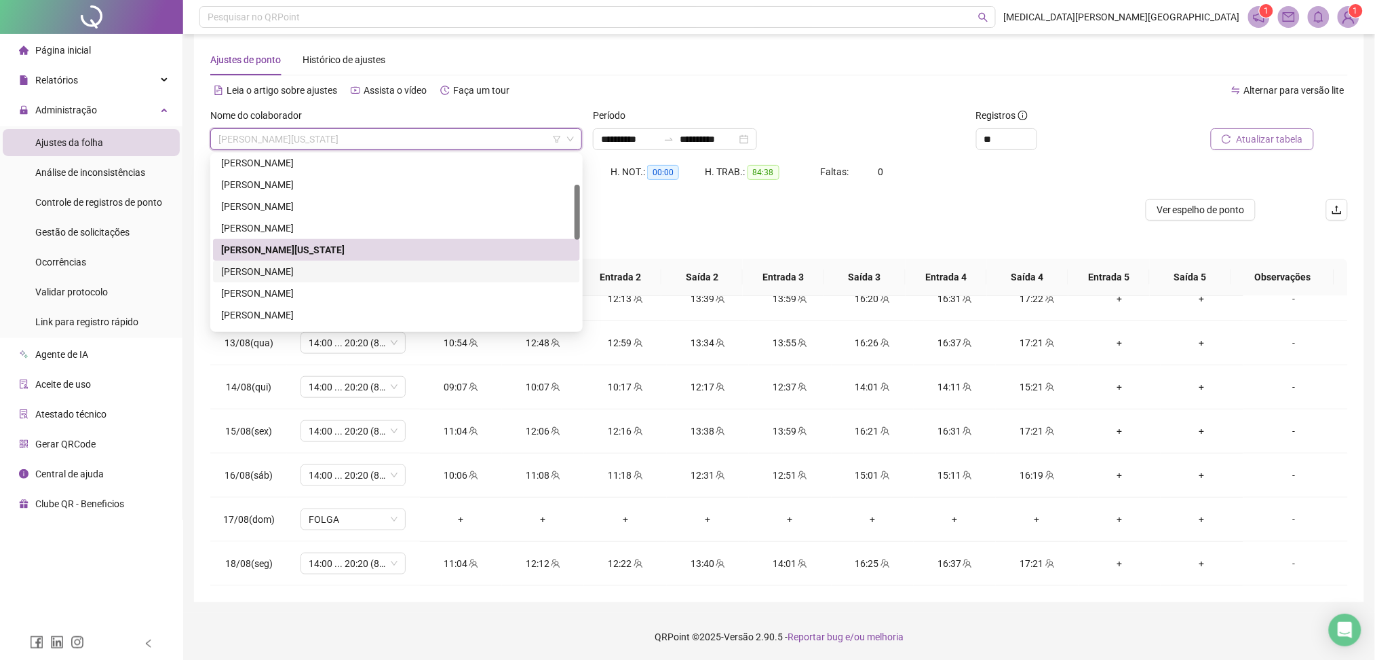
click at [320, 271] on div "[PERSON_NAME]" at bounding box center [396, 271] width 351 height 15
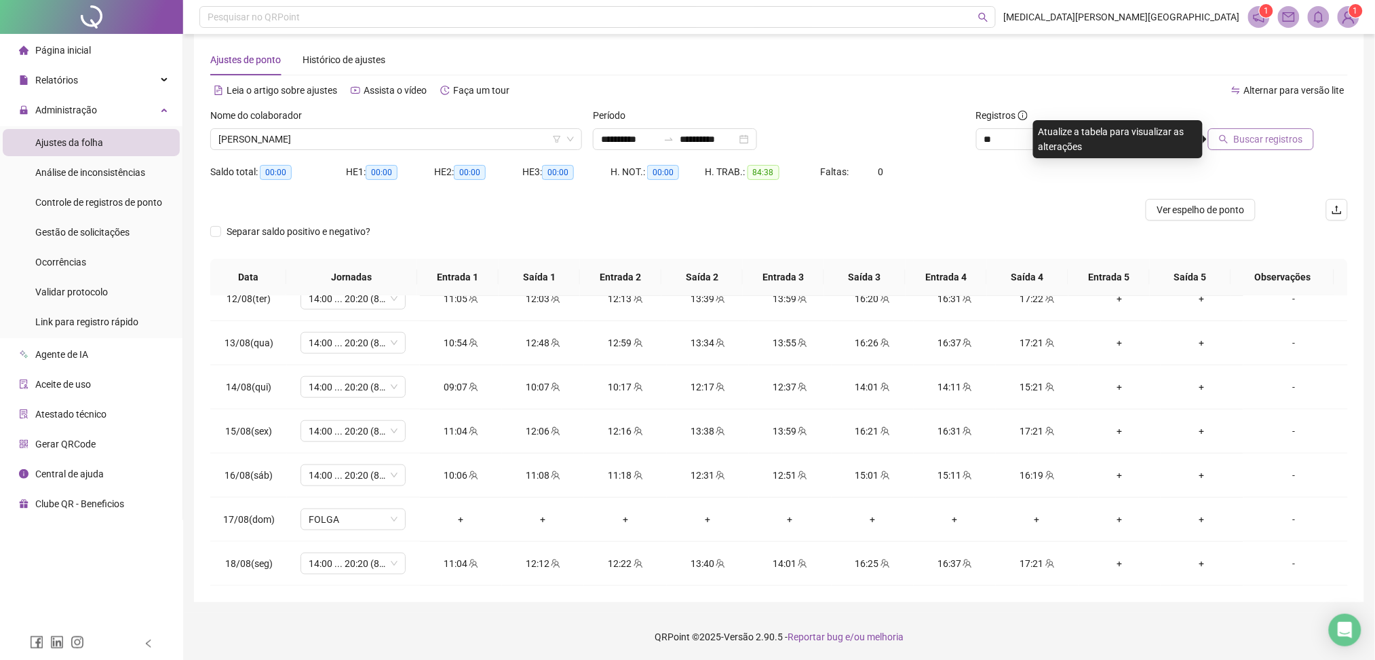
click at [1259, 145] on span "Buscar registros" at bounding box center [1268, 139] width 69 height 15
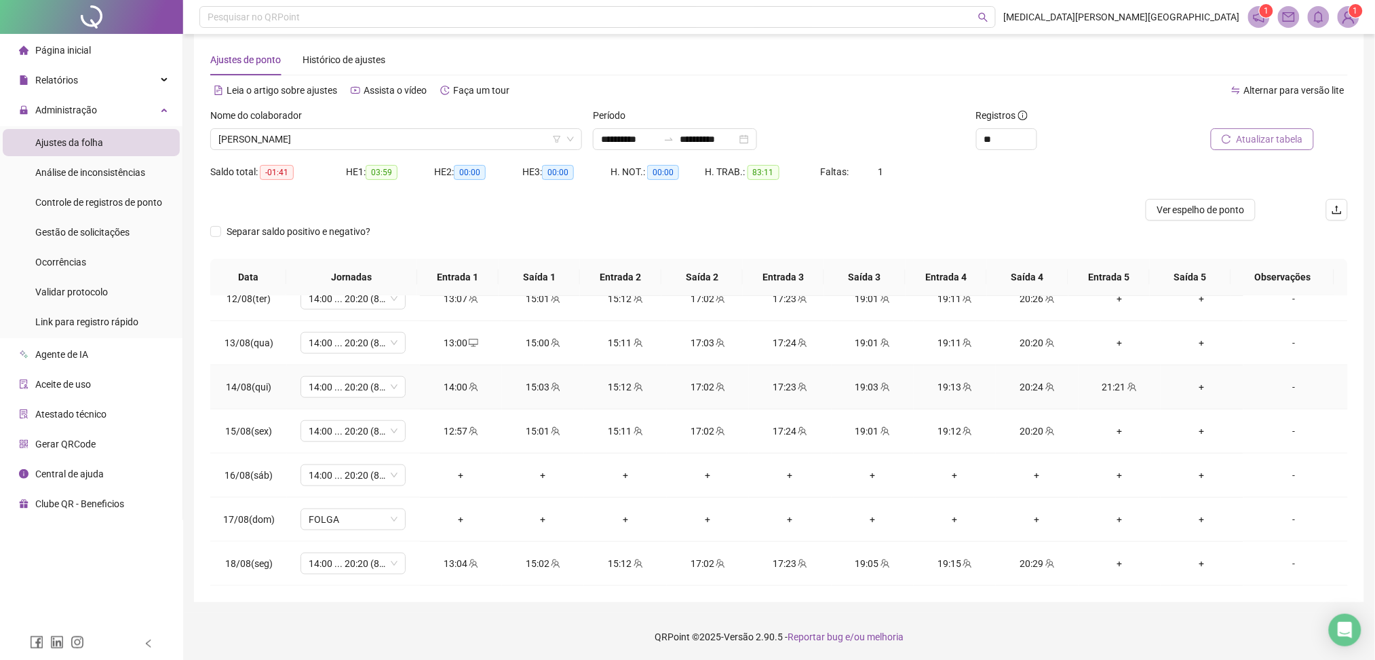
click at [1032, 387] on div "20:24" at bounding box center [1037, 386] width 60 height 15
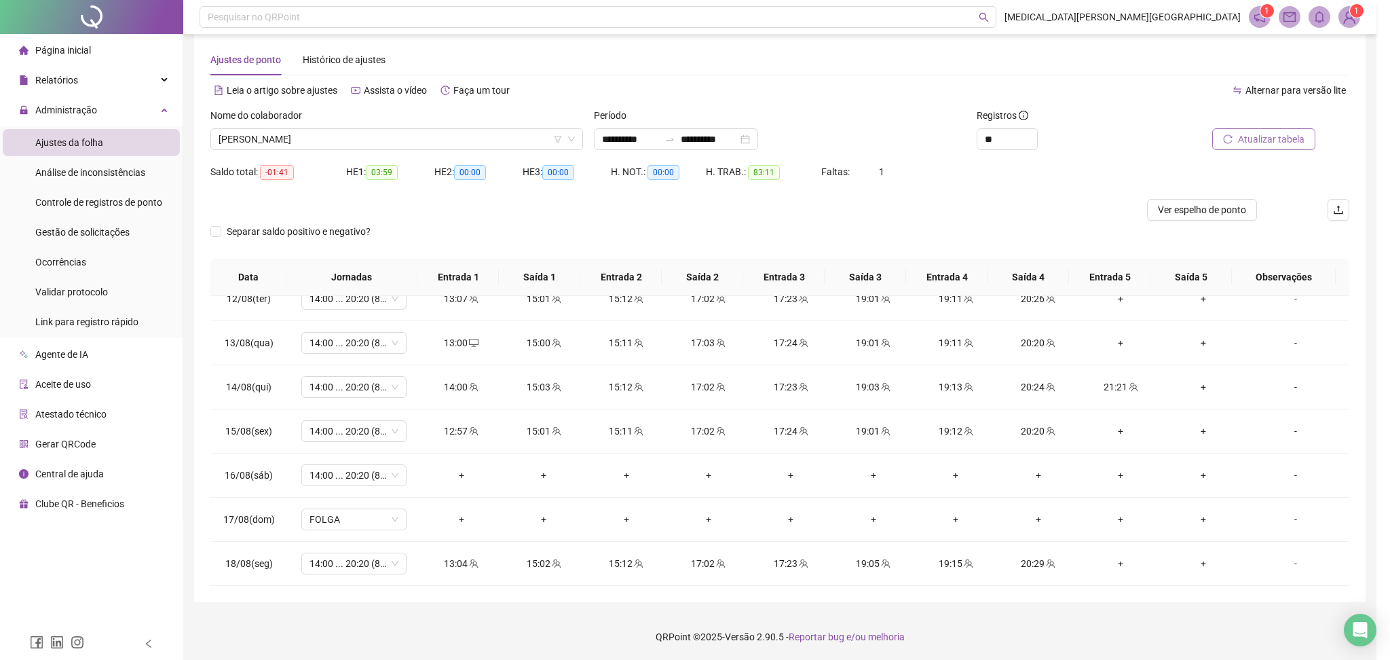
type input "**********"
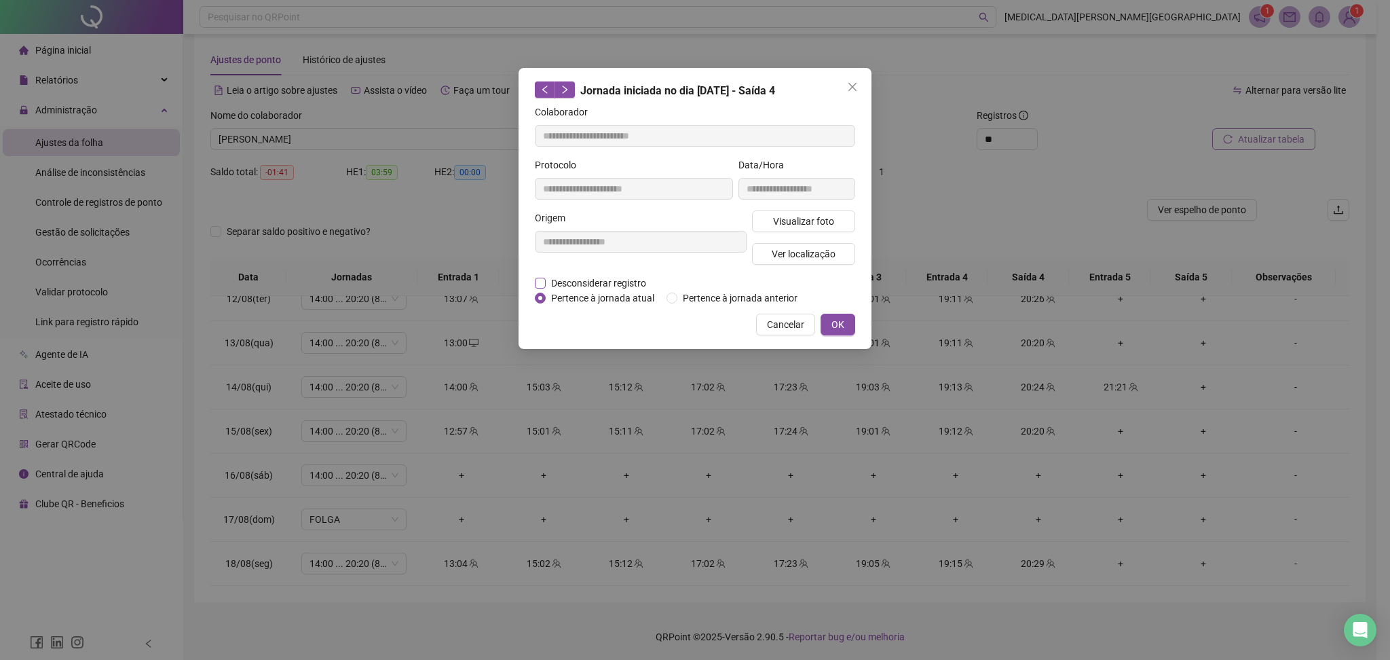
click at [595, 287] on span "Desconsiderar registro" at bounding box center [599, 283] width 106 height 15
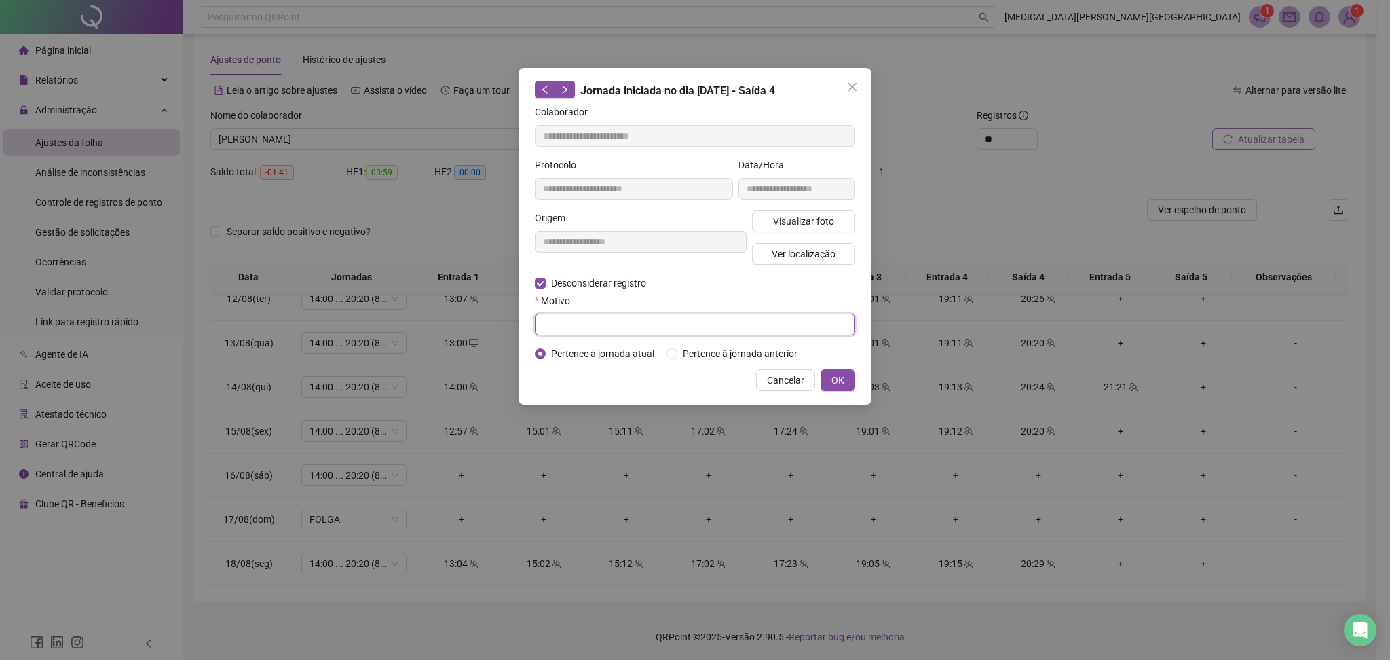
click at [575, 318] on input "text" at bounding box center [695, 325] width 320 height 22
type input "******"
click at [854, 383] on button "OK" at bounding box center [837, 380] width 35 height 22
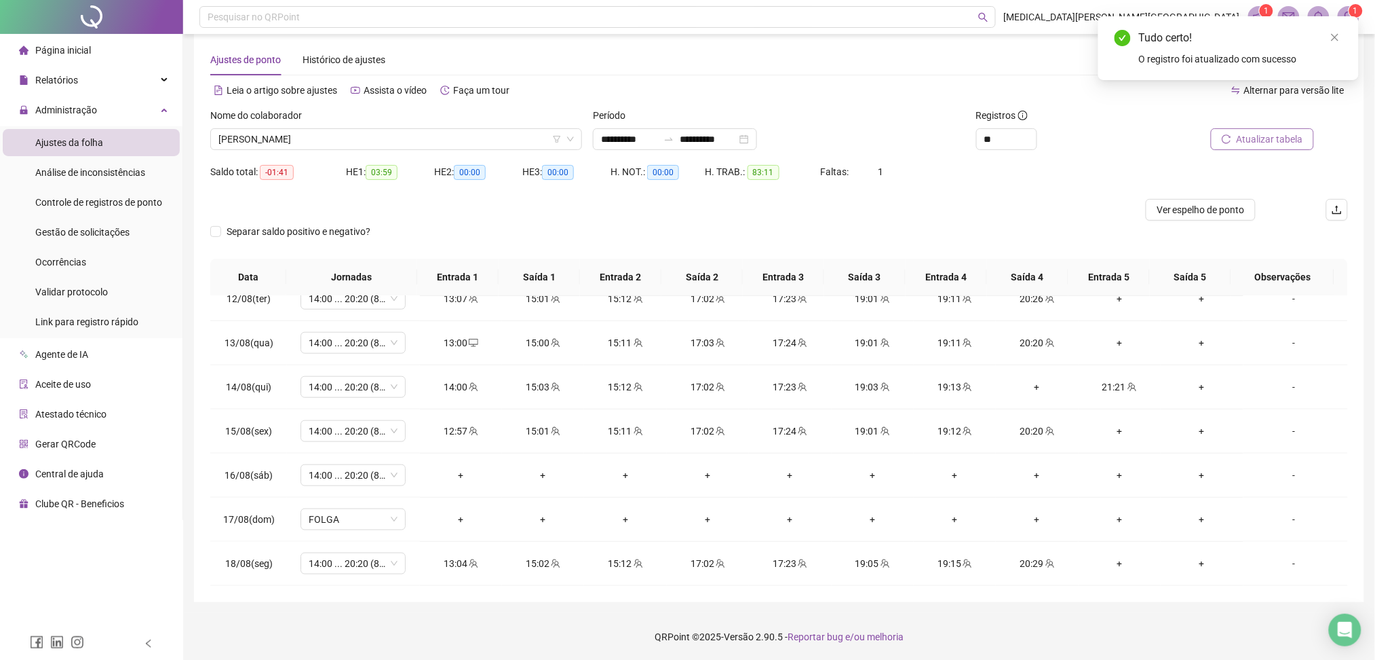
click at [1243, 148] on button "Atualizar tabela" at bounding box center [1262, 139] width 103 height 22
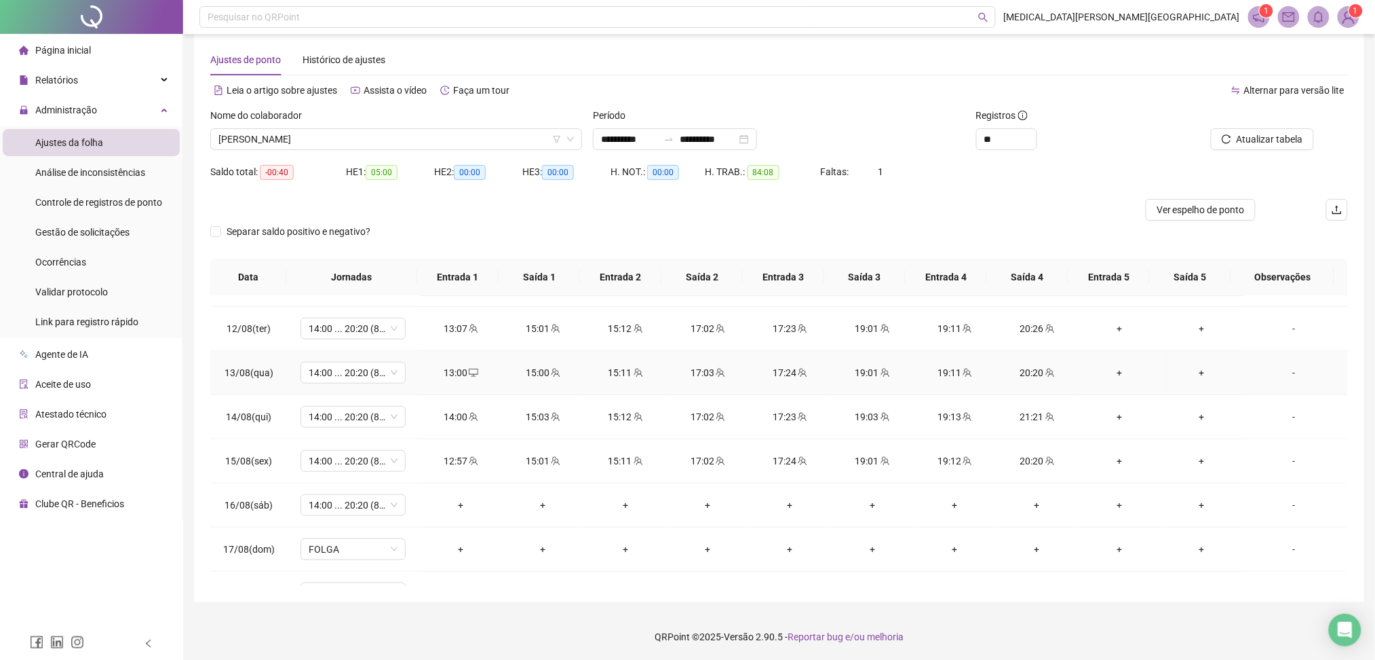
scroll to position [504, 0]
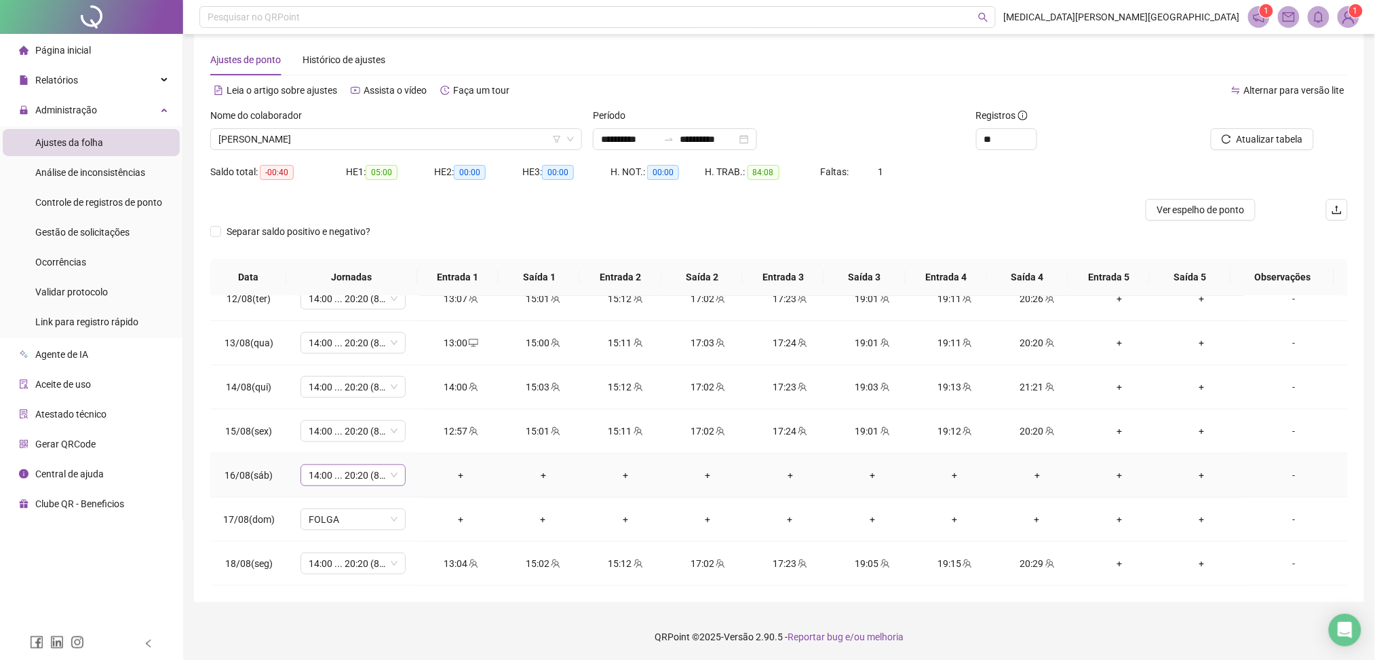
click at [330, 474] on span "14:00 ... 20:20 (8 HORAS)" at bounding box center [353, 475] width 89 height 20
click at [381, 403] on div "Folga compensatória" at bounding box center [375, 403] width 115 height 15
click at [423, 438] on button "Sim" at bounding box center [416, 440] width 26 height 16
click at [1295, 140] on span "Atualizar tabela" at bounding box center [1270, 139] width 67 height 15
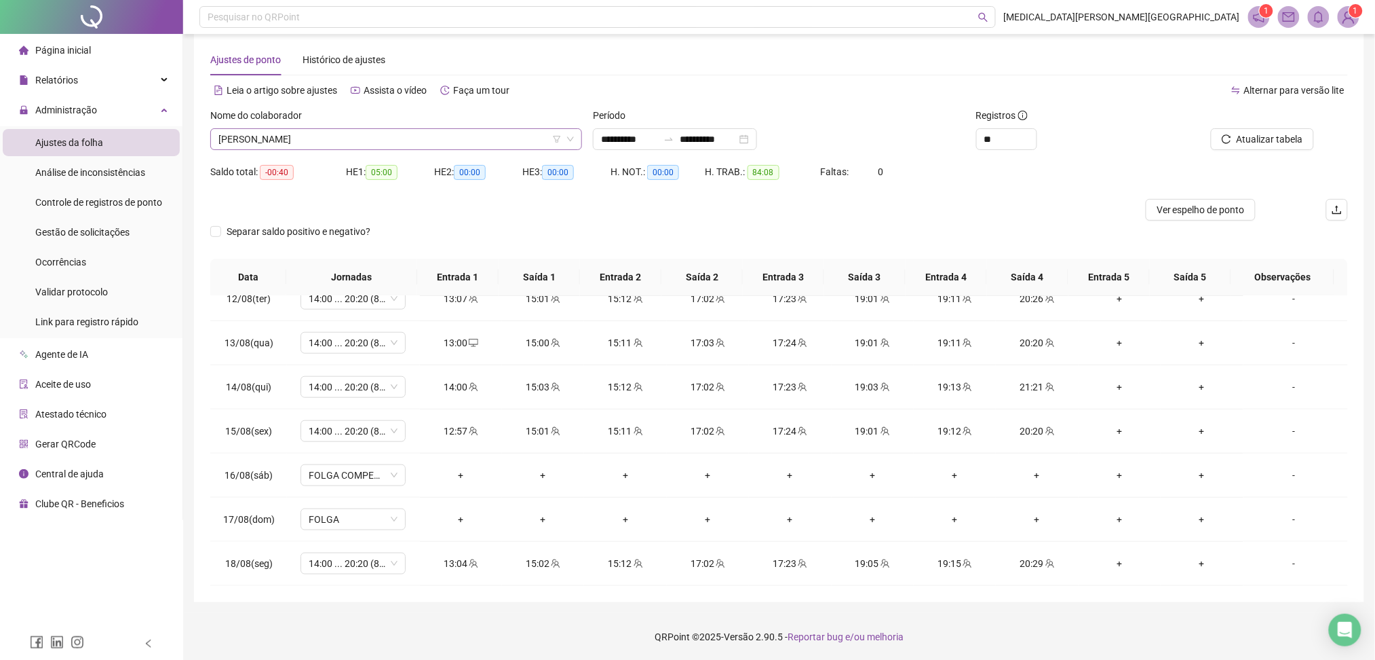
click at [351, 136] on span "[PERSON_NAME]" at bounding box center [397, 139] width 356 height 20
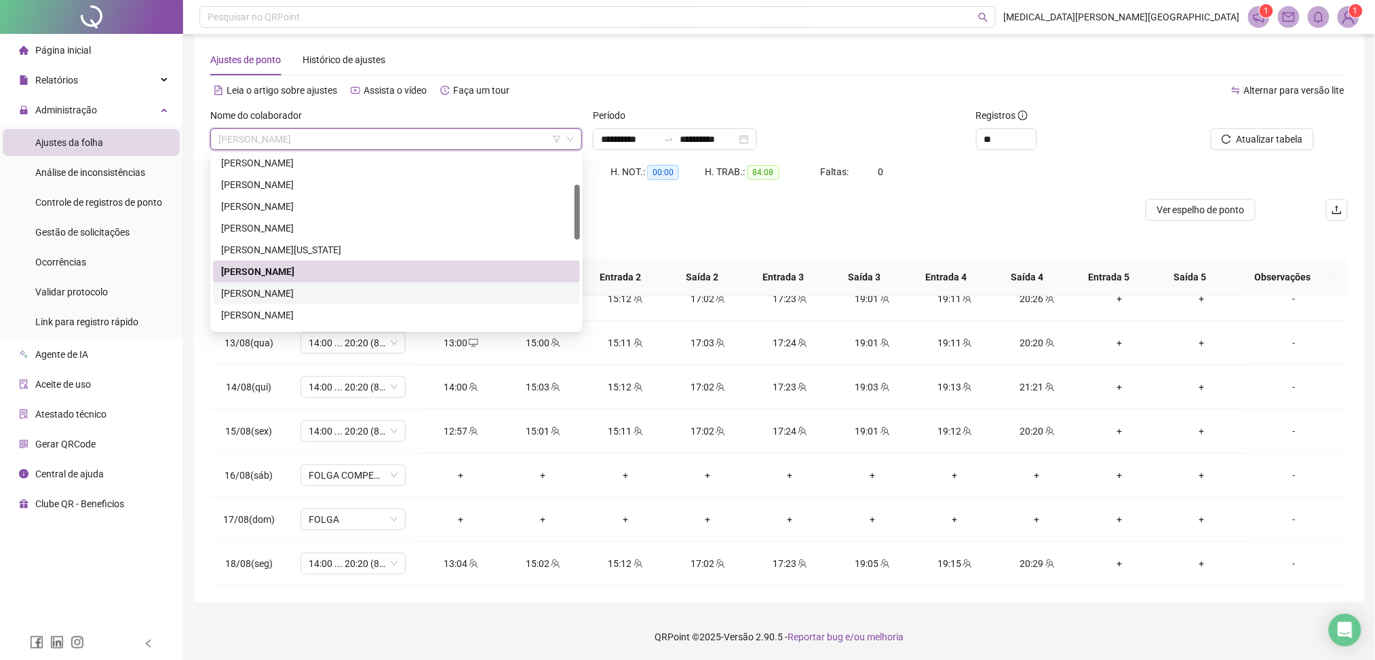
click at [282, 292] on div "[PERSON_NAME]" at bounding box center [396, 293] width 351 height 15
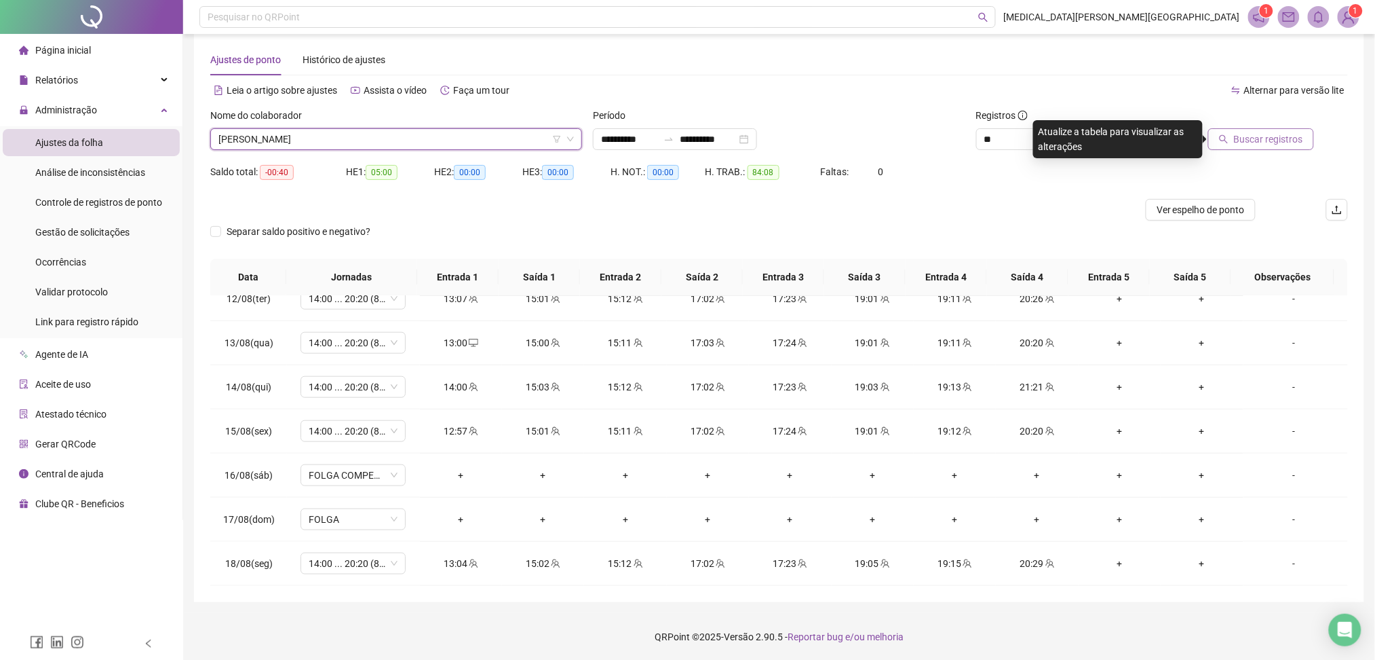
click at [1263, 141] on span "Buscar registros" at bounding box center [1268, 139] width 69 height 15
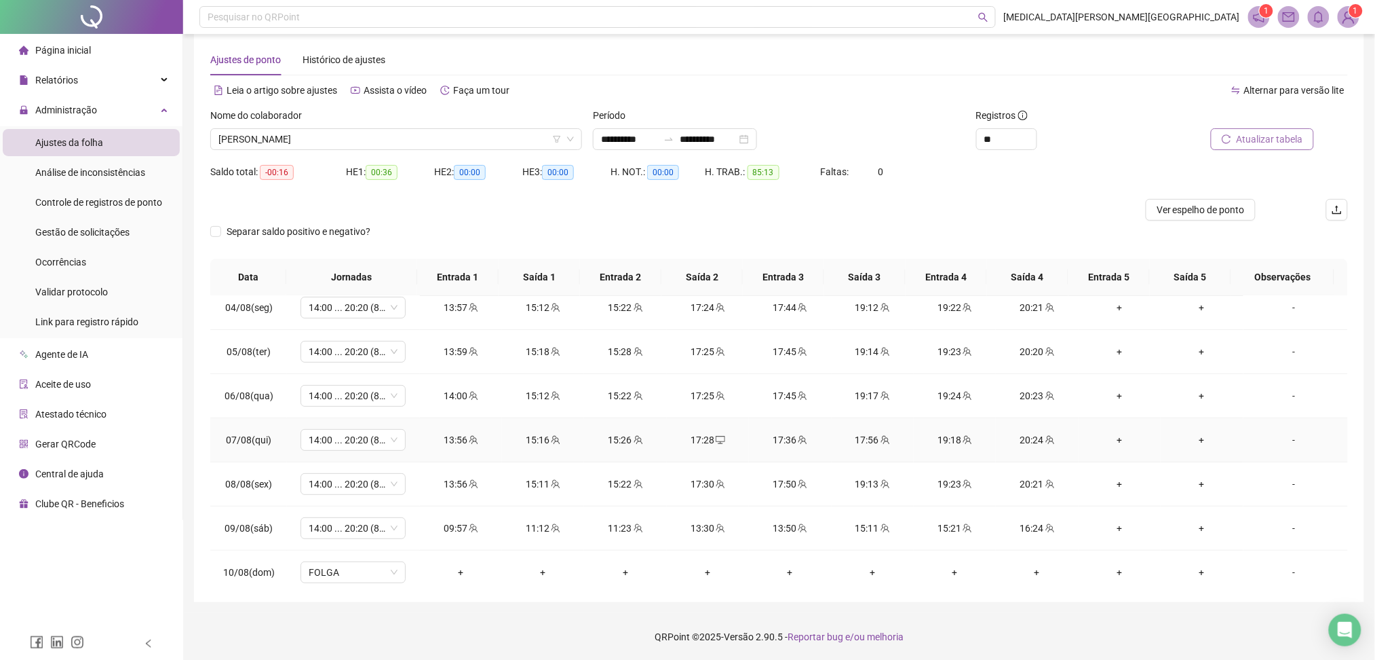
scroll to position [504, 0]
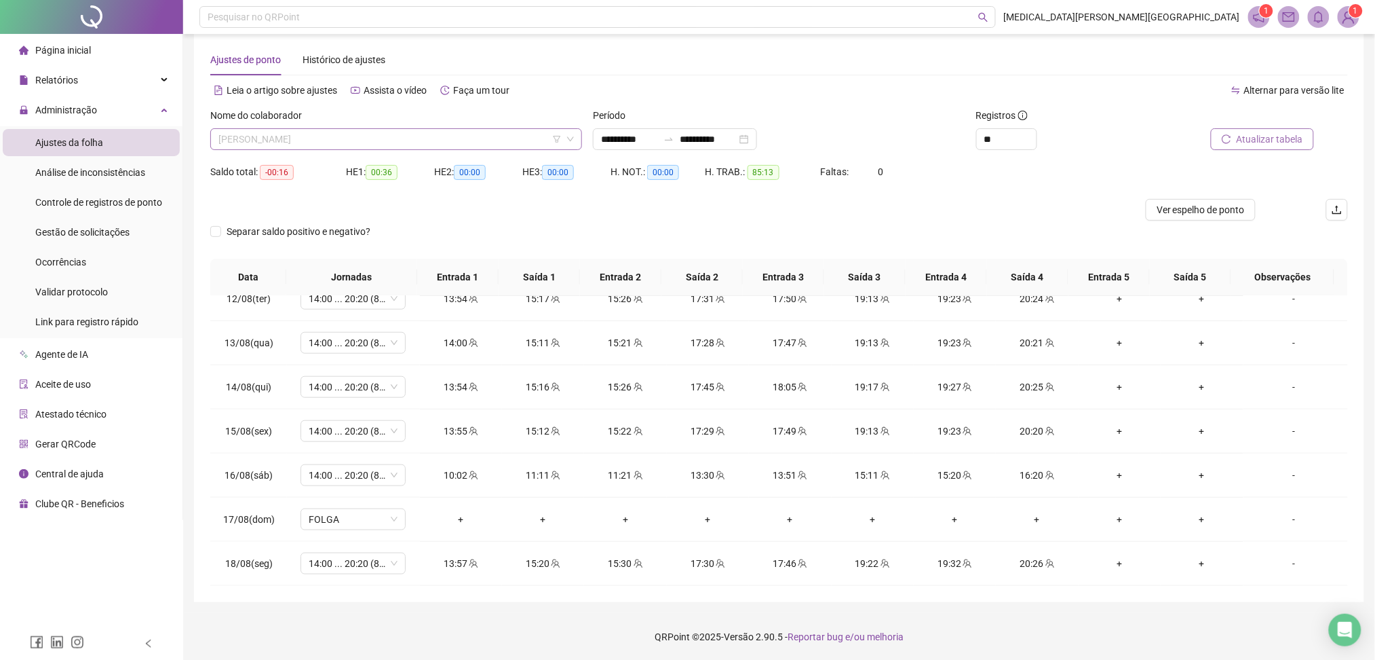
click at [297, 132] on span "[PERSON_NAME]" at bounding box center [397, 139] width 356 height 20
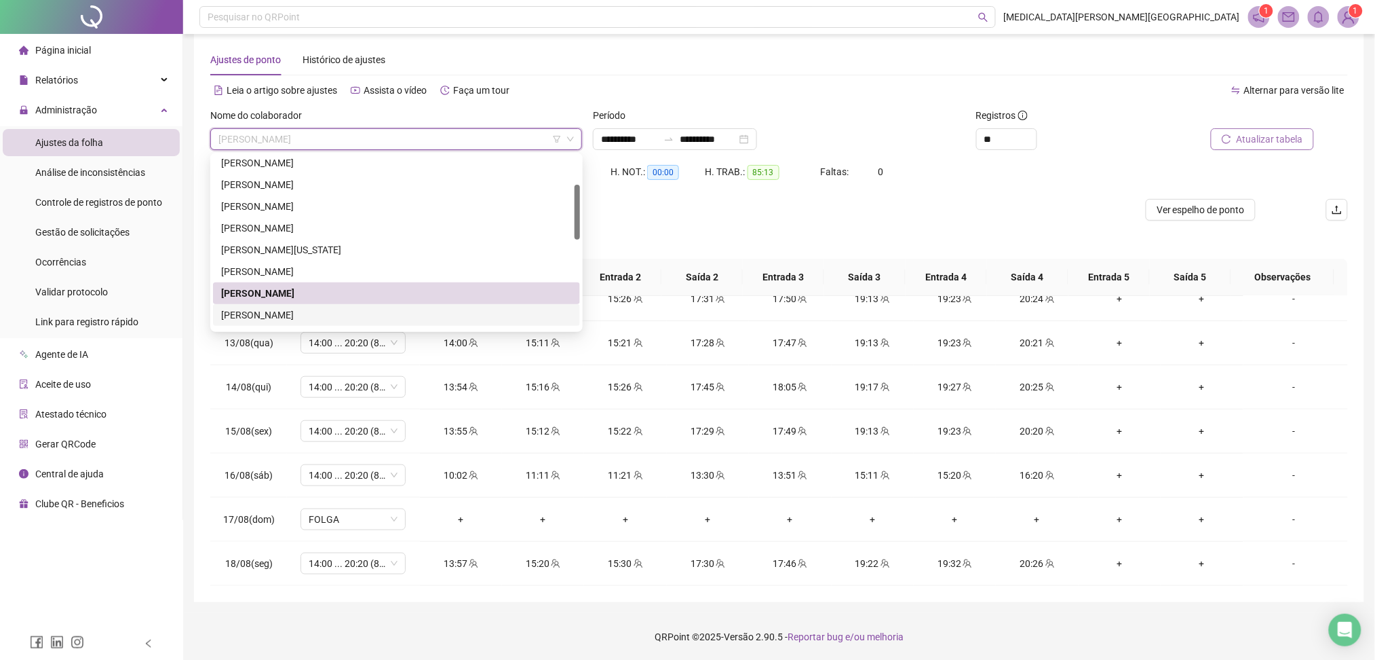
click at [286, 311] on div "[PERSON_NAME]" at bounding box center [396, 314] width 351 height 15
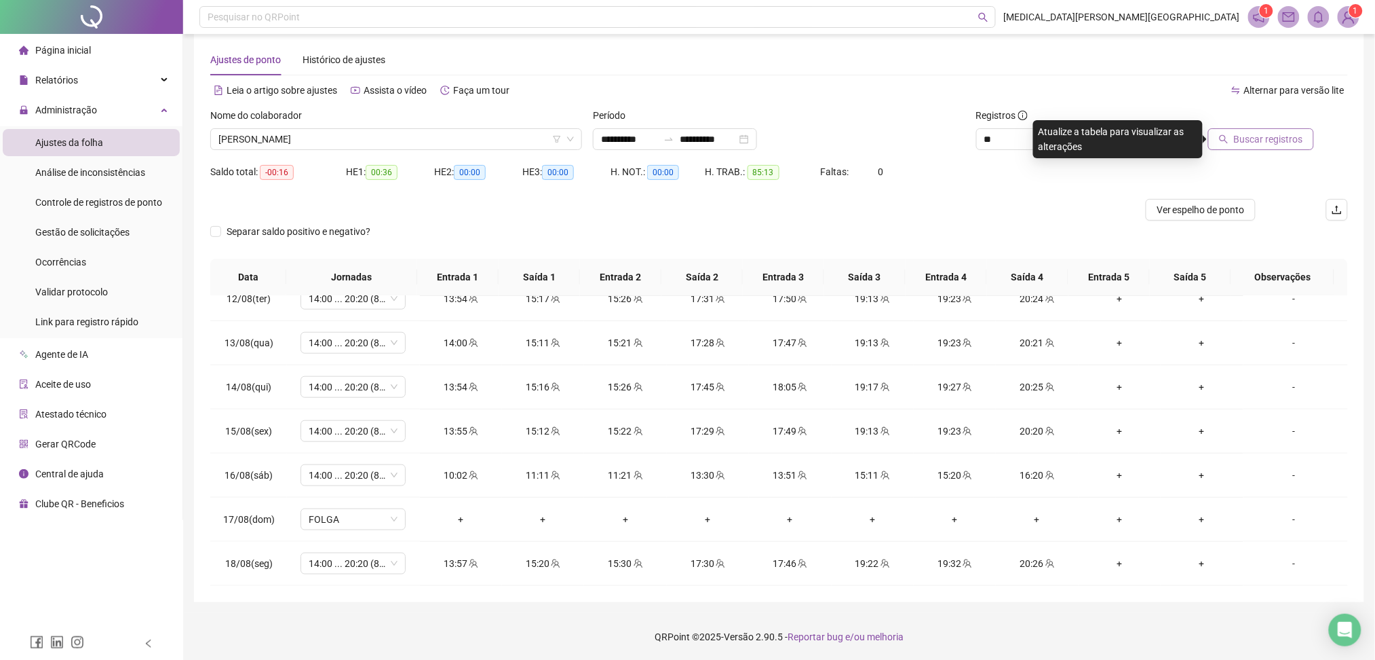
click at [1258, 133] on span "Buscar registros" at bounding box center [1268, 139] width 69 height 15
click at [296, 140] on span "[PERSON_NAME]" at bounding box center [397, 139] width 356 height 20
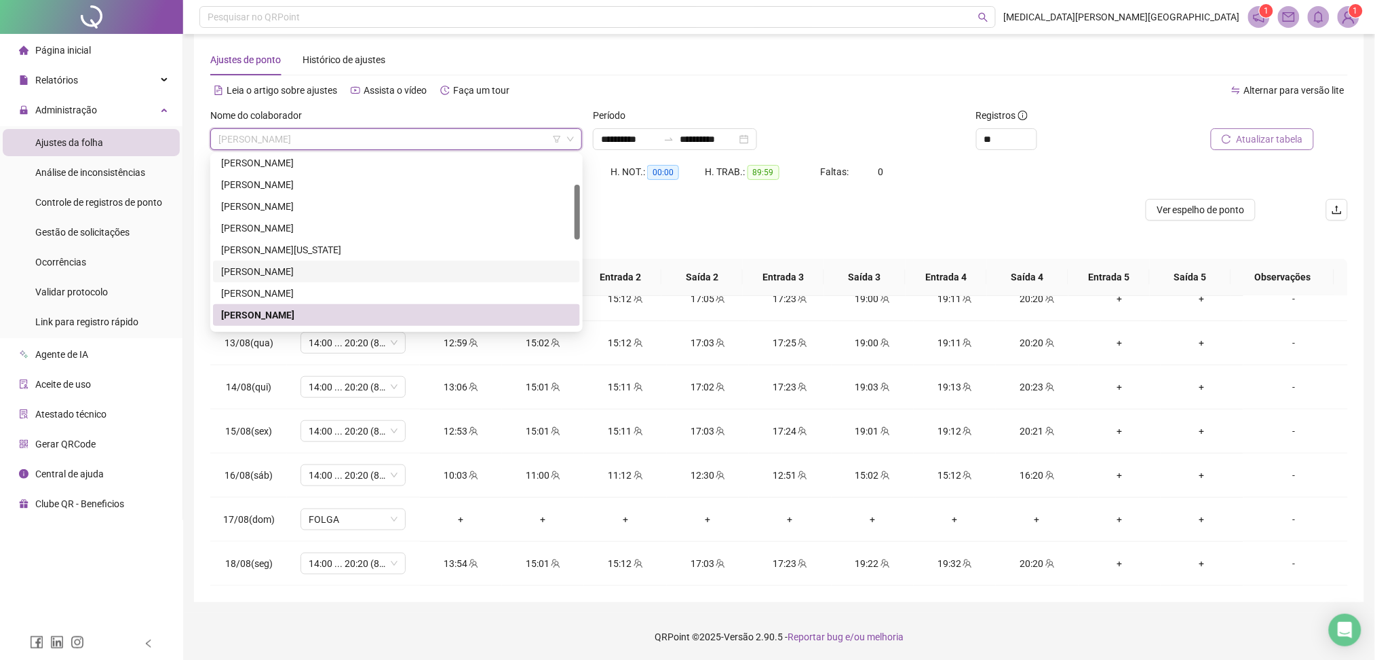
scroll to position [181, 0]
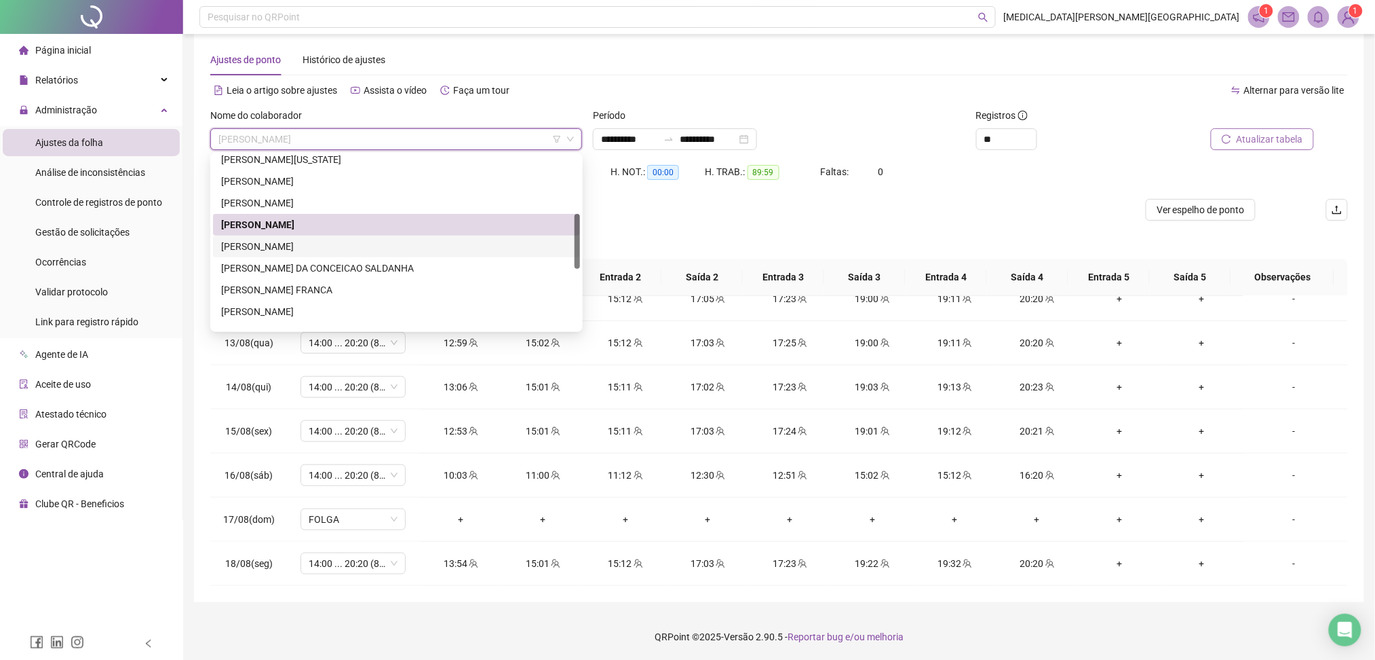
click at [327, 249] on div "[PERSON_NAME]" at bounding box center [396, 246] width 351 height 15
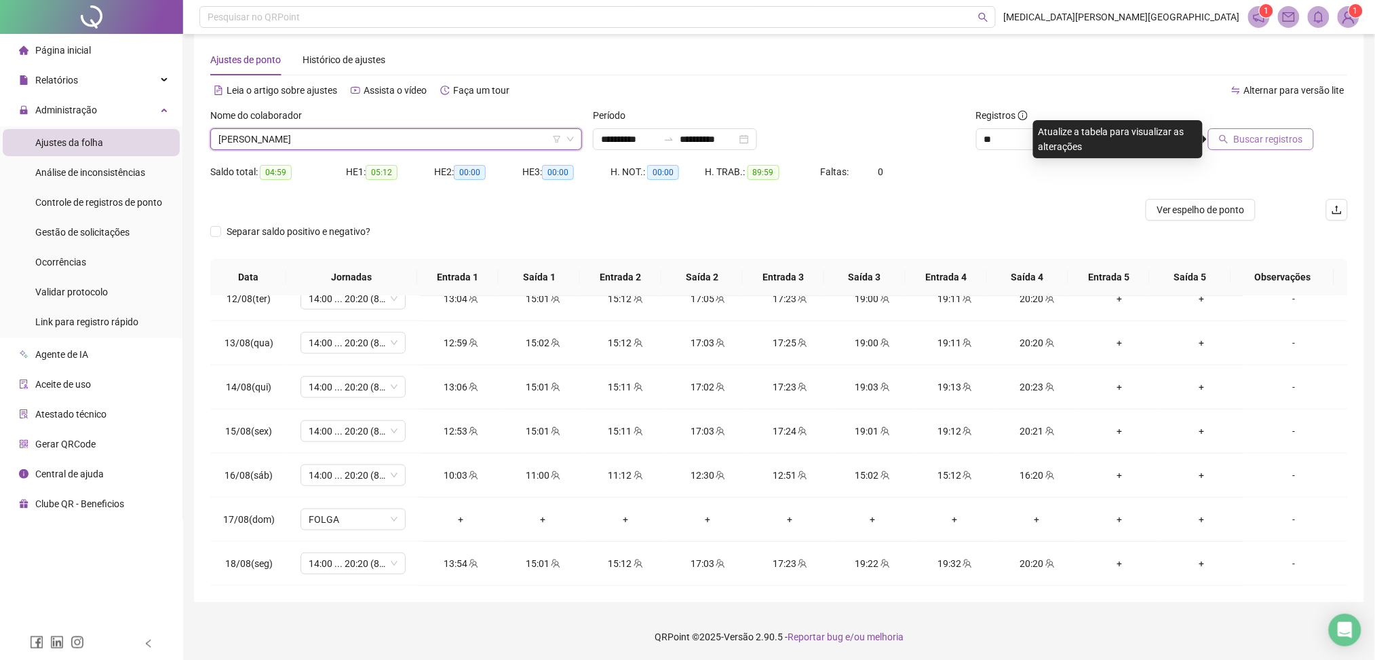
click at [1277, 134] on span "Buscar registros" at bounding box center [1268, 139] width 69 height 15
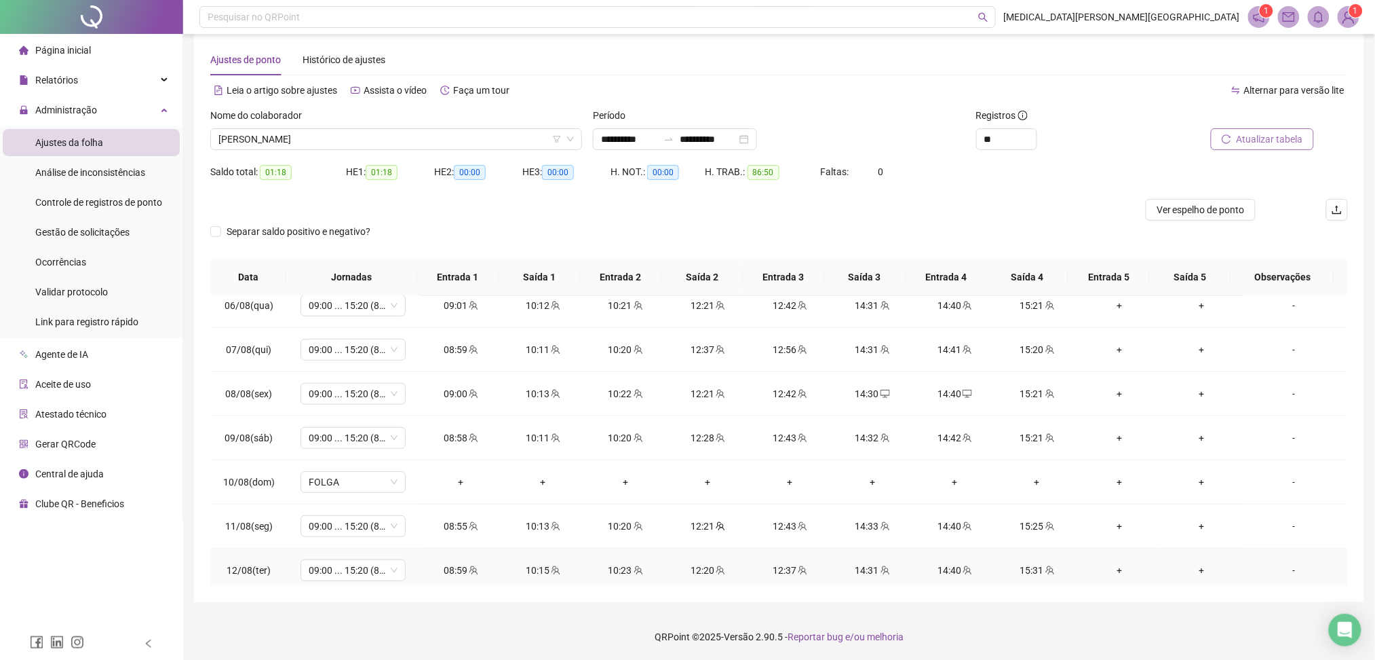
scroll to position [504, 0]
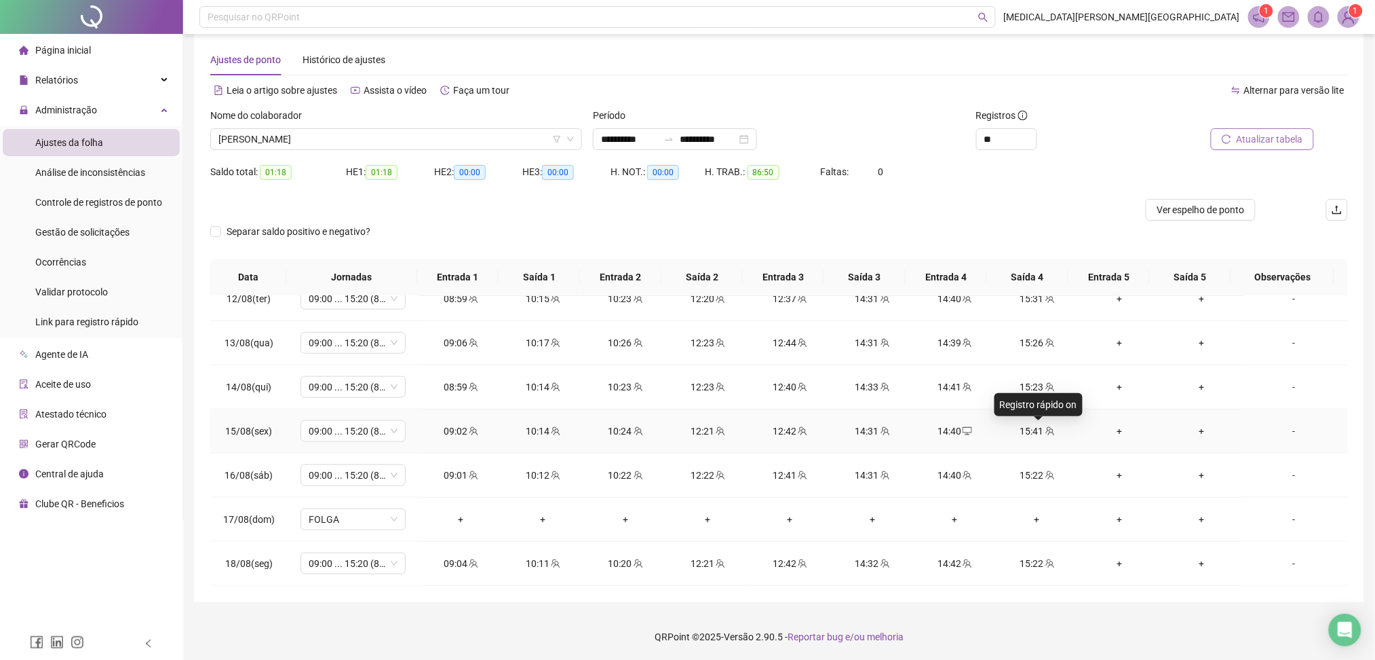
click at [1031, 427] on div "15:41" at bounding box center [1037, 430] width 60 height 15
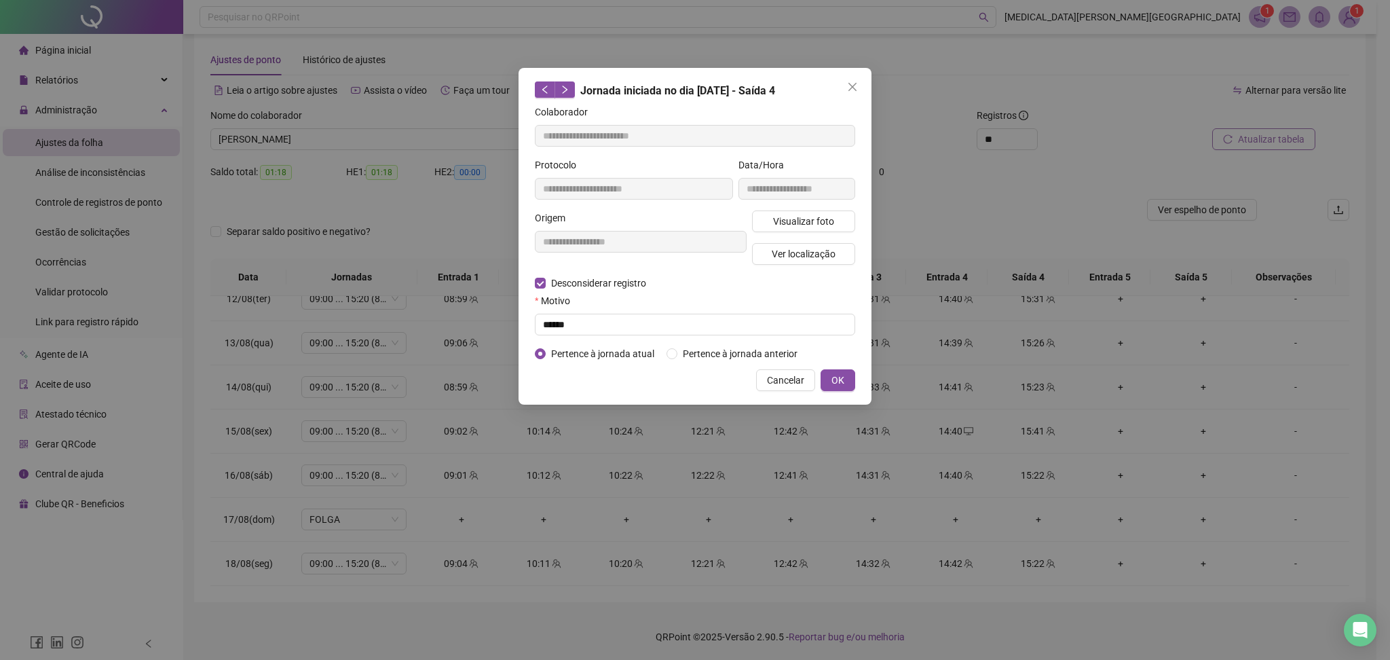
type input "**********"
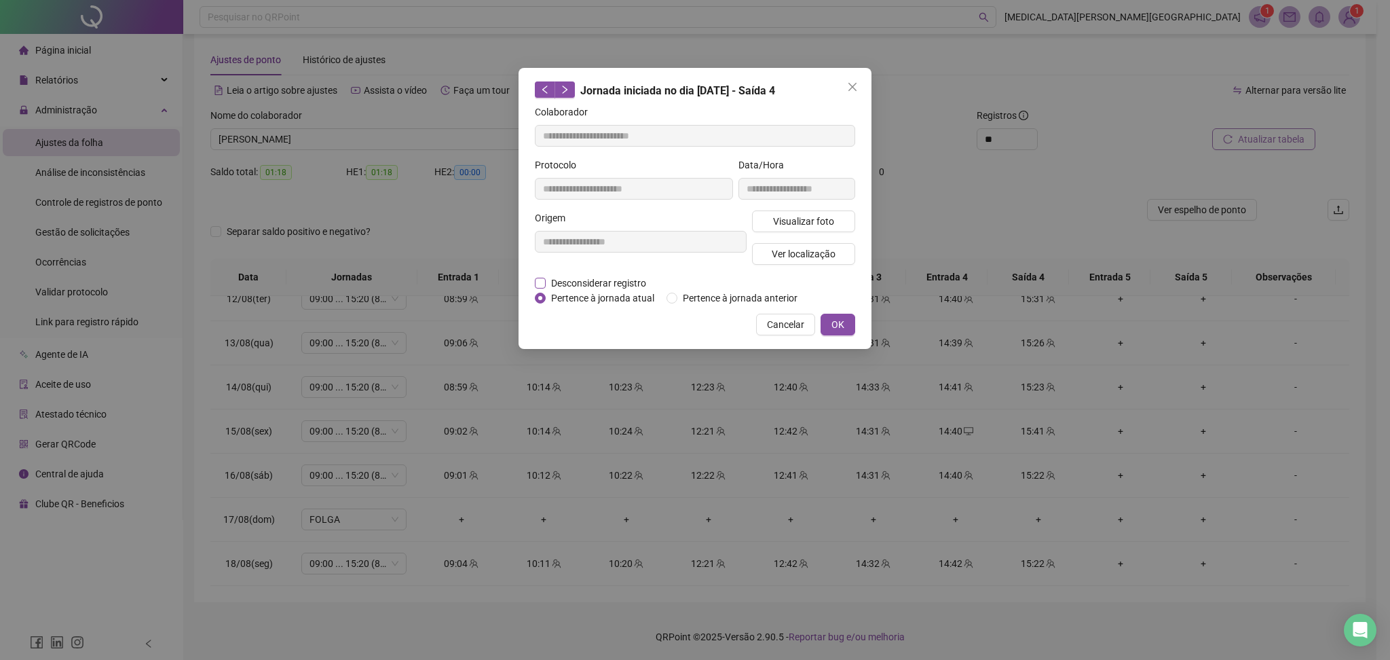
click at [594, 284] on span "Desconsiderar registro" at bounding box center [599, 283] width 106 height 15
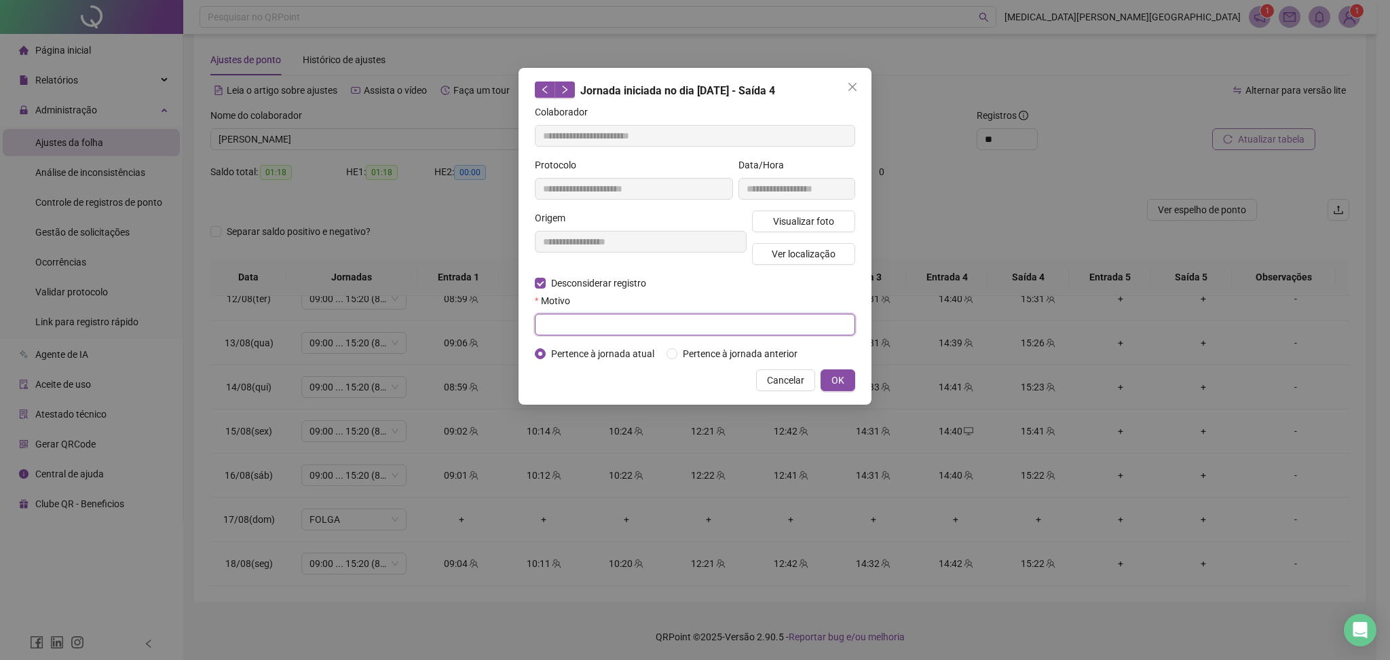
click at [577, 326] on input "text" at bounding box center [695, 325] width 320 height 22
type input "******"
click at [843, 377] on span "OK" at bounding box center [837, 380] width 13 height 15
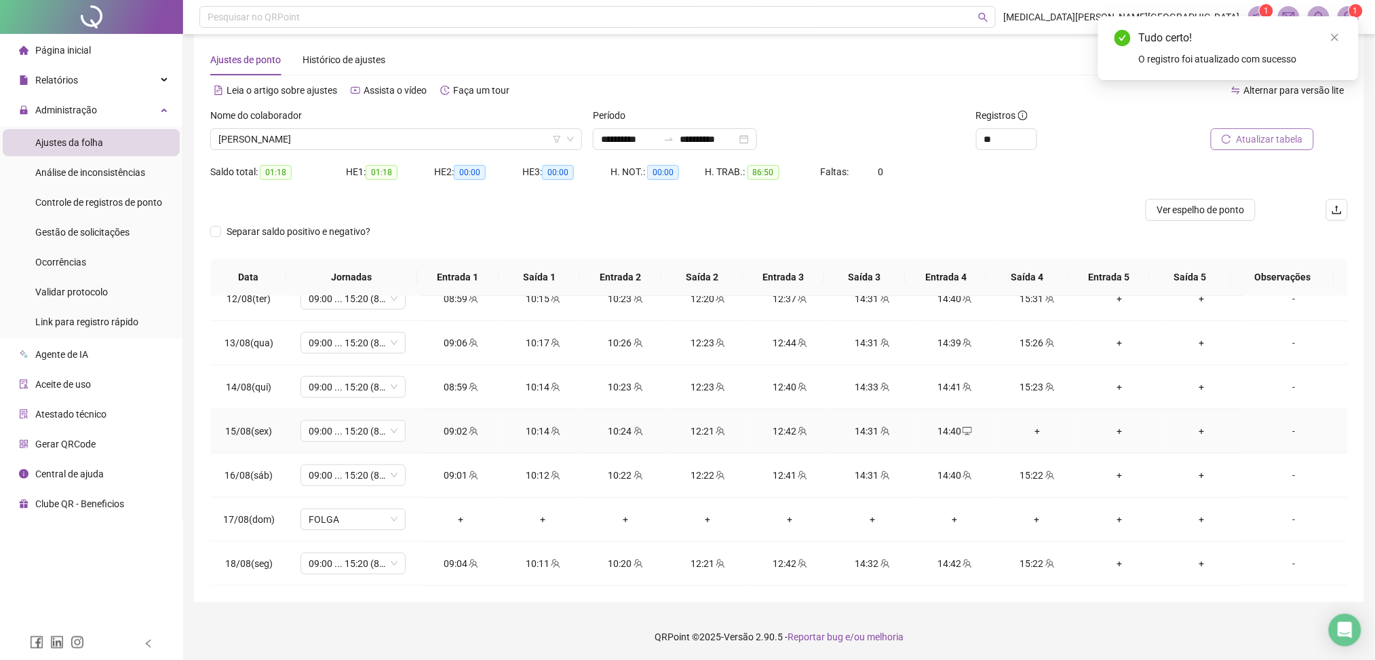
click at [1018, 426] on div "+" at bounding box center [1037, 430] width 60 height 15
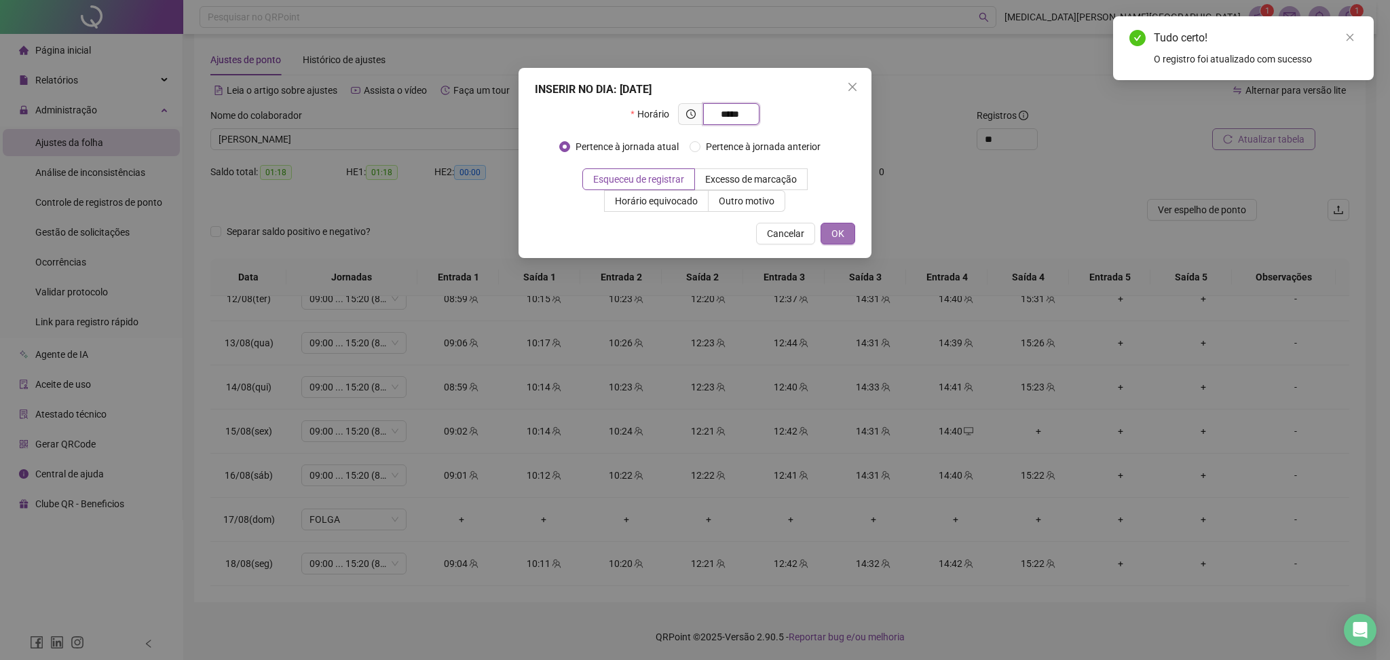
type input "*****"
click at [848, 231] on button "OK" at bounding box center [837, 234] width 35 height 22
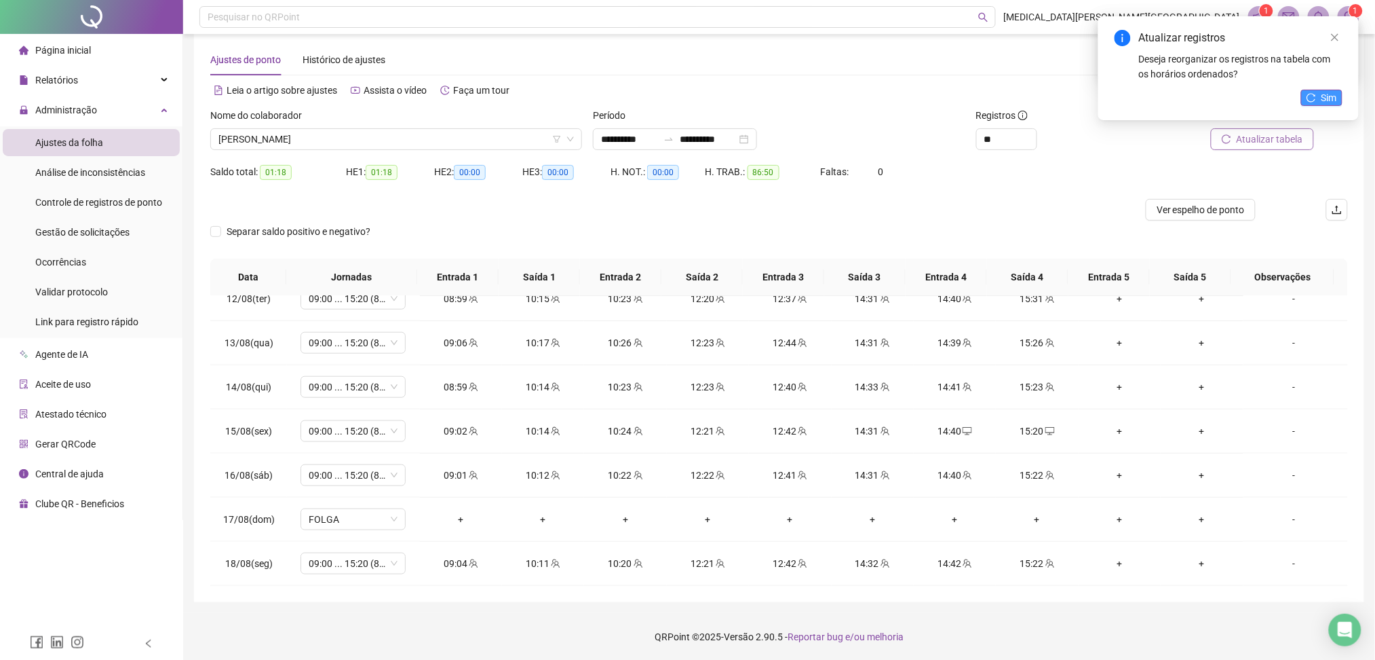
click at [1339, 91] on button "Sim" at bounding box center [1322, 98] width 41 height 16
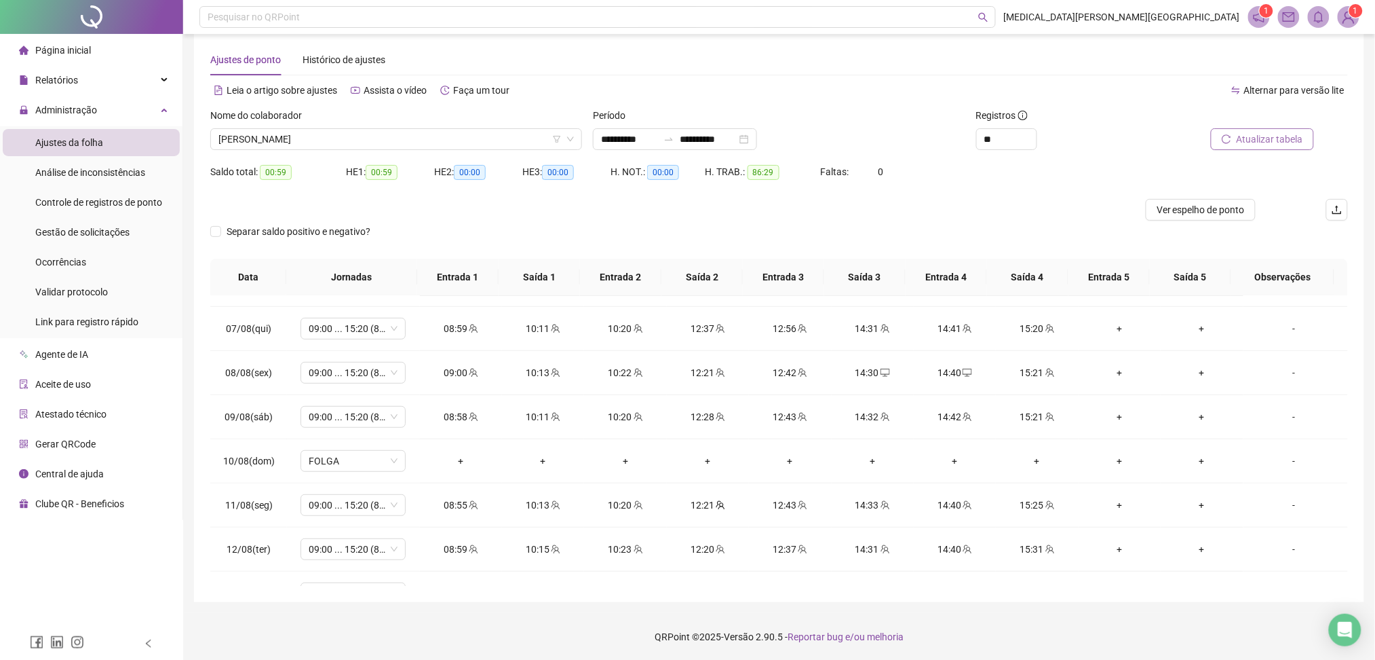
scroll to position [233, 0]
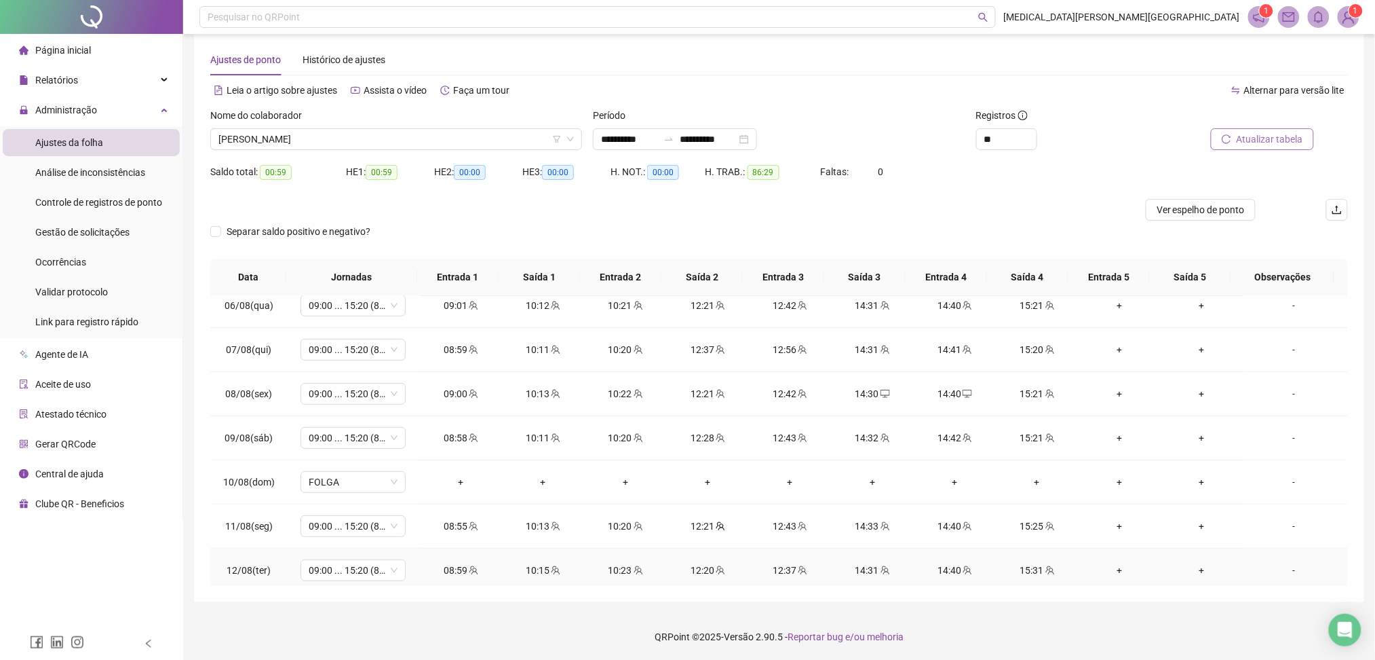
click at [1029, 569] on div "15:31" at bounding box center [1037, 570] width 60 height 15
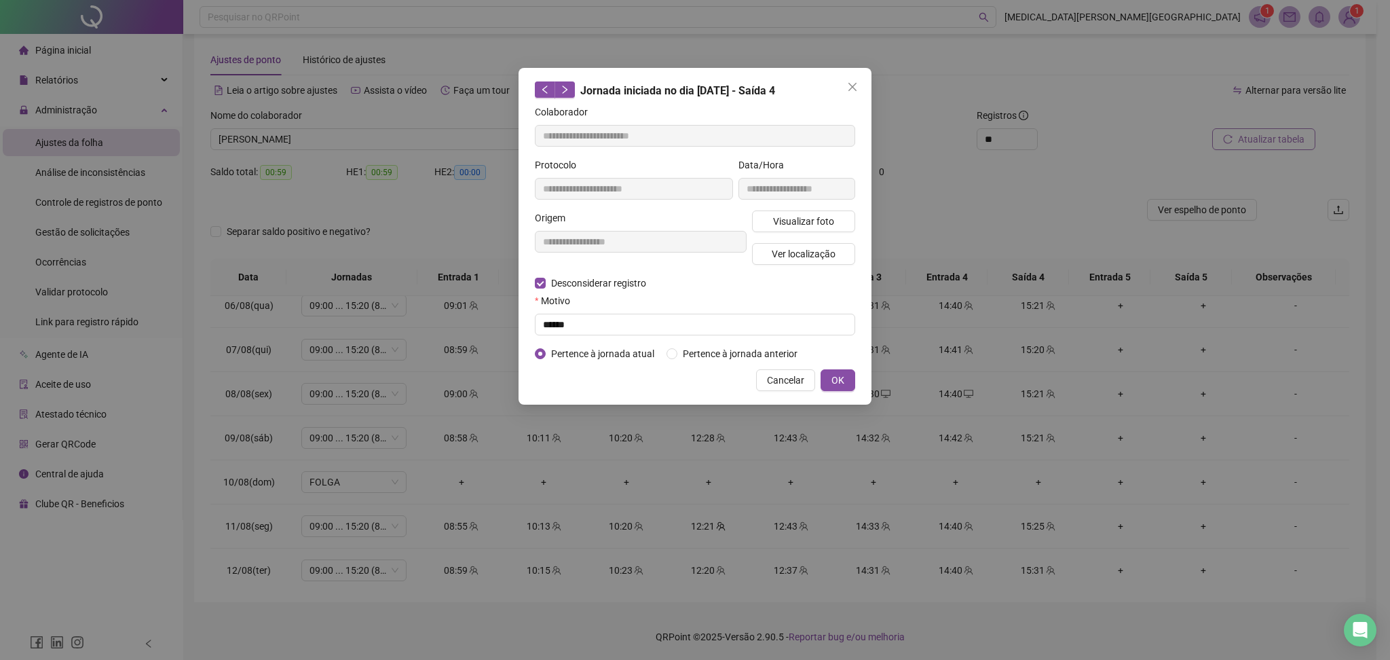
type input "**********"
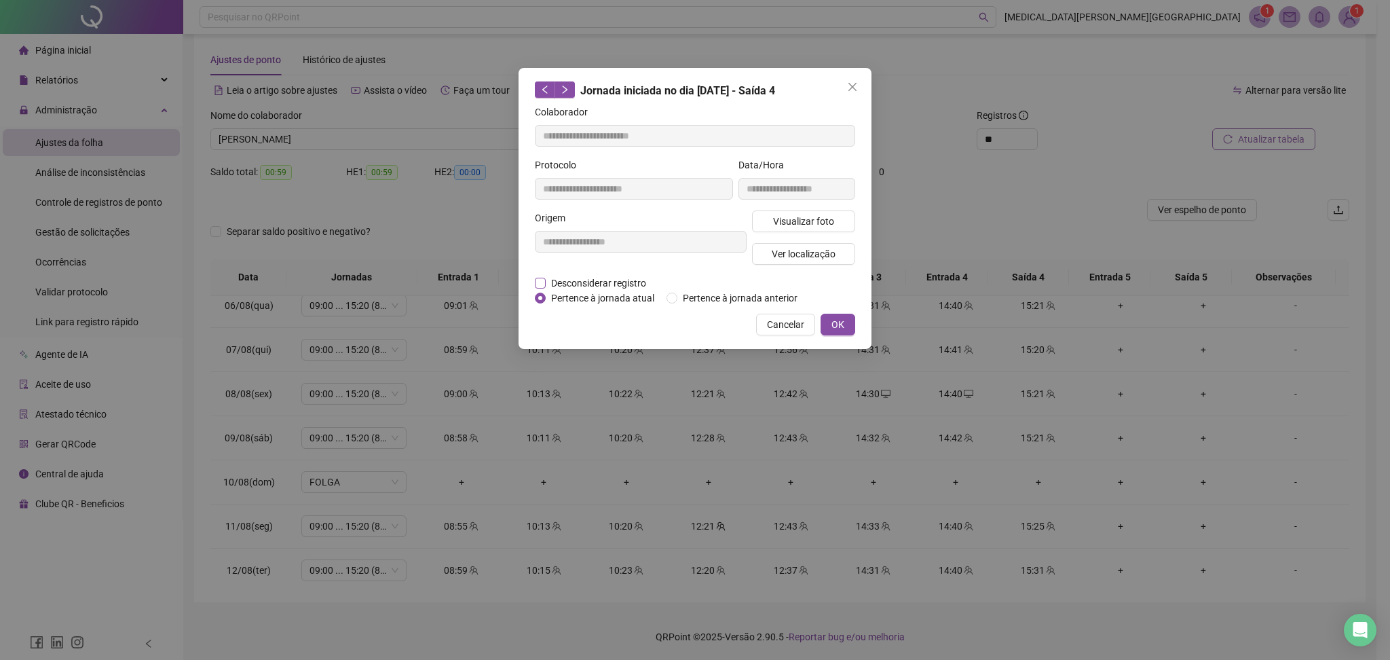
click at [574, 281] on span "Desconsiderar registro" at bounding box center [599, 283] width 106 height 15
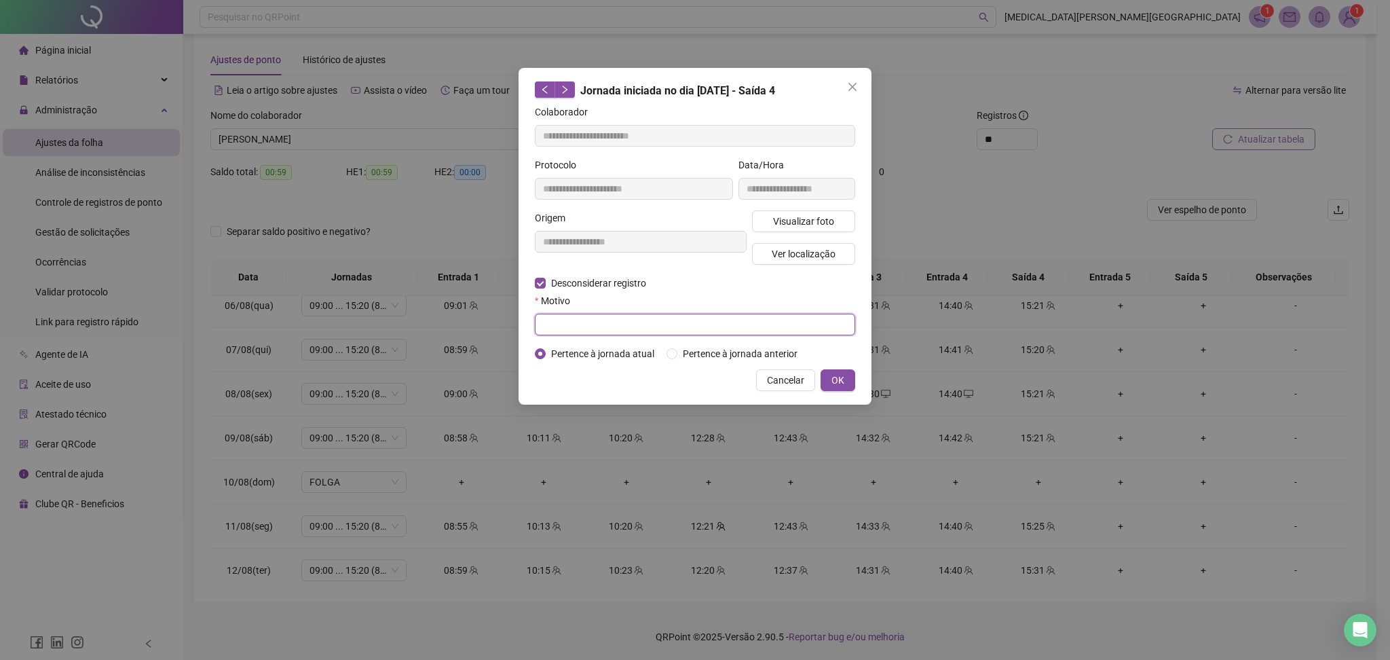
click at [630, 320] on input "text" at bounding box center [695, 325] width 320 height 22
type input "******"
drag, startPoint x: 831, startPoint y: 383, endPoint x: 844, endPoint y: 382, distance: 13.6
click at [831, 383] on button "OK" at bounding box center [837, 380] width 35 height 22
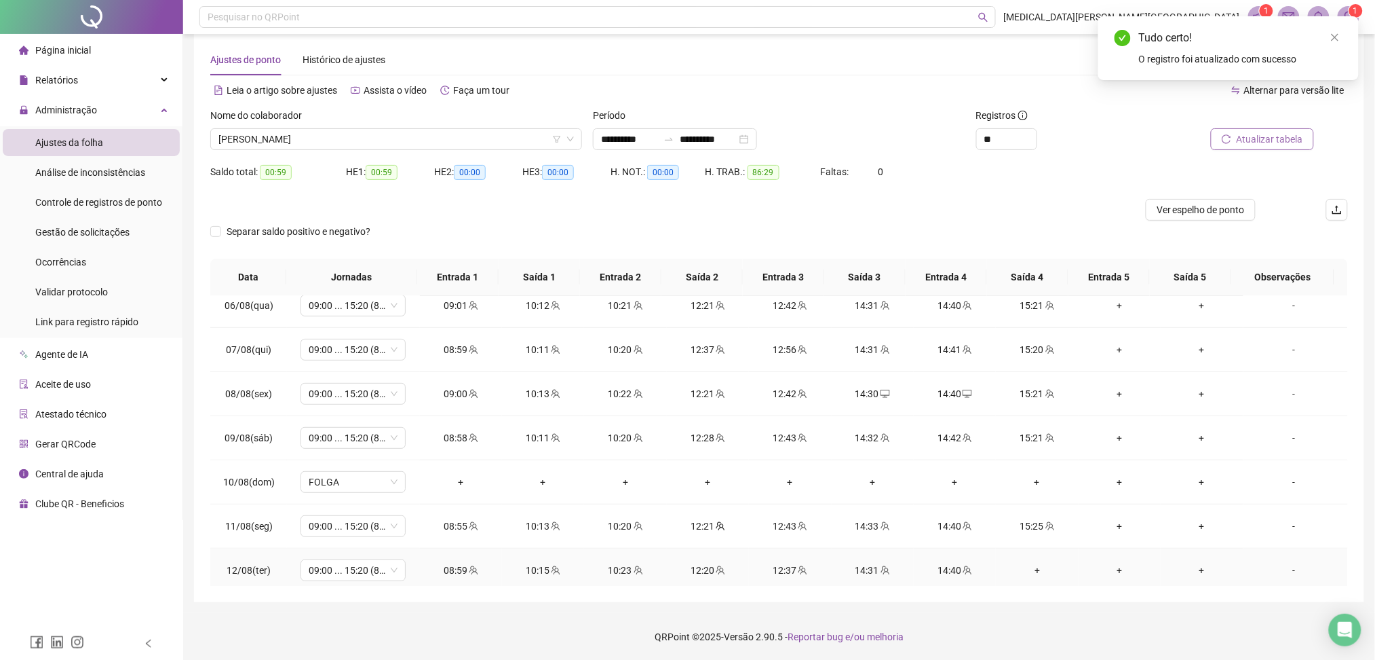
click at [1033, 565] on div "+" at bounding box center [1037, 570] width 60 height 15
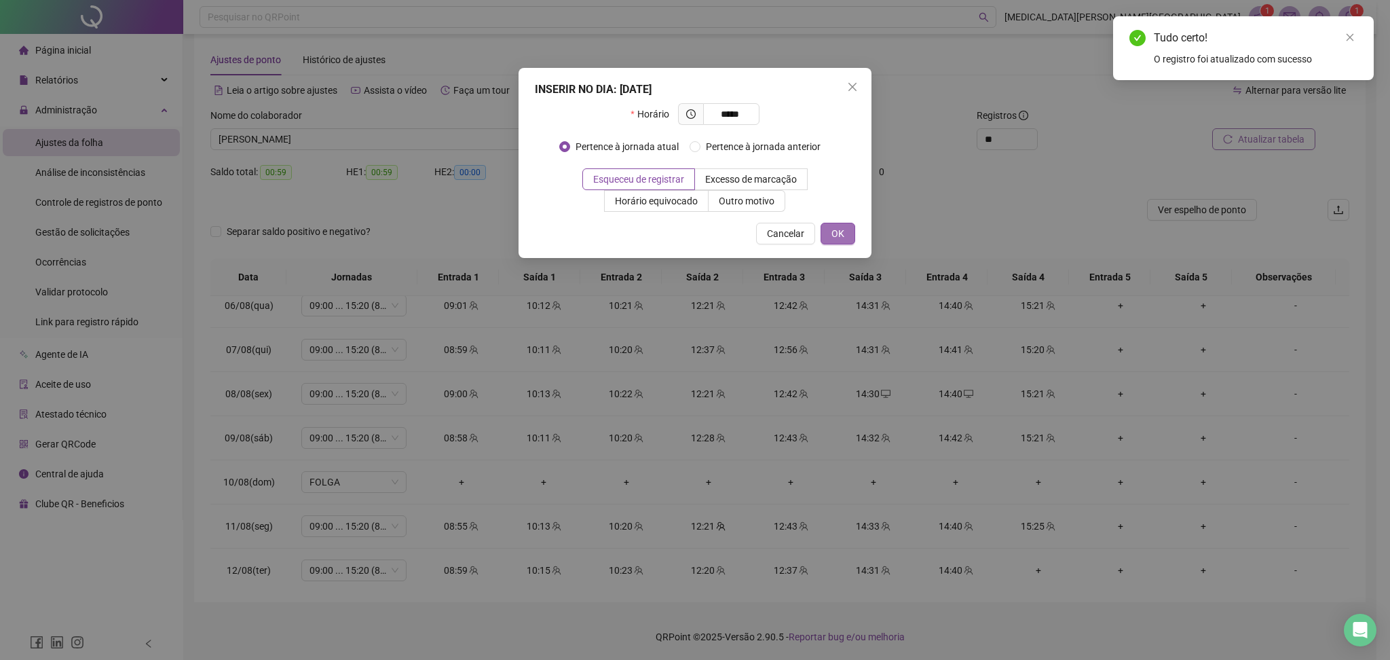
type input "*****"
click at [845, 236] on button "OK" at bounding box center [837, 234] width 35 height 22
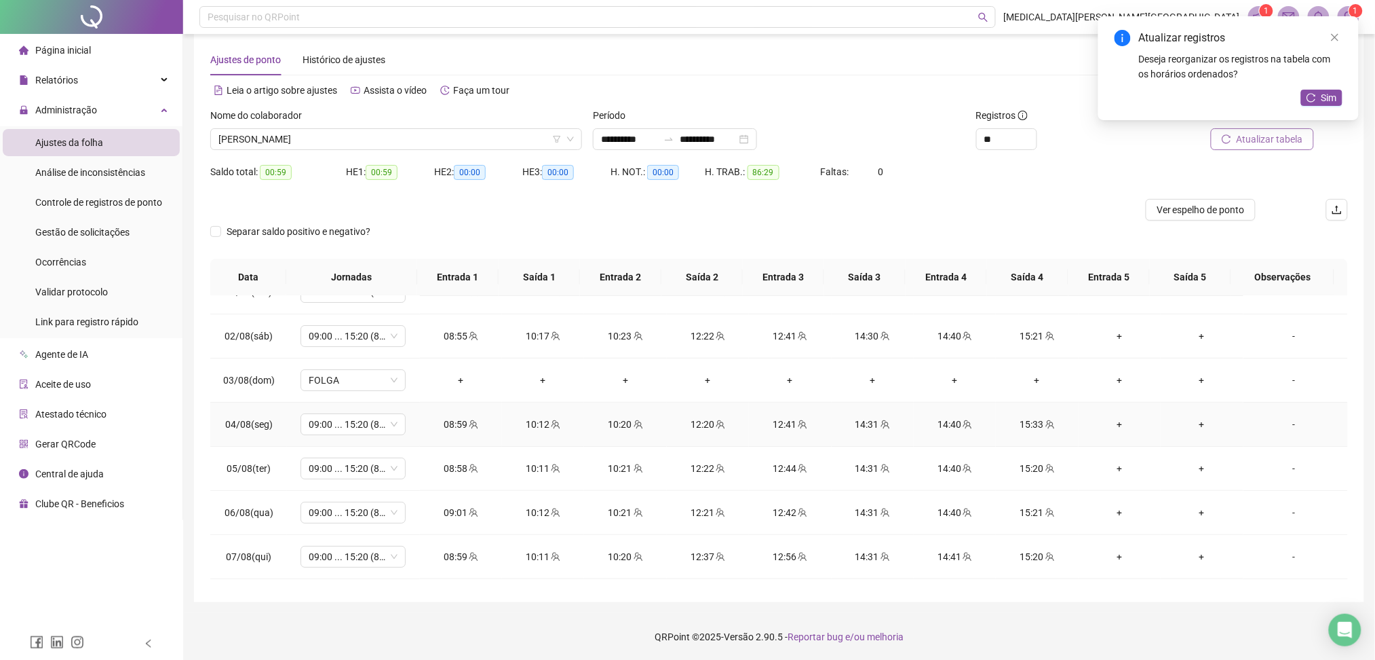
scroll to position [0, 0]
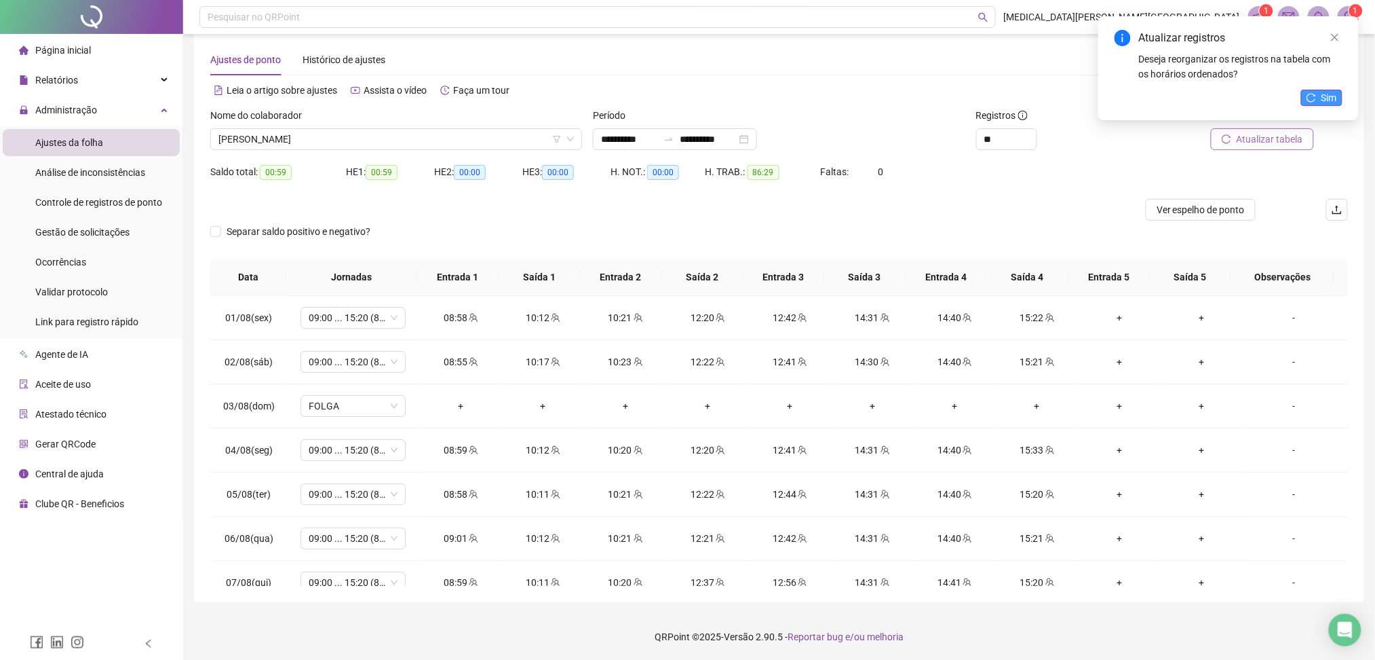
click at [1325, 93] on span "Sim" at bounding box center [1330, 97] width 16 height 15
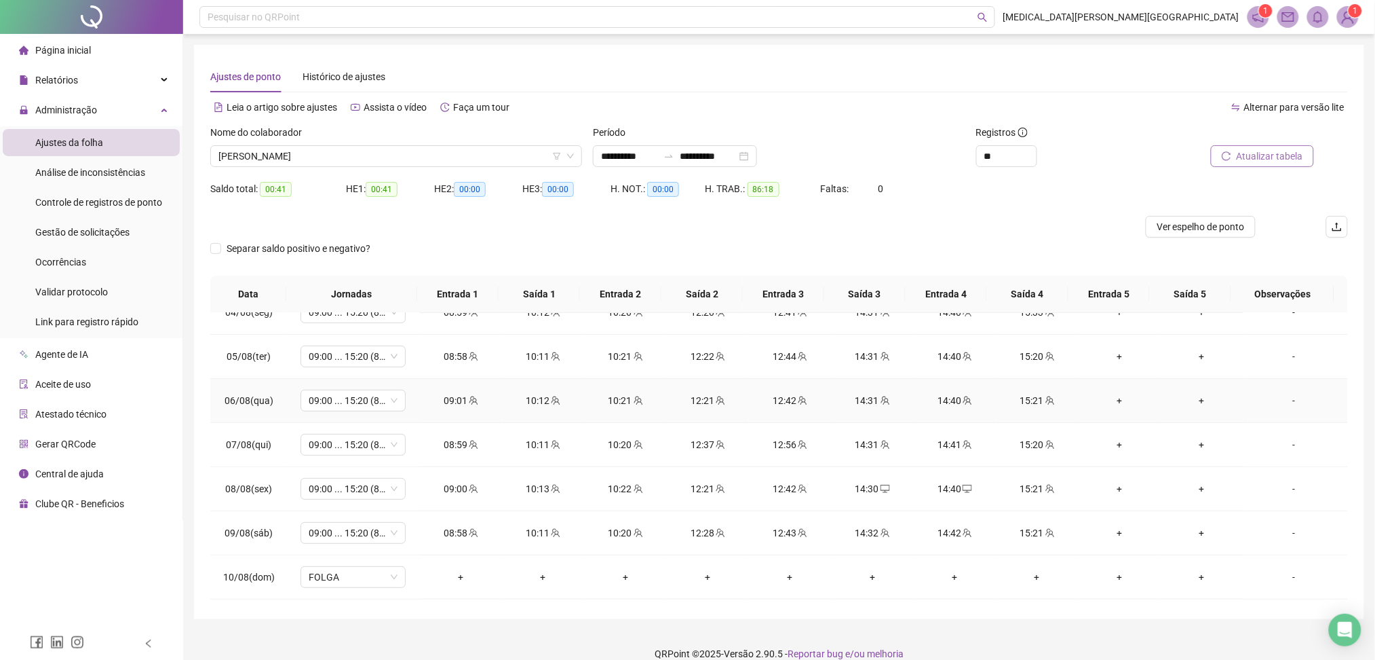
scroll to position [181, 0]
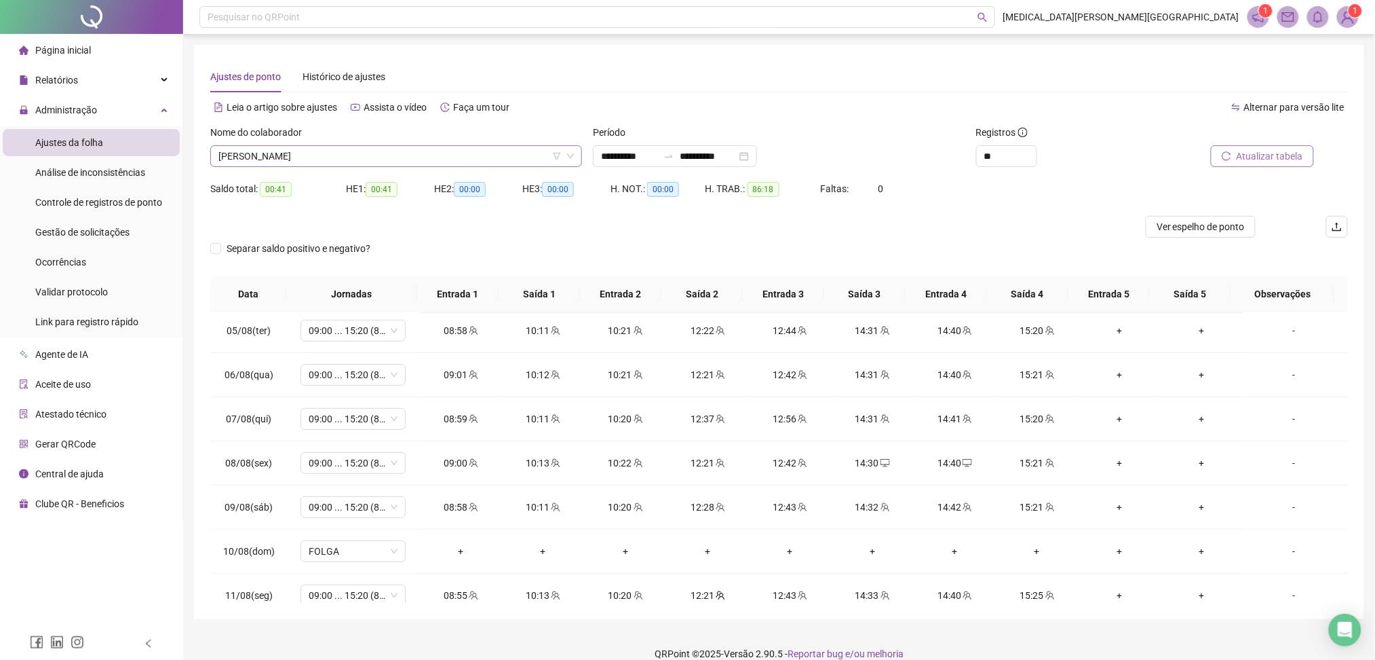
click at [320, 155] on span "[PERSON_NAME]" at bounding box center [397, 156] width 356 height 20
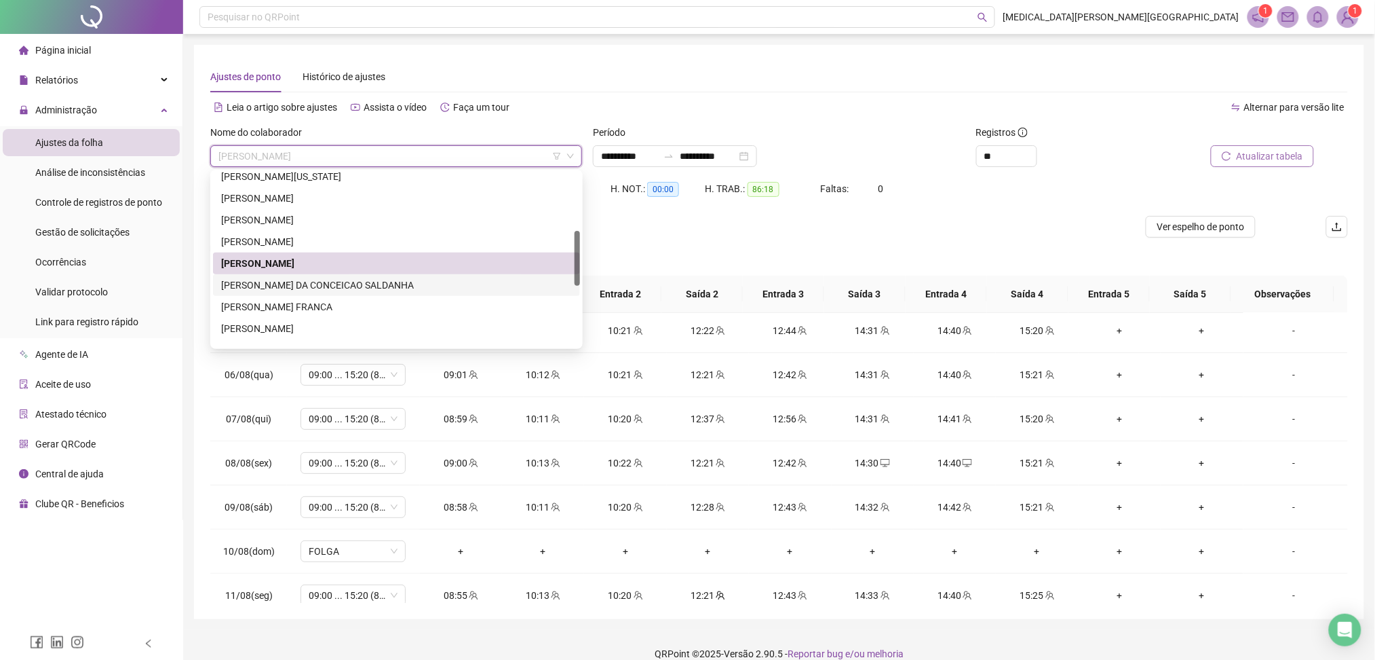
click at [277, 287] on div "JULIO AUGUSTO DA CONCEICAO SALDANHA" at bounding box center [396, 285] width 351 height 15
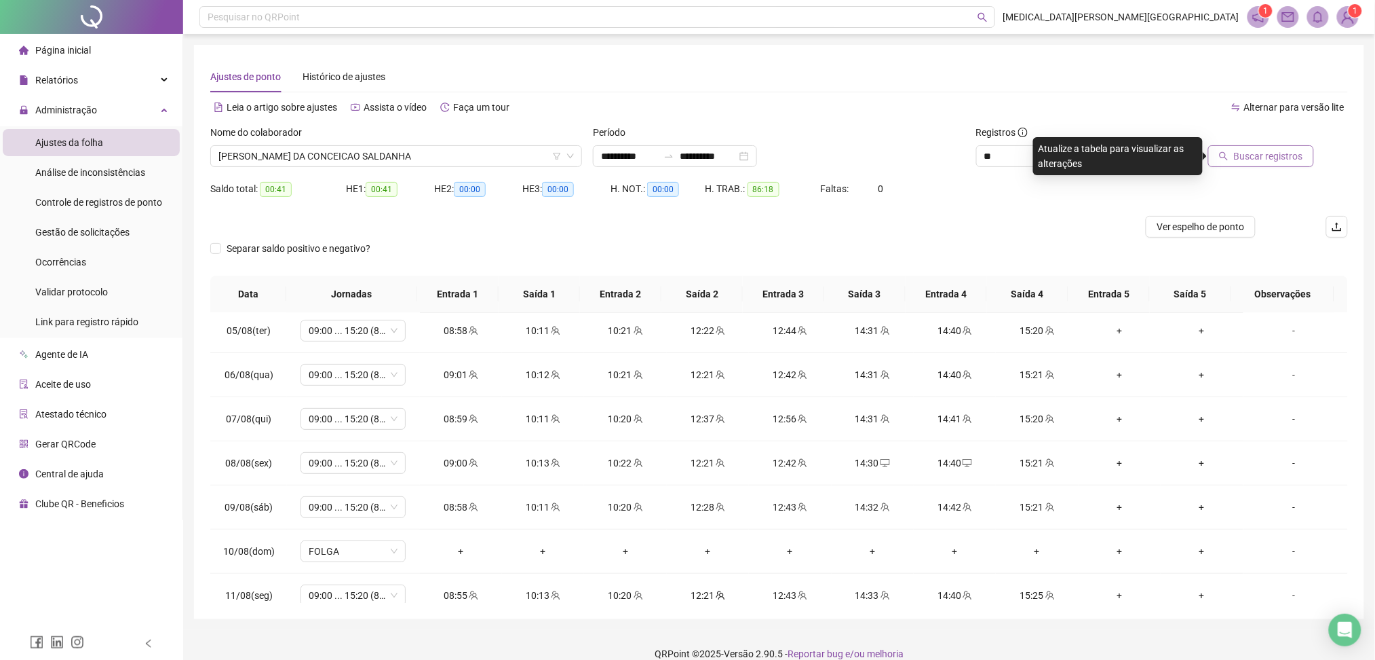
click at [1255, 159] on span "Buscar registros" at bounding box center [1268, 156] width 69 height 15
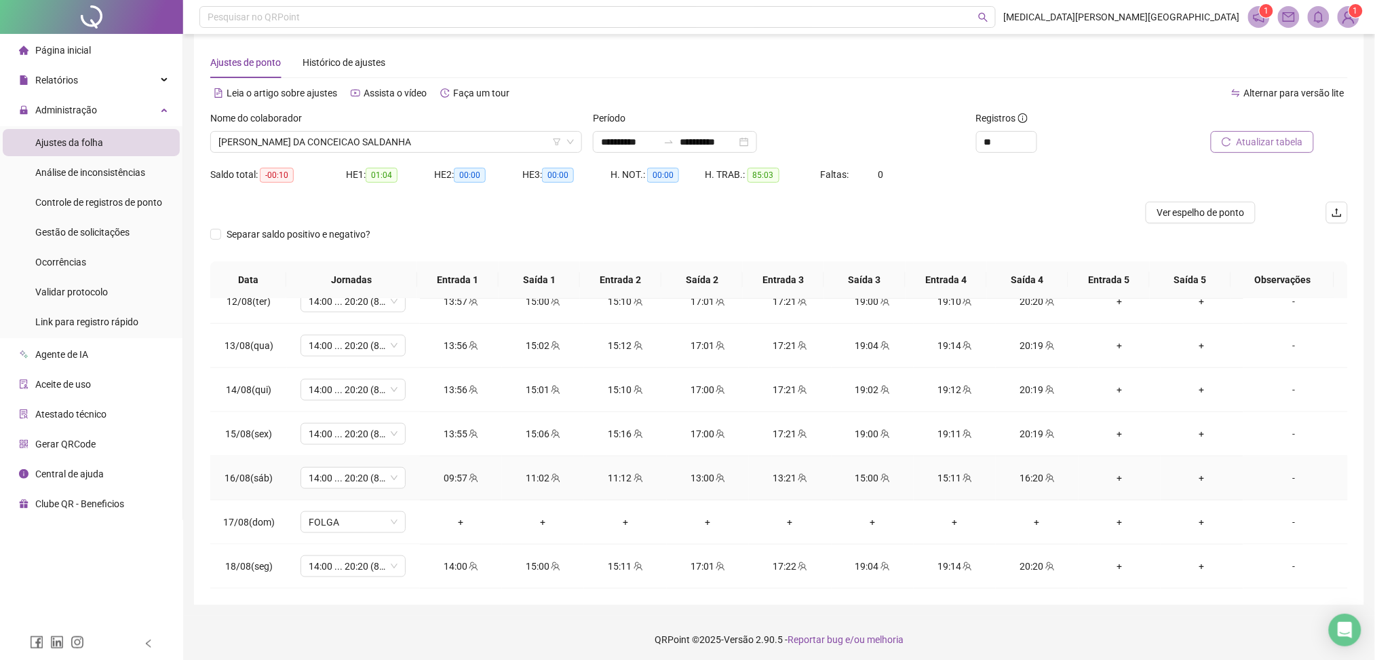
scroll to position [17, 0]
click at [1260, 142] on span "Atualizar tabela" at bounding box center [1270, 139] width 67 height 15
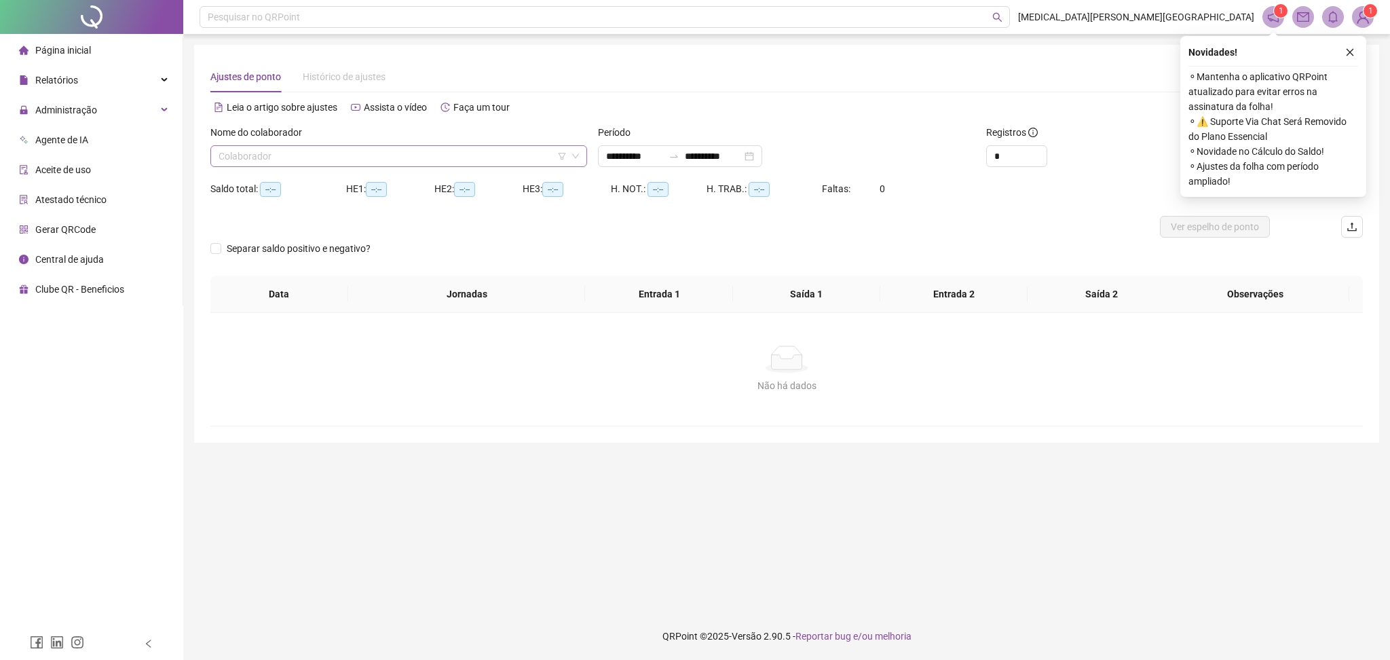
click at [267, 166] on input "search" at bounding box center [393, 156] width 348 height 20
click at [109, 113] on div "Administração" at bounding box center [91, 109] width 177 height 27
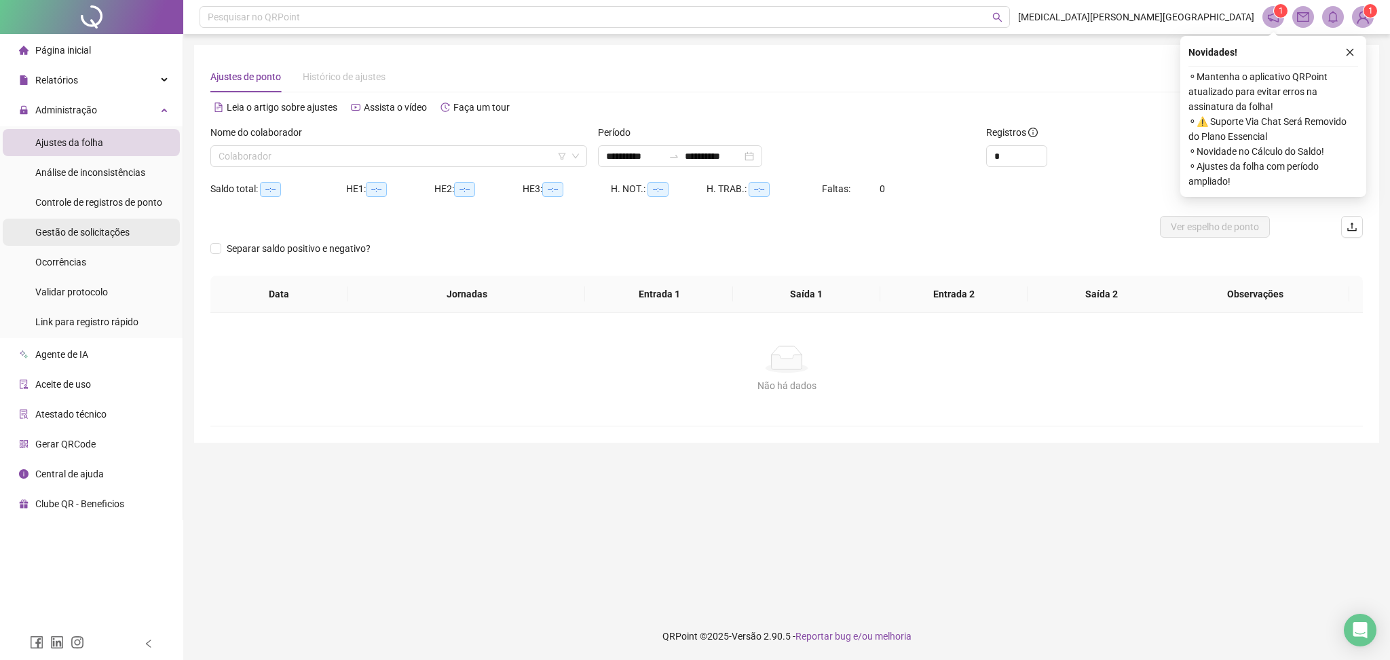
click at [92, 230] on span "Gestão de solicitações" at bounding box center [82, 232] width 94 height 11
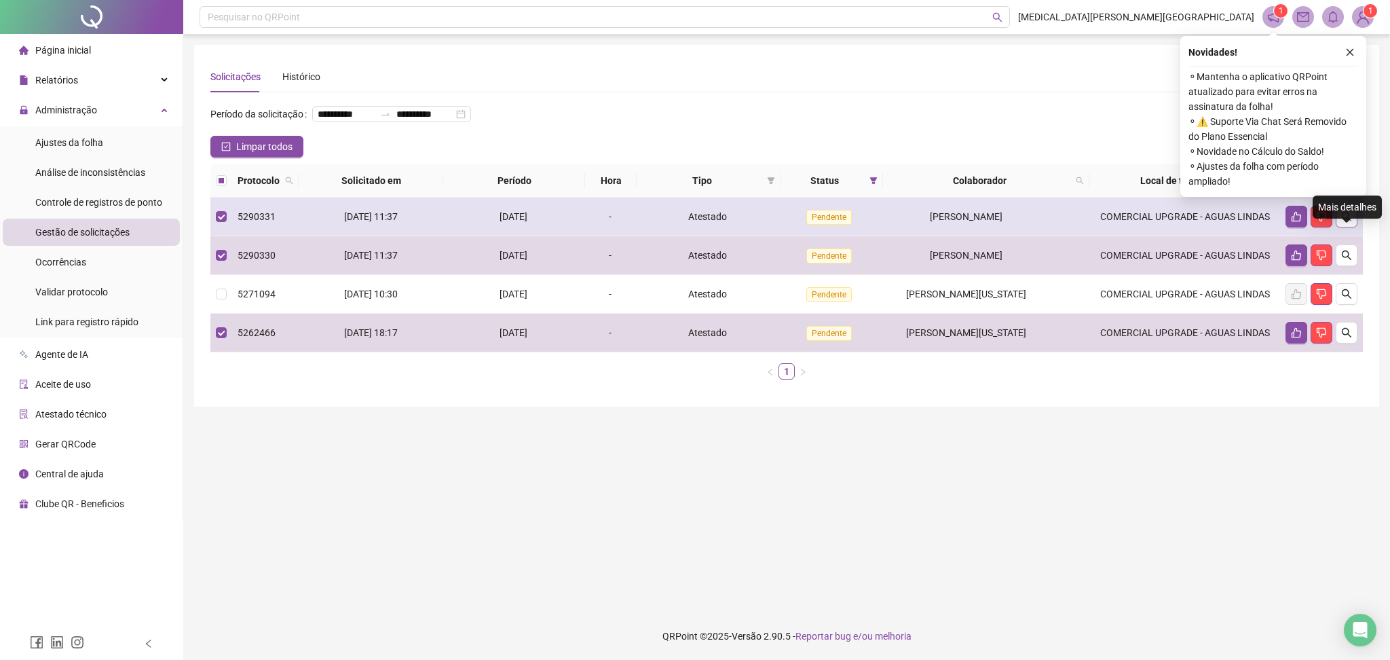
click at [1349, 222] on icon "search" at bounding box center [1346, 216] width 11 height 11
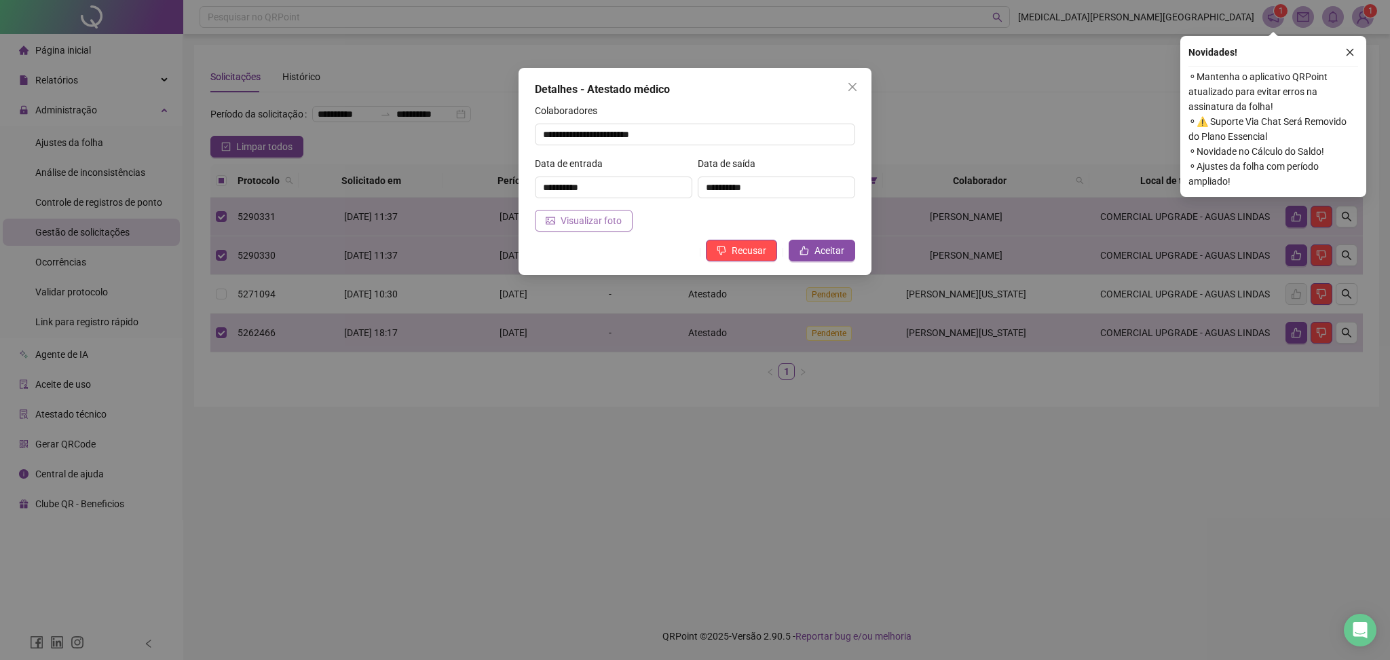
click at [576, 226] on span "Visualizar foto" at bounding box center [591, 220] width 61 height 15
click at [993, 336] on div "**********" at bounding box center [695, 330] width 1390 height 660
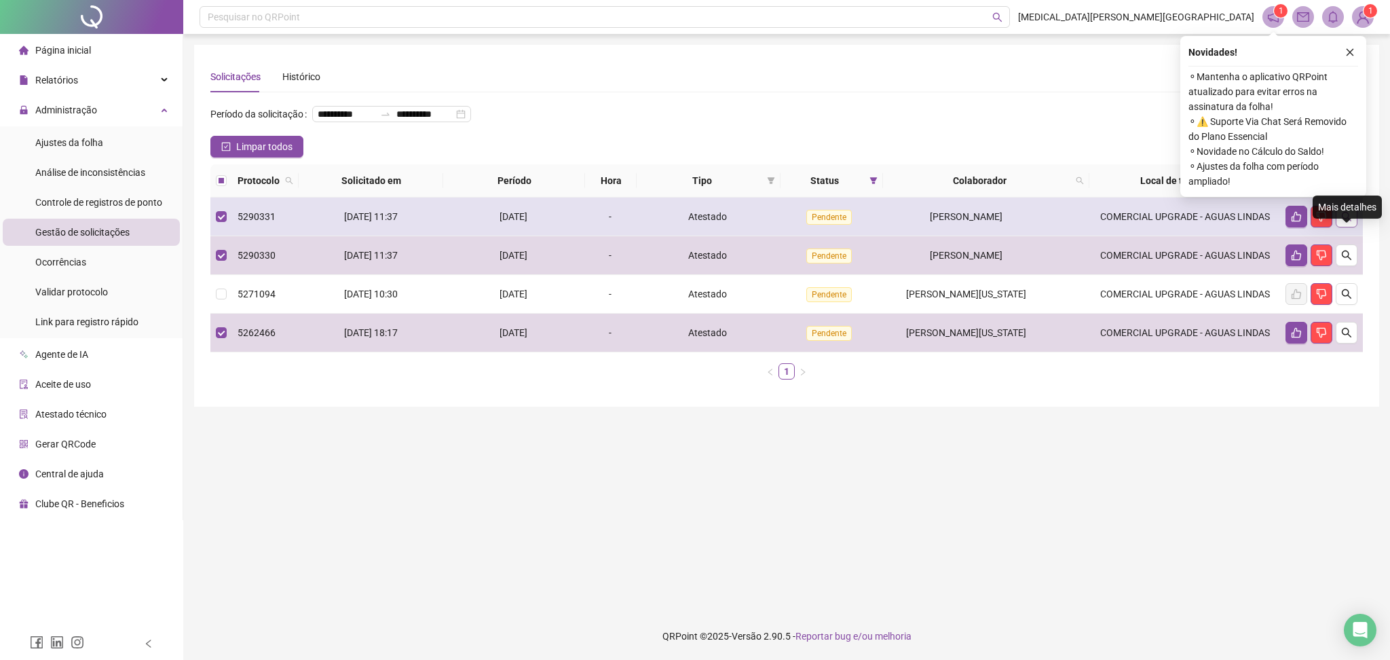
click at [1344, 222] on icon "search" at bounding box center [1346, 216] width 11 height 11
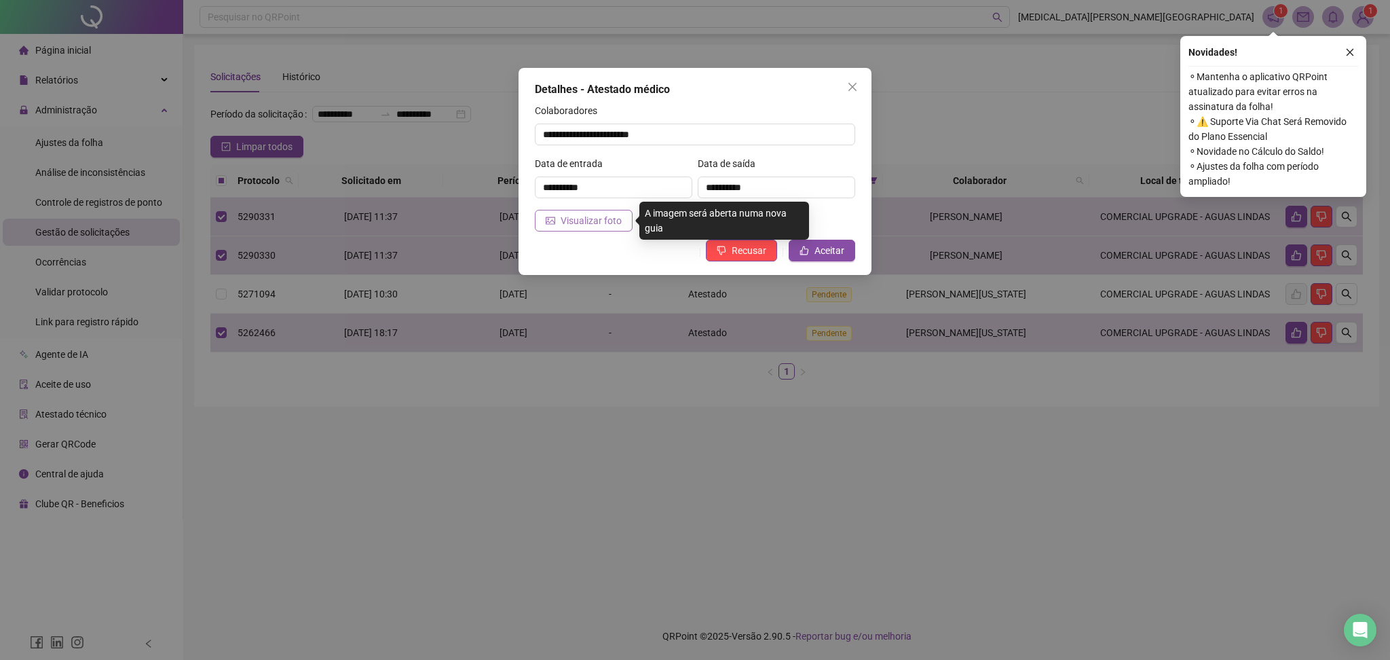
click at [573, 225] on span "Visualizar foto" at bounding box center [591, 220] width 61 height 15
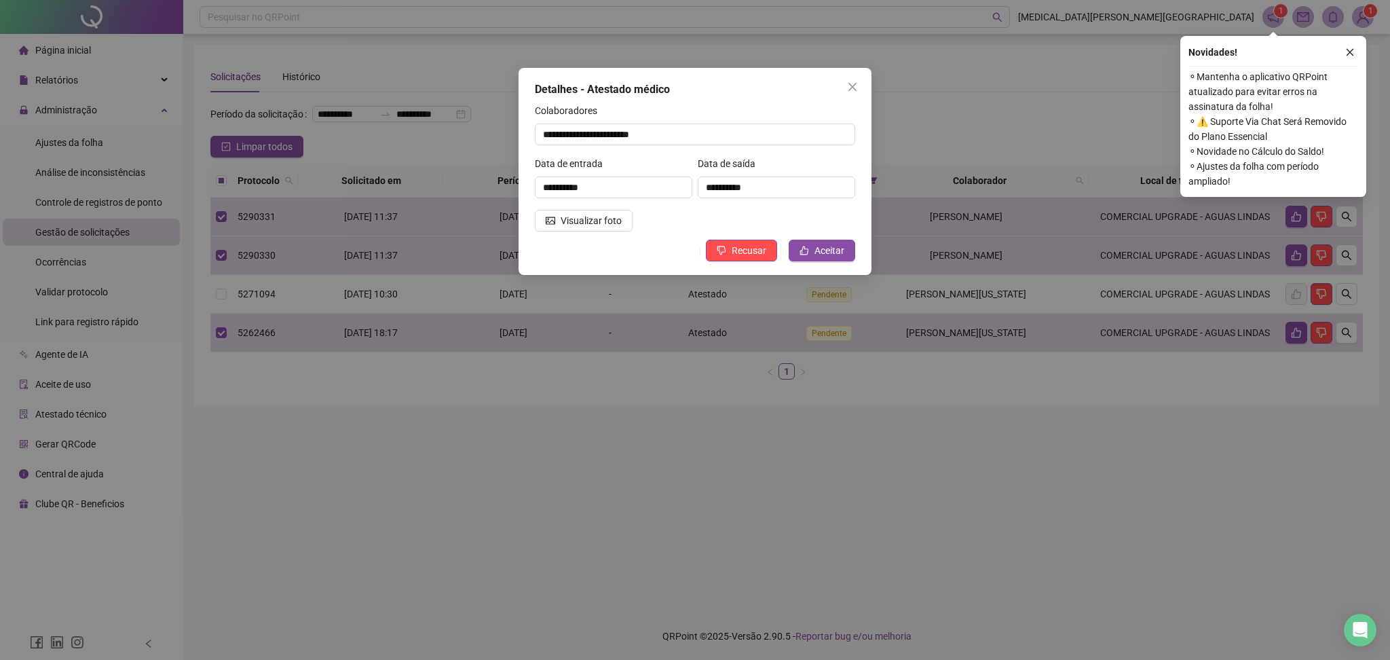
click at [927, 469] on div "**********" at bounding box center [695, 330] width 1390 height 660
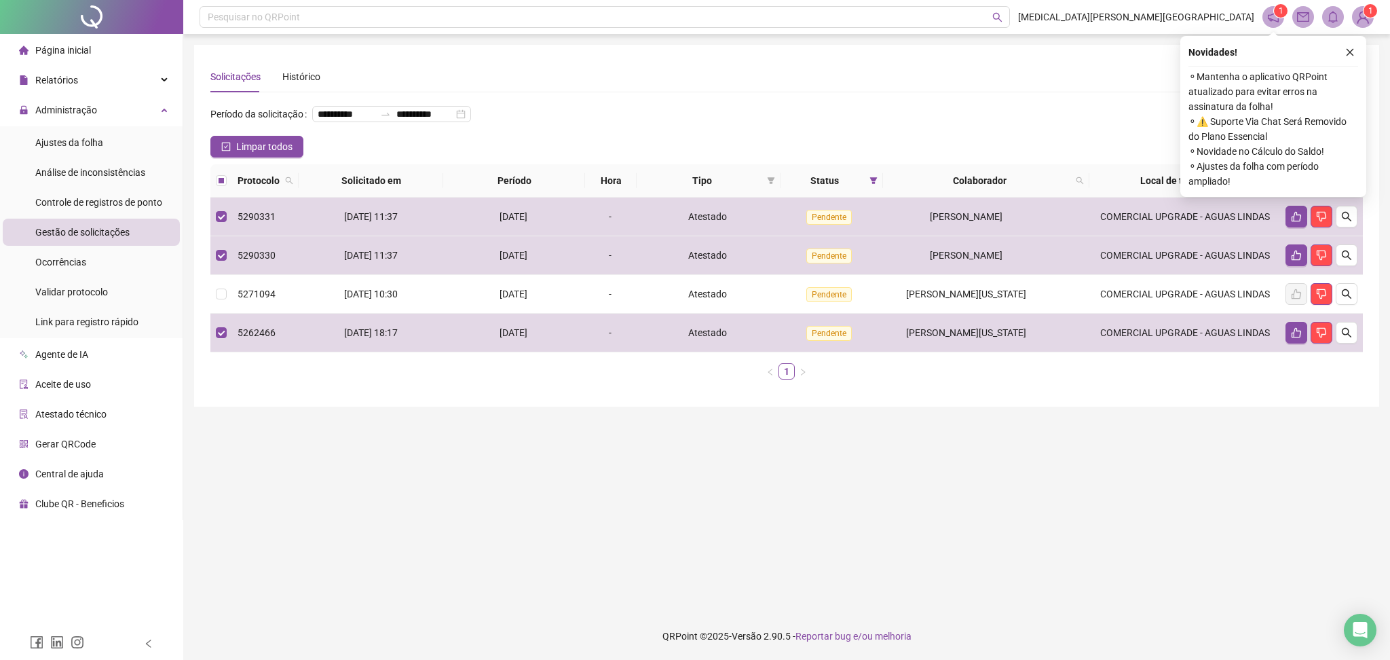
click at [932, 459] on div "**********" at bounding box center [695, 330] width 1390 height 660
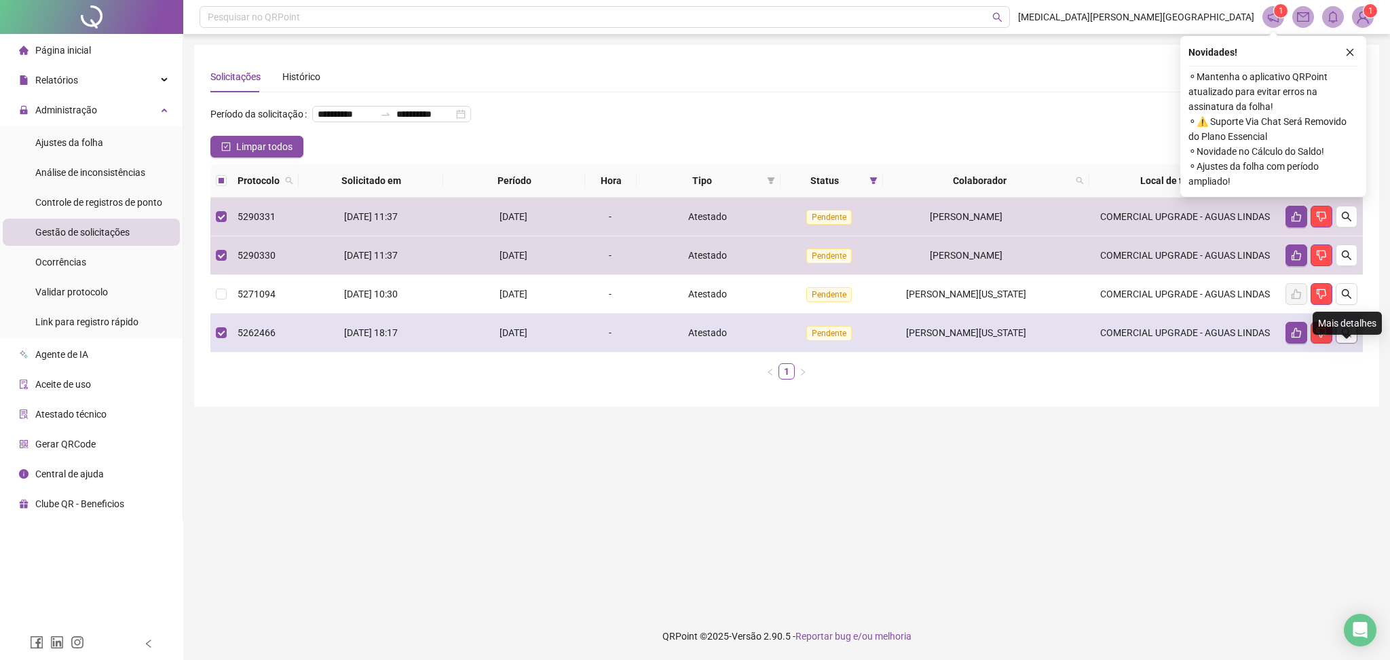
click at [1343, 338] on icon "search" at bounding box center [1346, 332] width 11 height 11
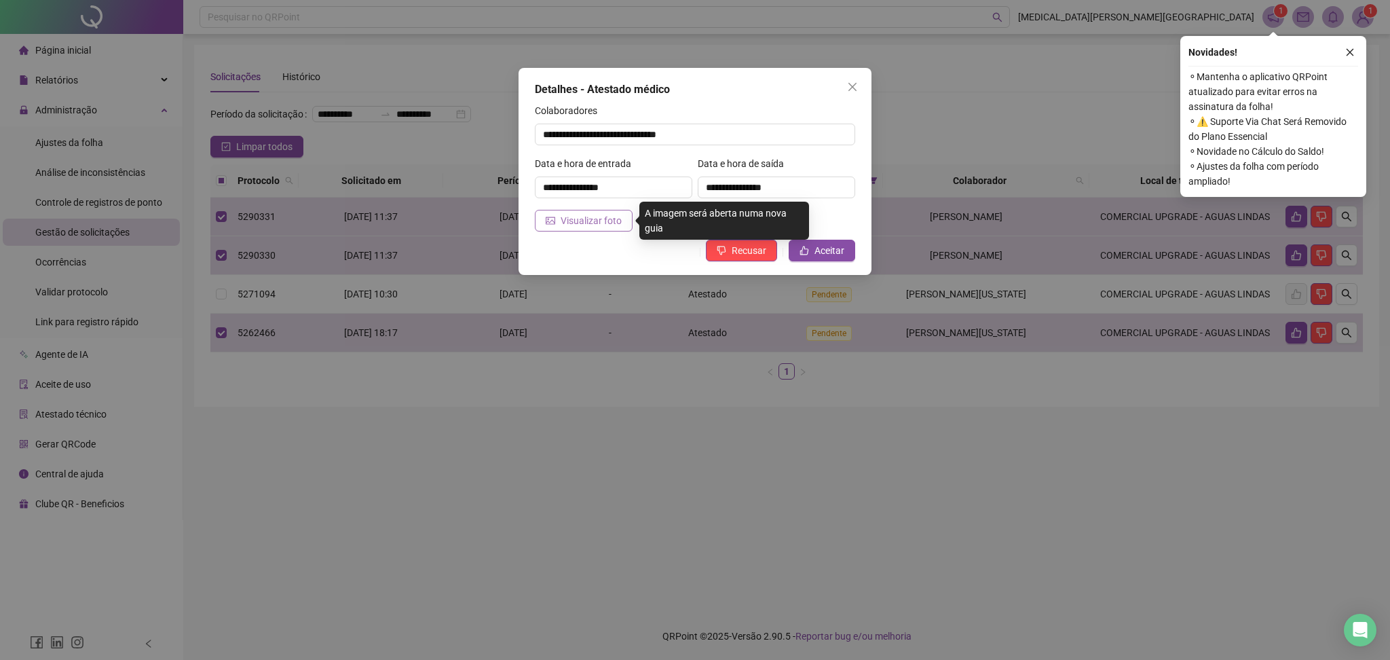
click at [590, 218] on span "Visualizar foto" at bounding box center [591, 220] width 61 height 15
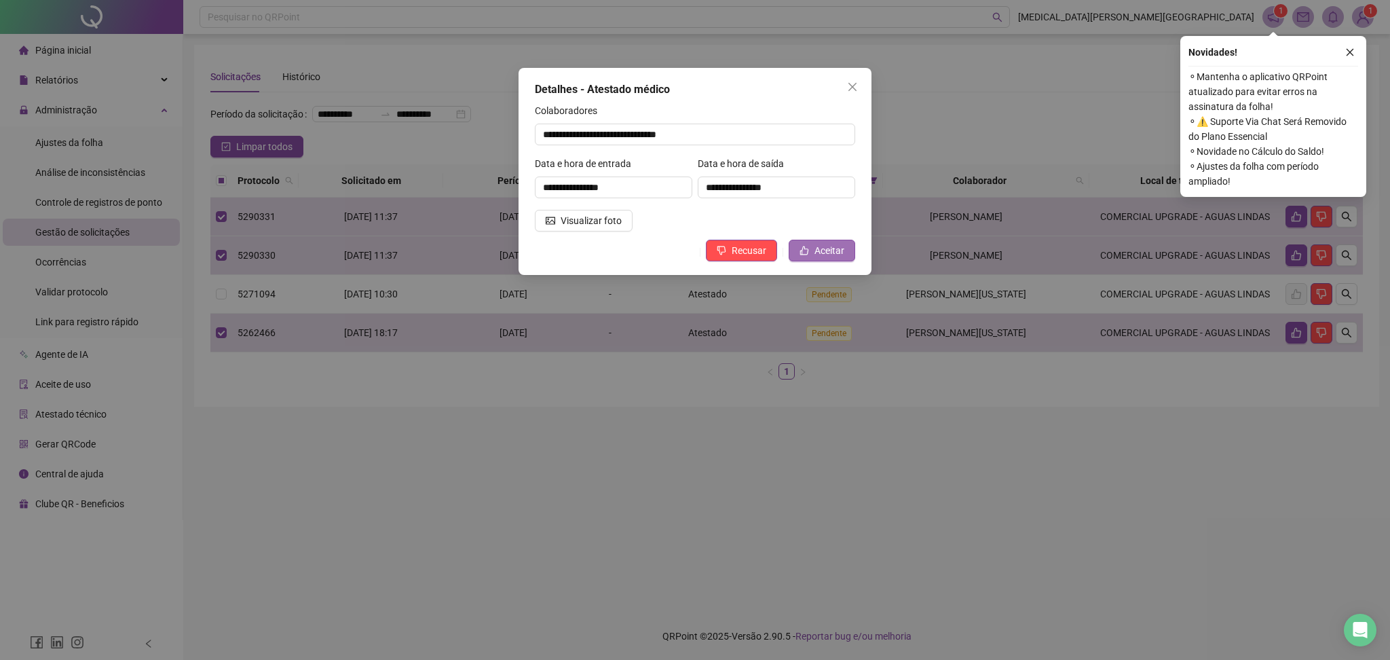
click at [833, 248] on span "Aceitar" at bounding box center [829, 250] width 30 height 15
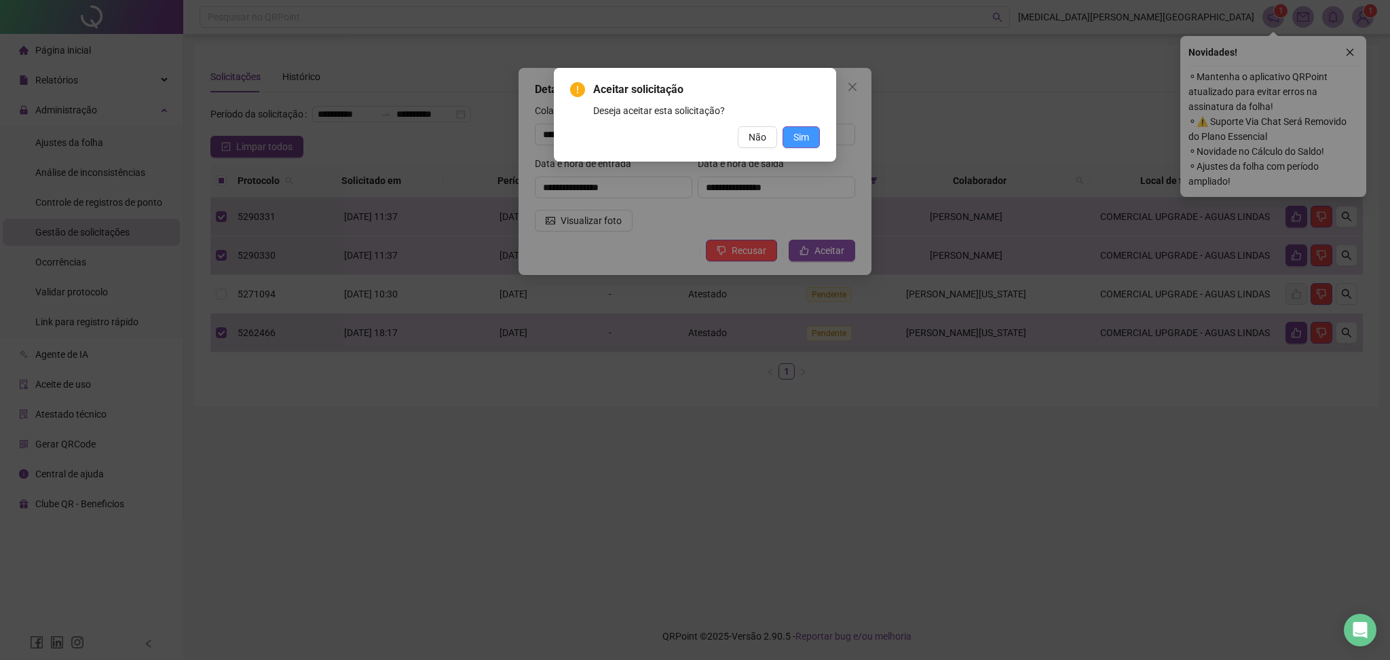
click at [805, 132] on span "Sim" at bounding box center [801, 137] width 16 height 15
click at [748, 134] on span "Não" at bounding box center [757, 137] width 18 height 15
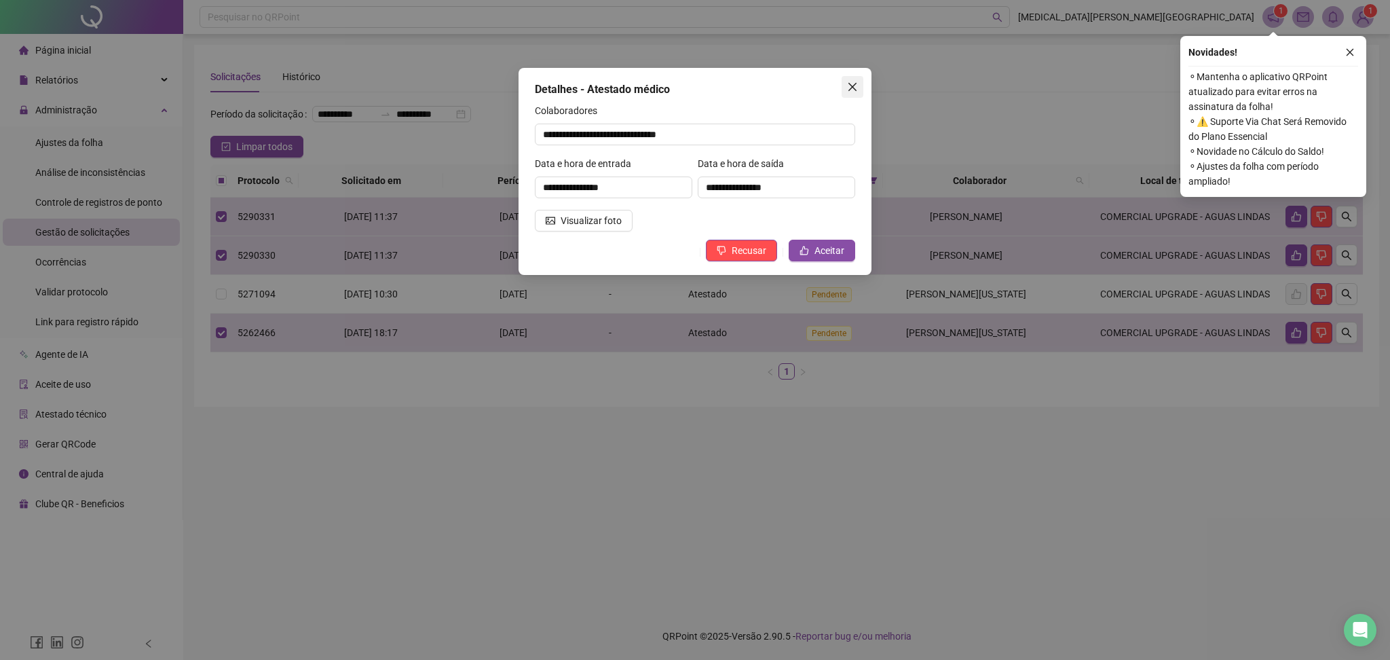
click at [853, 88] on icon "close" at bounding box center [852, 87] width 8 height 8
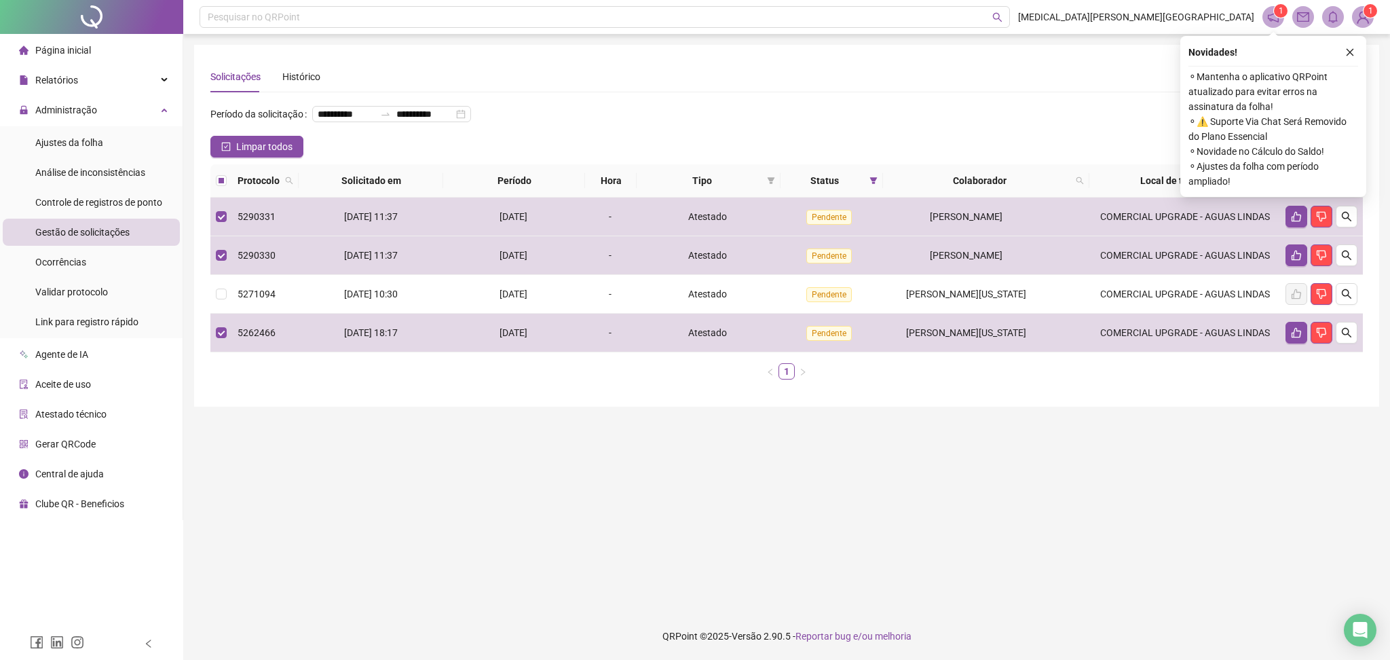
click at [853, 88] on div "**********" at bounding box center [695, 330] width 1390 height 660
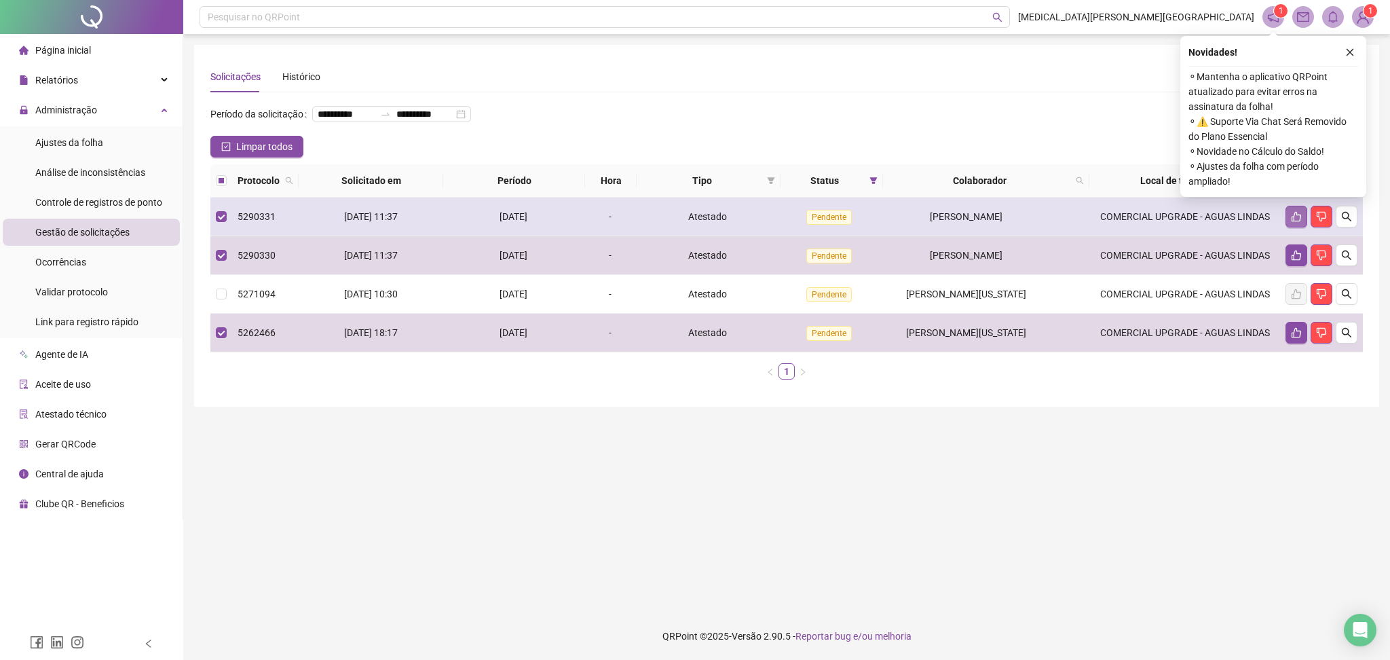
click at [1296, 227] on button "button" at bounding box center [1296, 217] width 22 height 22
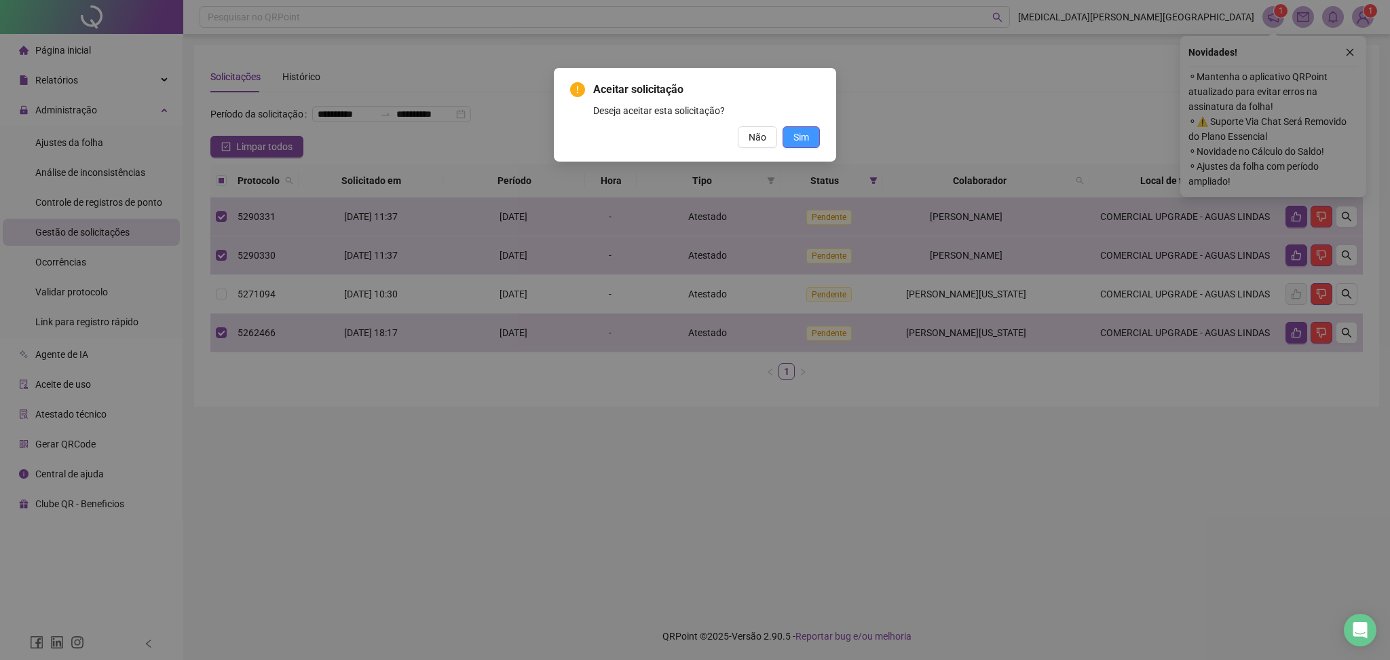
click at [814, 141] on button "Sim" at bounding box center [800, 137] width 37 height 22
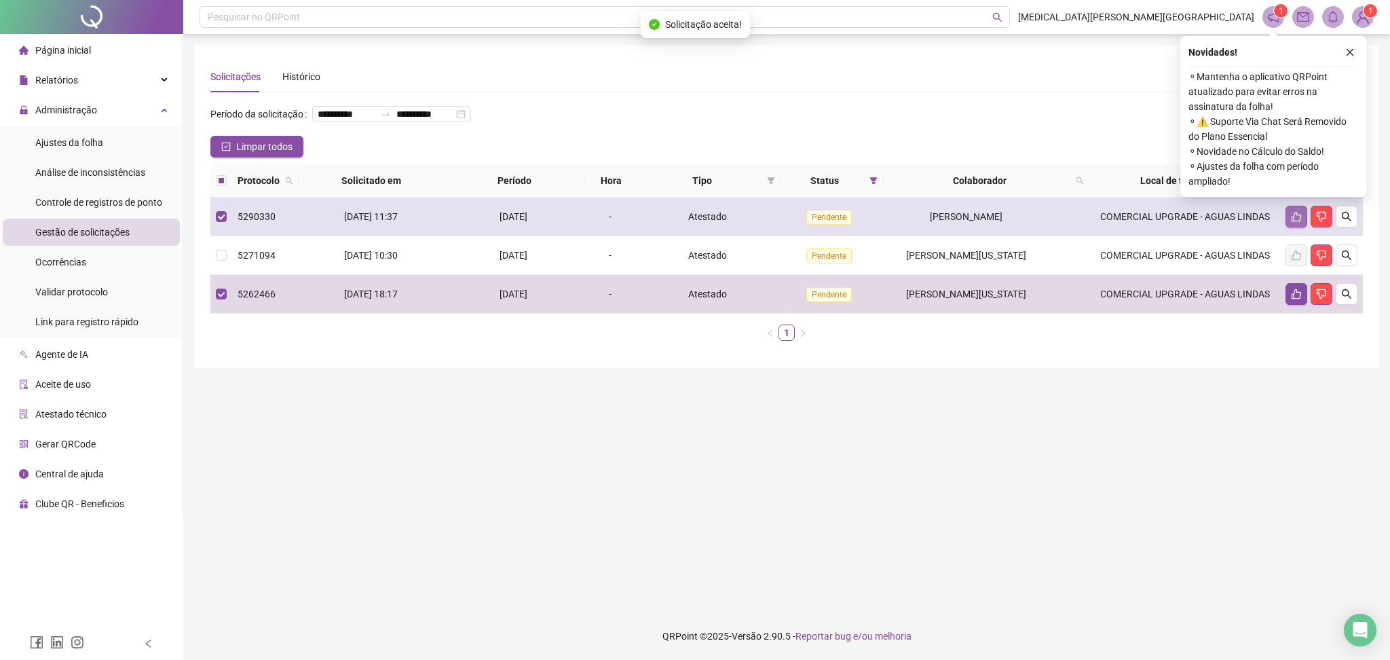
click at [1295, 222] on icon "like" at bounding box center [1296, 216] width 11 height 11
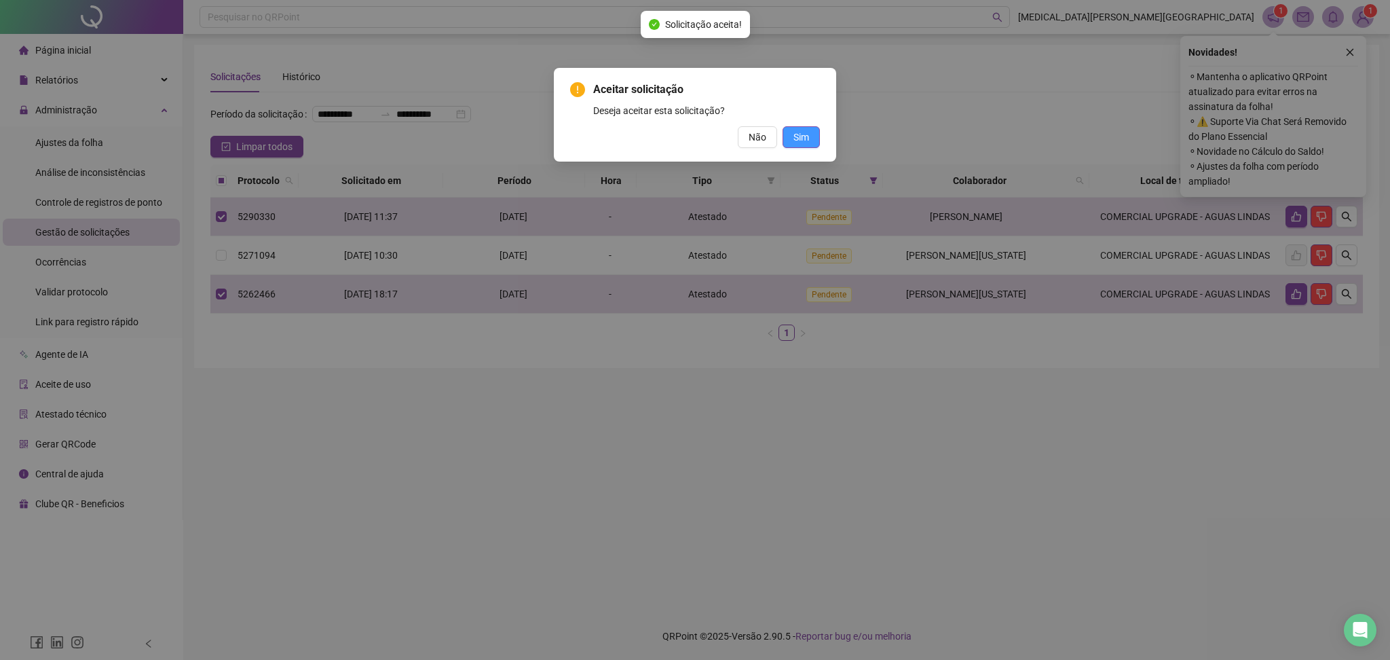
click at [805, 135] on span "Sim" at bounding box center [801, 137] width 16 height 15
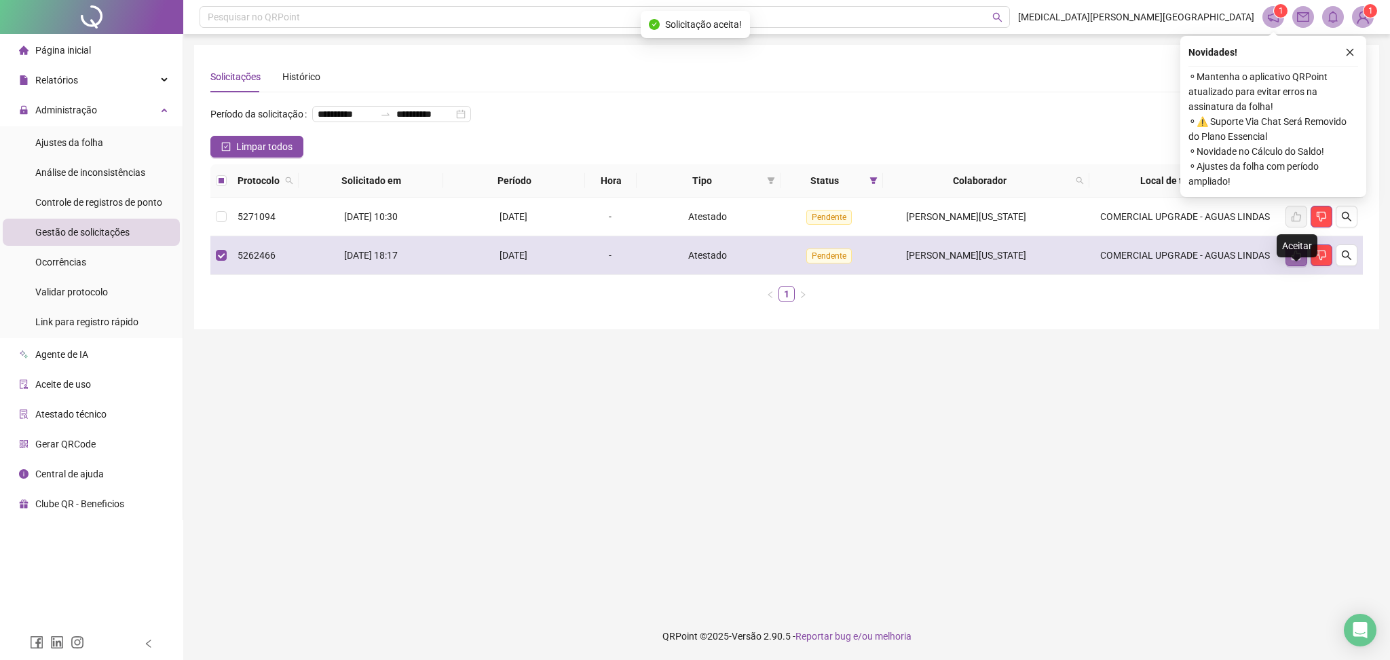
click at [1299, 261] on icon "like" at bounding box center [1296, 255] width 11 height 11
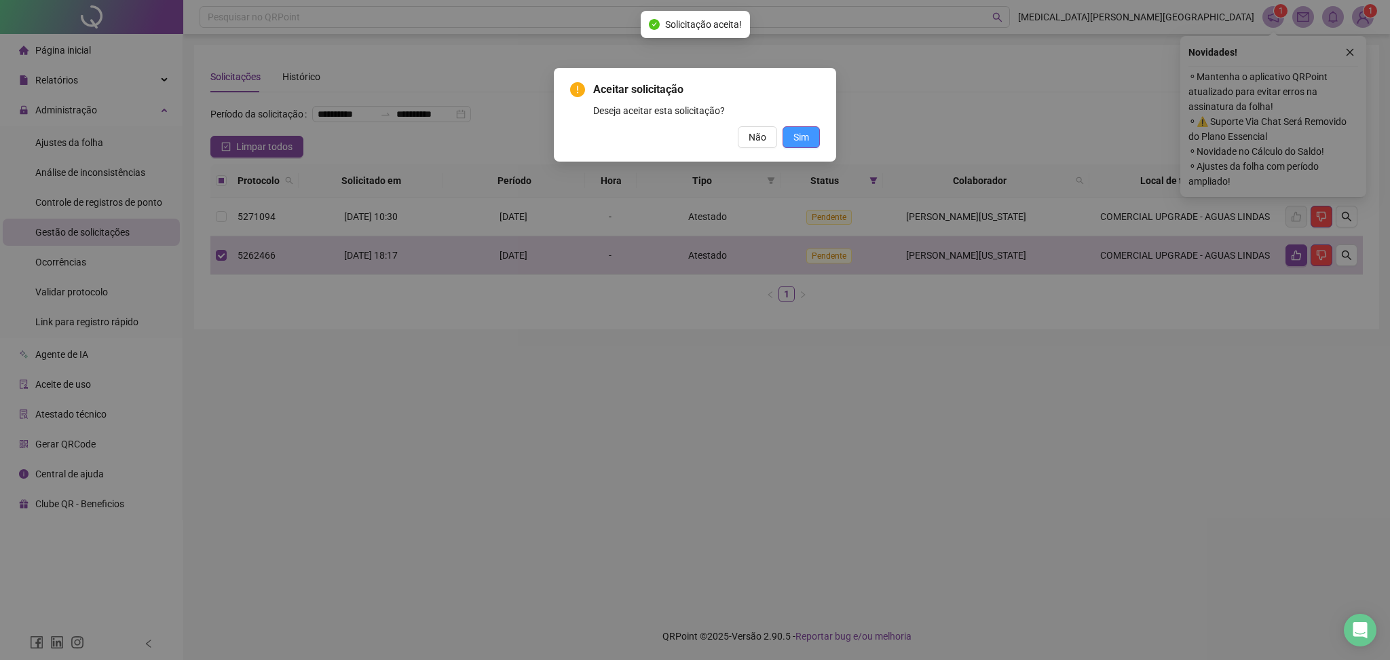
click at [806, 143] on span "Sim" at bounding box center [801, 137] width 16 height 15
